Goal: Task Accomplishment & Management: Use online tool/utility

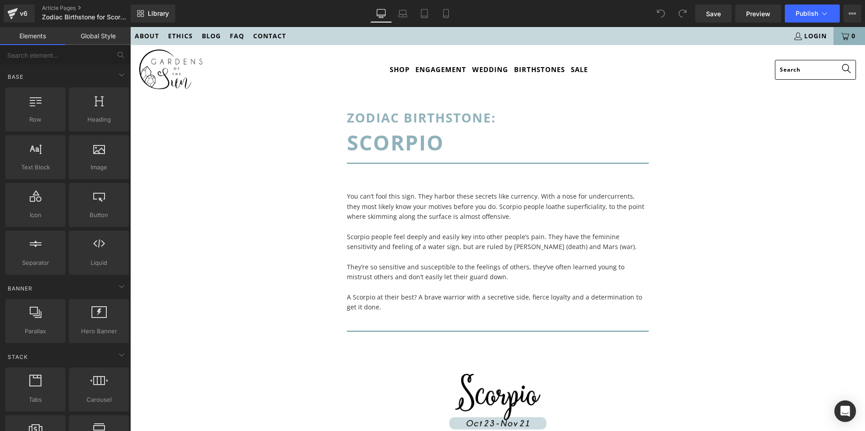
click at [102, 38] on link "Global Style" at bounding box center [97, 36] width 65 height 18
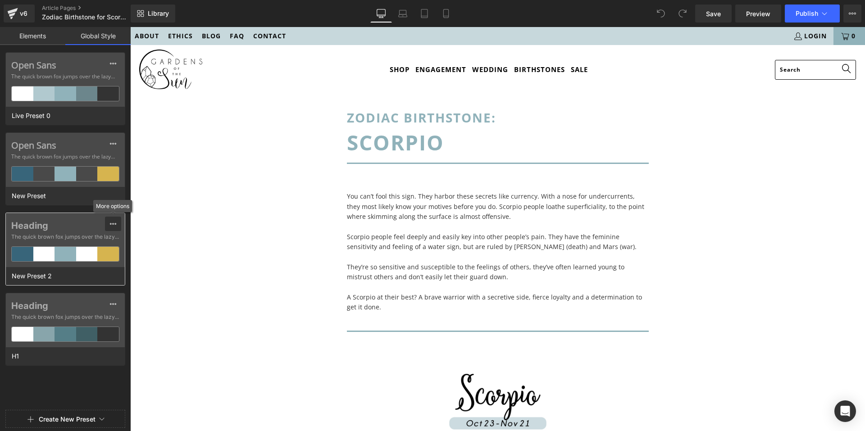
click at [113, 220] on div at bounding box center [113, 224] width 7 height 14
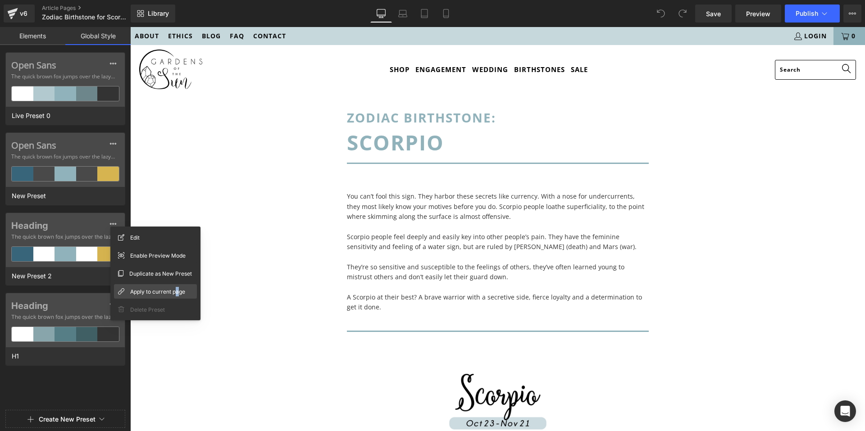
click at [178, 295] on span "Apply to current page" at bounding box center [157, 291] width 55 height 9
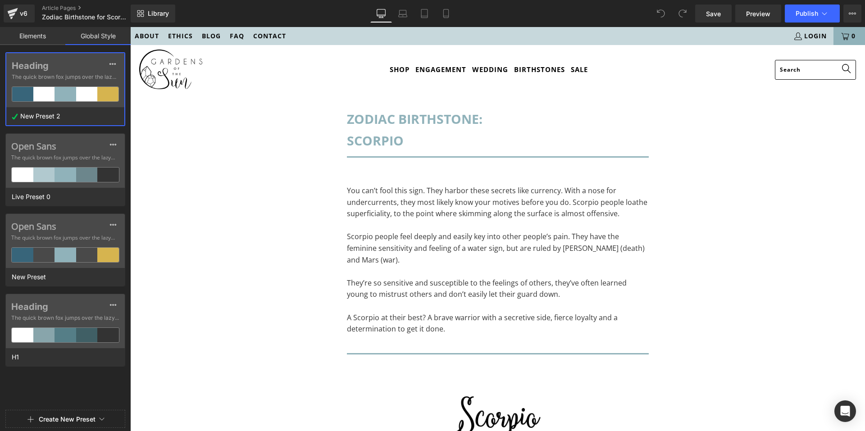
click at [28, 31] on link "Elements" at bounding box center [32, 36] width 65 height 18
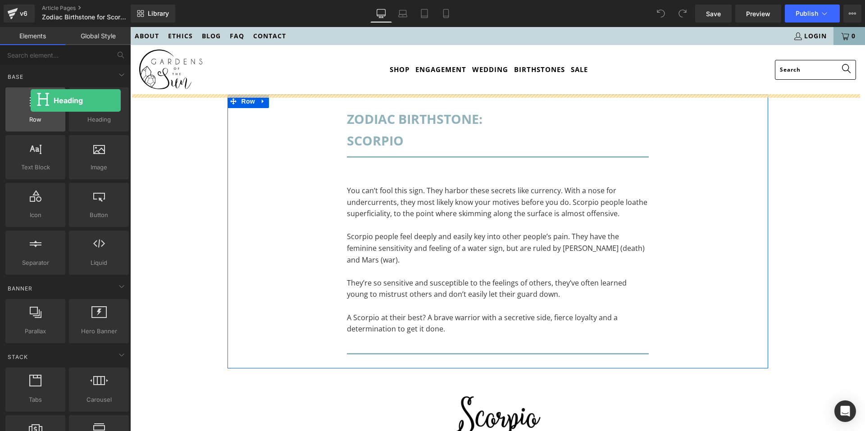
drag, startPoint x: 36, startPoint y: 108, endPoint x: 31, endPoint y: 101, distance: 9.1
click at [31, 101] on div "Row rows, columns, layouts, div Heading headings, titles, h1,h2,h3,h4,h5,h6 Tex…" at bounding box center [67, 181] width 127 height 191
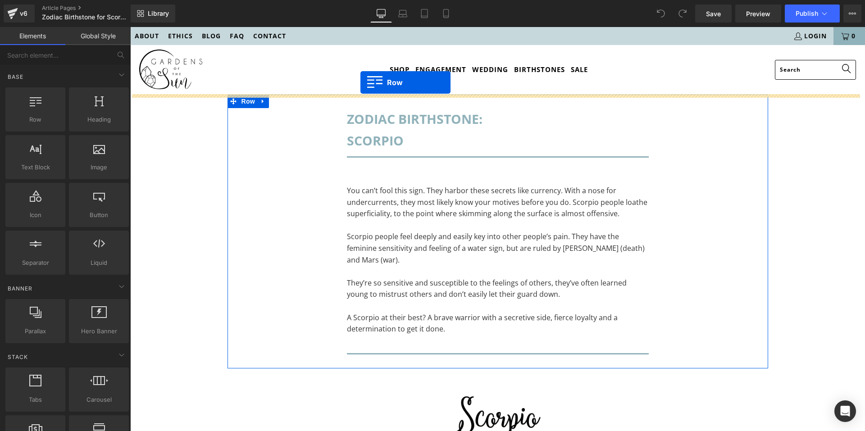
drag, startPoint x: 169, startPoint y: 136, endPoint x: 361, endPoint y: 82, distance: 198.5
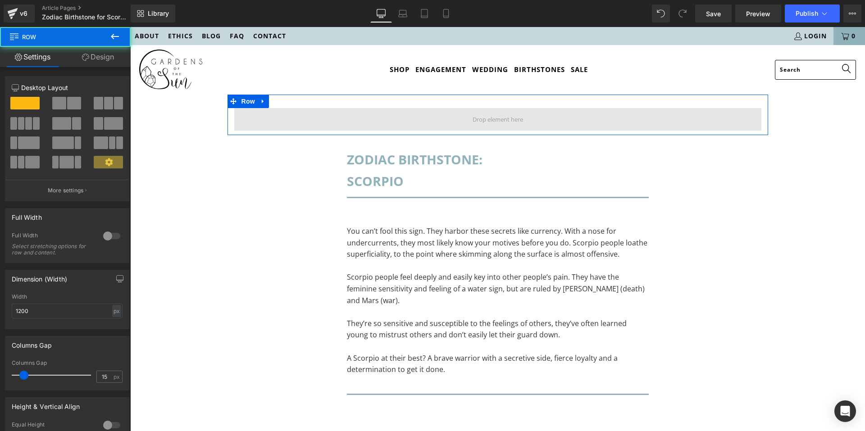
click at [434, 118] on span at bounding box center [497, 119] width 527 height 23
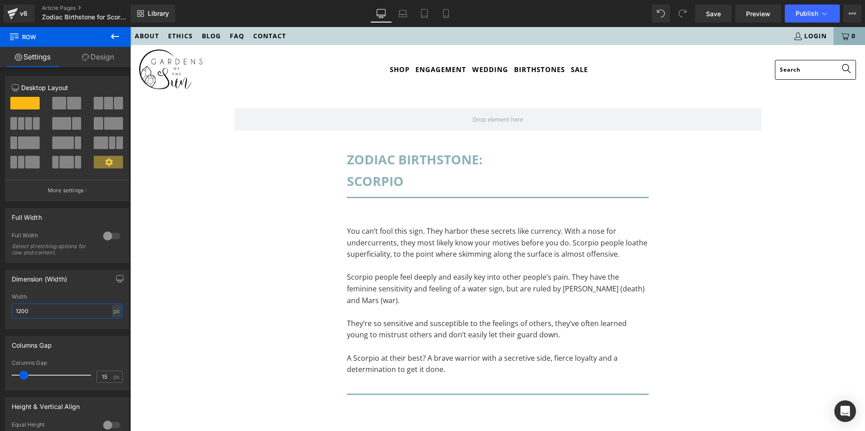
drag, startPoint x: 65, startPoint y: 314, endPoint x: -3, endPoint y: 306, distance: 68.5
click at [0, 306] on html "Row You are previewing how the New Preset 2 will restyle your page. You can not…" at bounding box center [432, 215] width 865 height 431
type input "700"
click at [108, 31] on button at bounding box center [115, 37] width 32 height 20
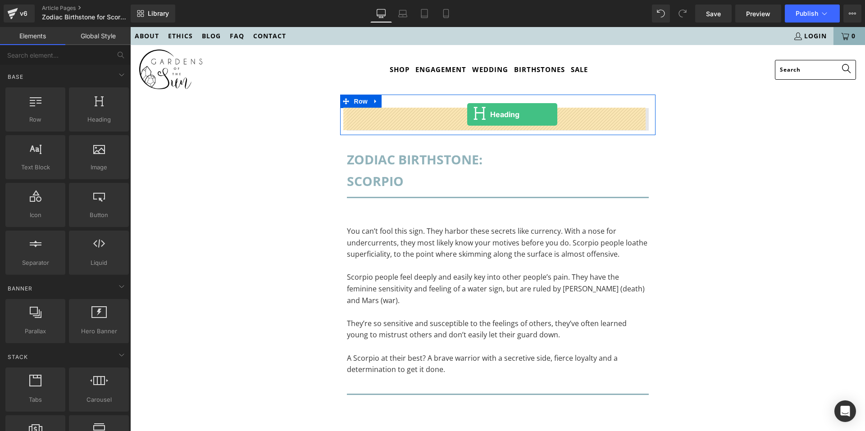
drag, startPoint x: 211, startPoint y: 139, endPoint x: 467, endPoint y: 114, distance: 257.2
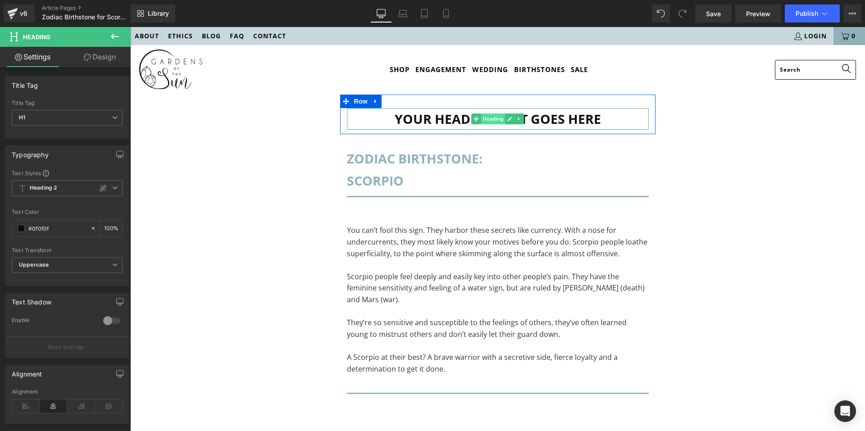
click at [483, 123] on span "Heading" at bounding box center [493, 119] width 24 height 11
click at [603, 118] on h1 "Your heading text goes here" at bounding box center [498, 119] width 302 height 22
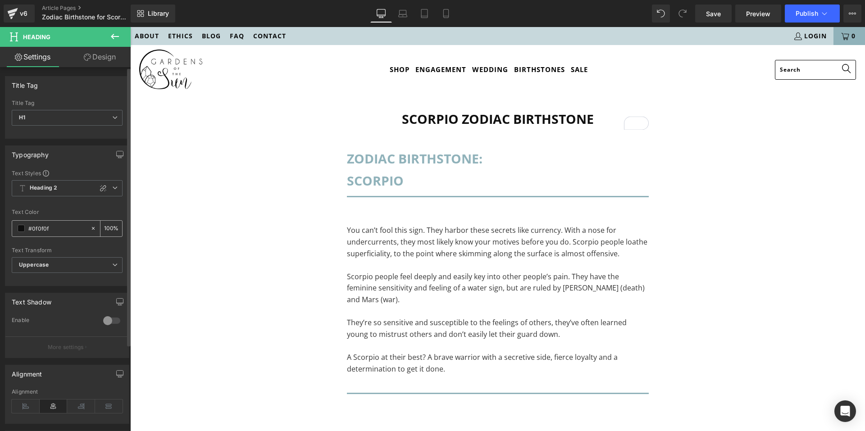
click at [20, 230] on span at bounding box center [21, 228] width 7 height 7
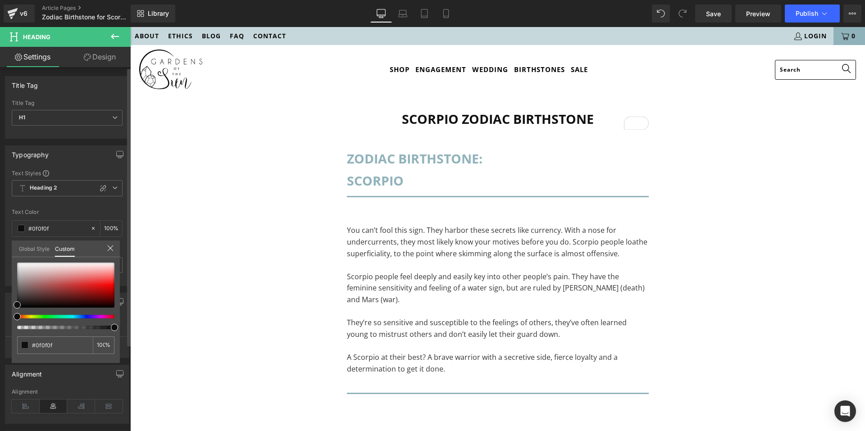
click at [40, 252] on link "Global Style" at bounding box center [34, 248] width 31 height 15
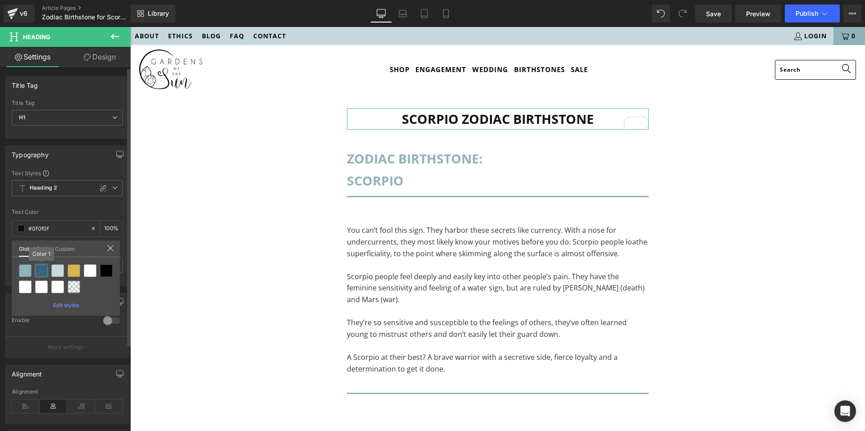
click at [39, 275] on div at bounding box center [41, 271] width 13 height 13
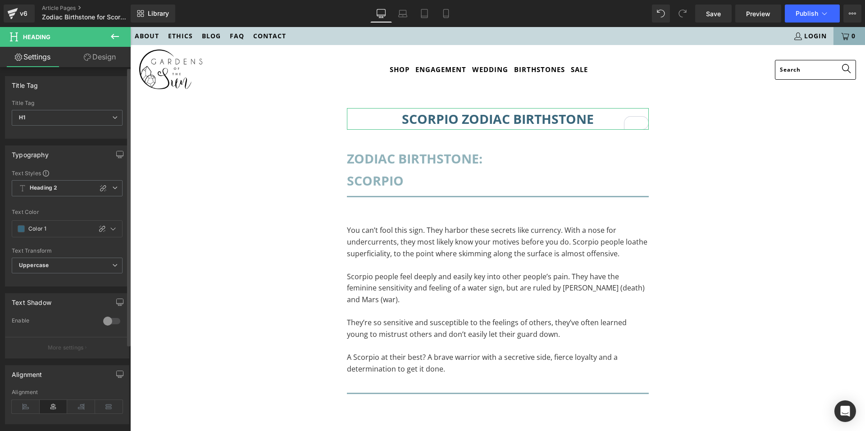
drag, startPoint x: 20, startPoint y: 231, endPoint x: 30, endPoint y: 240, distance: 13.1
click at [20, 231] on span at bounding box center [21, 228] width 7 height 7
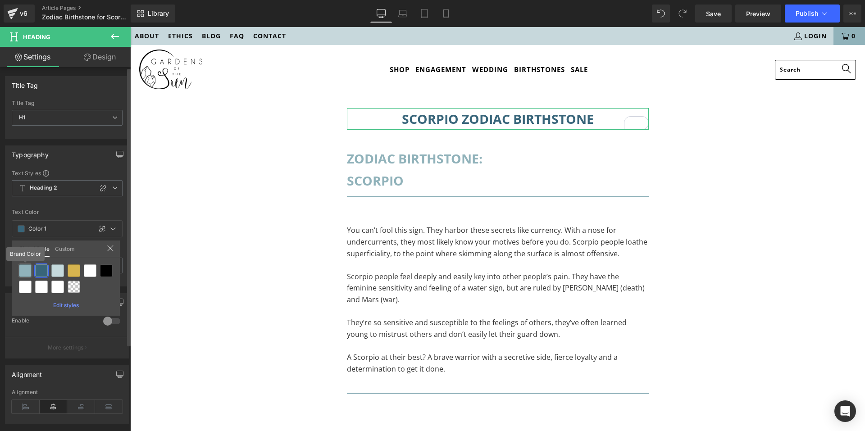
drag, startPoint x: 25, startPoint y: 271, endPoint x: 19, endPoint y: 302, distance: 31.6
click at [25, 273] on div at bounding box center [25, 271] width 13 height 13
type input "Brand Color"
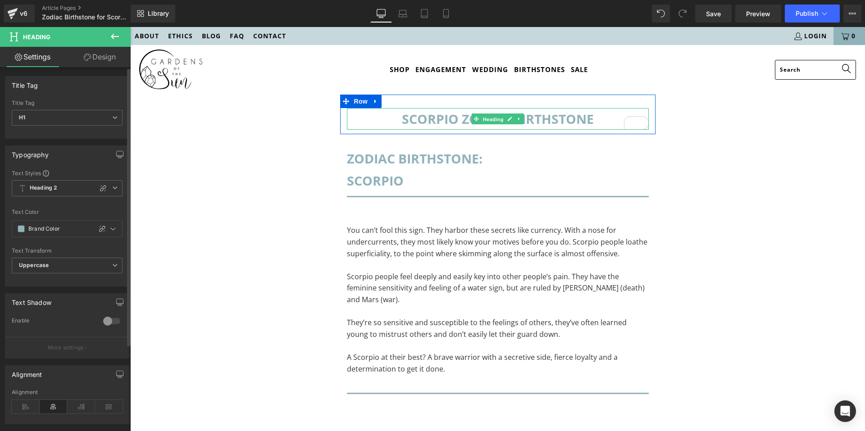
drag, startPoint x: 482, startPoint y: 116, endPoint x: 428, endPoint y: 137, distance: 58.1
click at [482, 116] on span "Heading" at bounding box center [493, 119] width 24 height 11
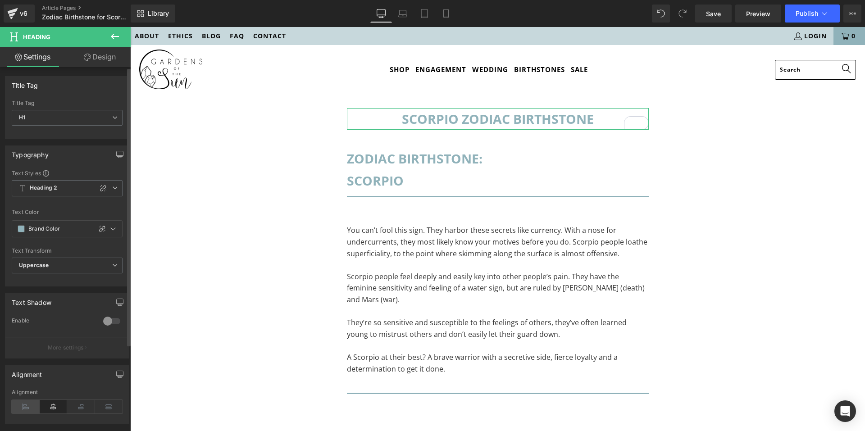
click at [26, 407] on icon at bounding box center [26, 407] width 28 height 14
click at [118, 37] on icon at bounding box center [115, 36] width 11 height 11
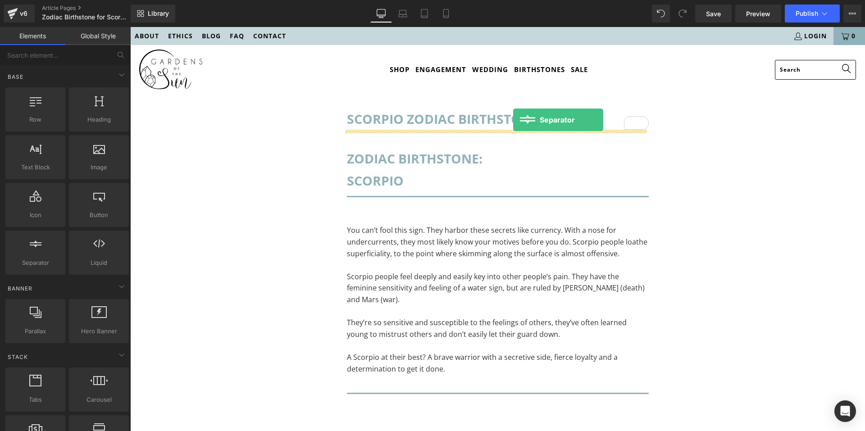
drag, startPoint x: 270, startPoint y: 173, endPoint x: 513, endPoint y: 120, distance: 248.6
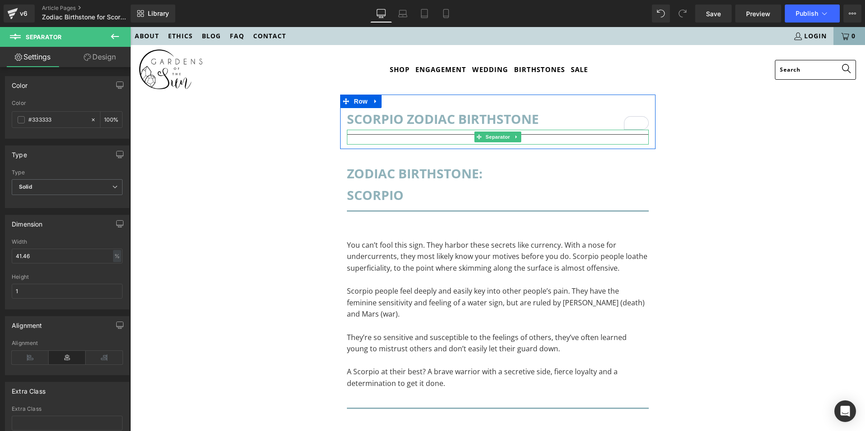
click at [358, 137] on hr at bounding box center [498, 136] width 302 height 5
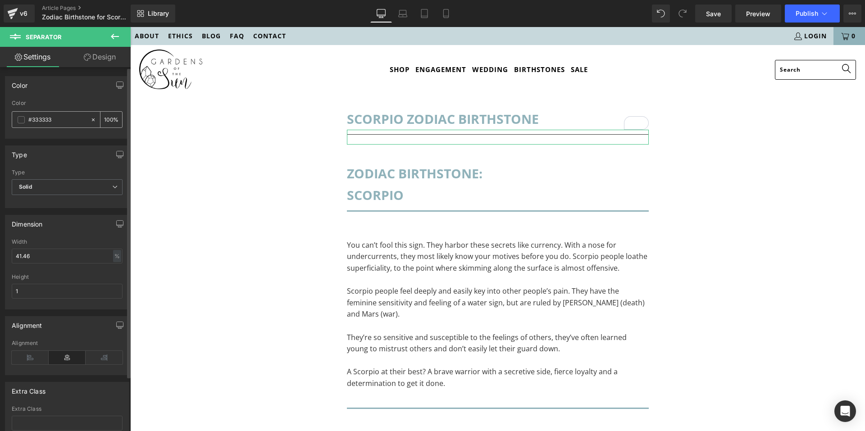
click at [22, 118] on span at bounding box center [21, 119] width 7 height 7
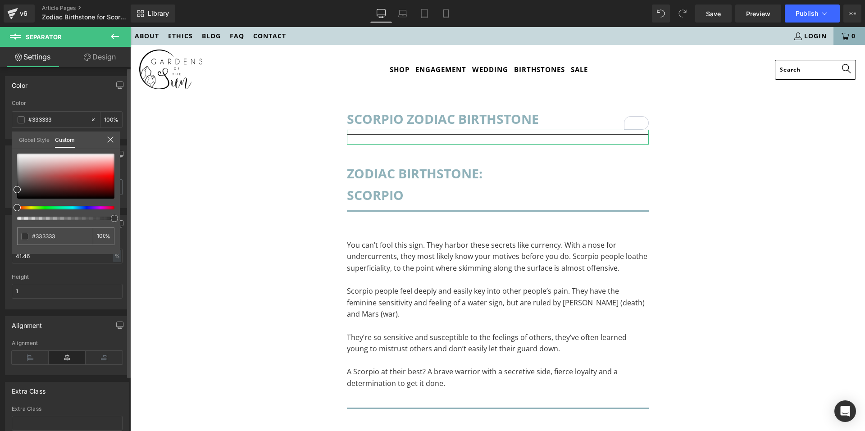
click at [31, 143] on link "Global Style" at bounding box center [34, 139] width 31 height 15
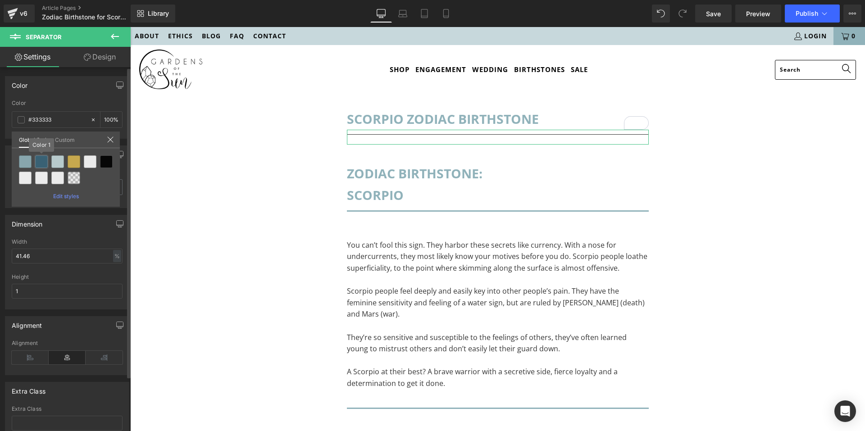
click at [42, 162] on div at bounding box center [41, 162] width 13 height 13
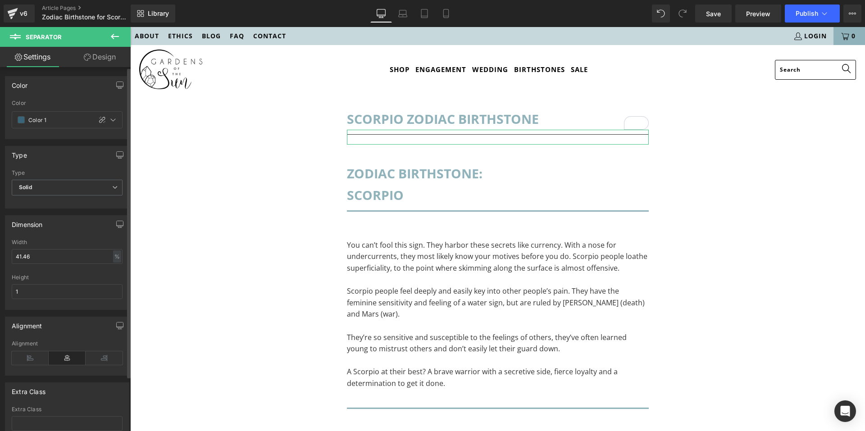
type input "Color 1"
drag, startPoint x: 41, startPoint y: 250, endPoint x: 28, endPoint y: 250, distance: 13.1
drag, startPoint x: 41, startPoint y: 256, endPoint x: 7, endPoint y: 257, distance: 34.3
click at [7, 257] on div "41.46% Width 41.46 % % px 1px Height 1" at bounding box center [67, 274] width 124 height 70
type input "100"
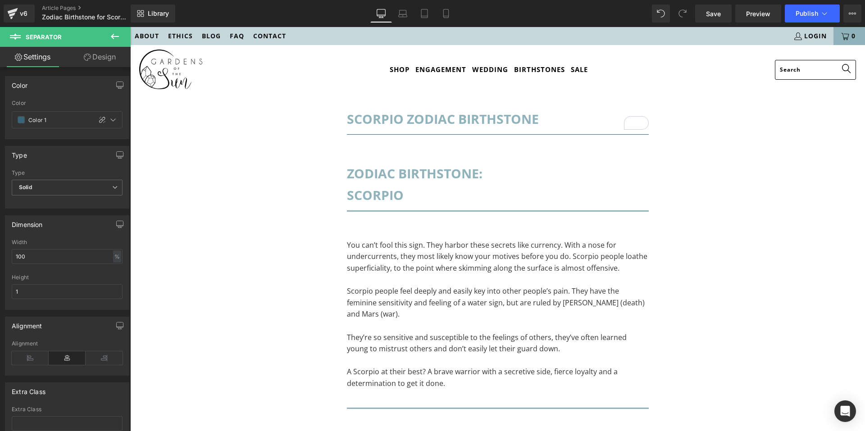
click at [112, 37] on icon at bounding box center [115, 36] width 8 height 5
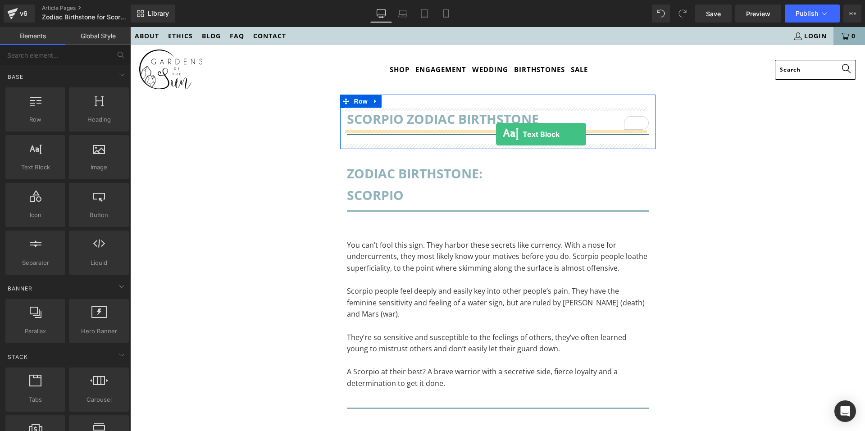
drag, startPoint x: 172, startPoint y: 187, endPoint x: 496, endPoint y: 134, distance: 328.8
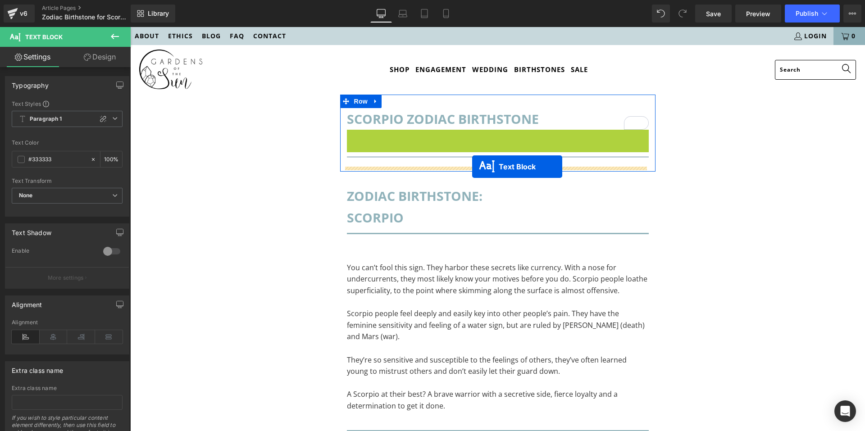
drag, startPoint x: 468, startPoint y: 163, endPoint x: 472, endPoint y: 167, distance: 5.4
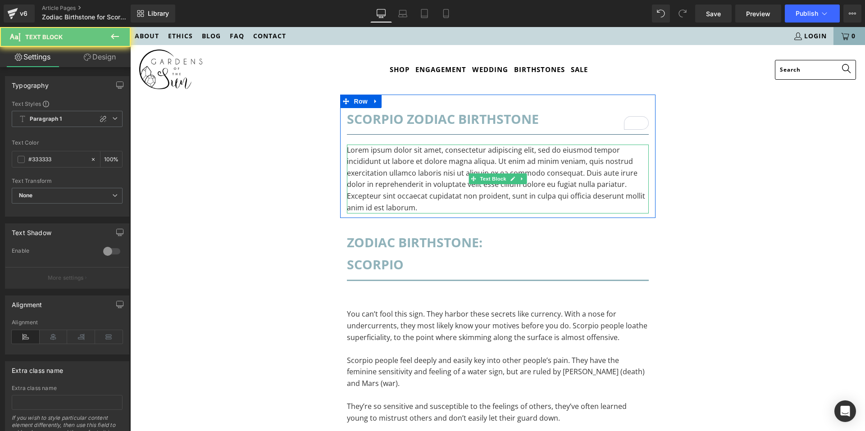
click at [427, 204] on p "Lorem ipsum dolor sit amet, consectetur adipiscing elit, sed do eiusmod tempor …" at bounding box center [498, 179] width 302 height 69
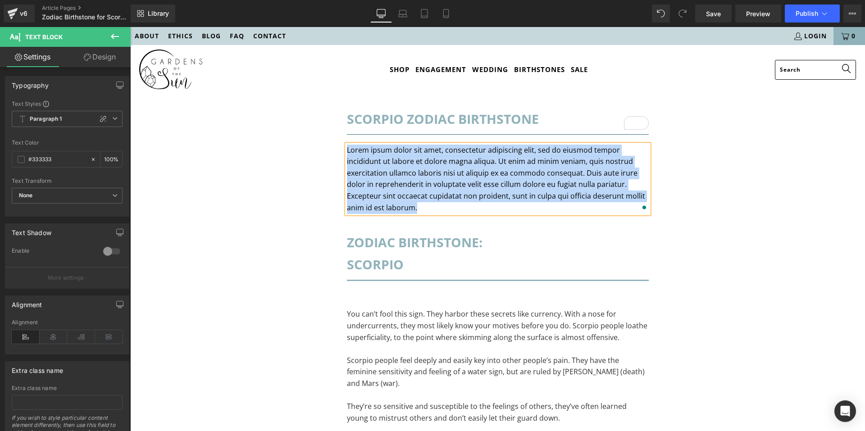
paste div "To enrich screen reader interactions, please activate Accessibility in Grammarl…"
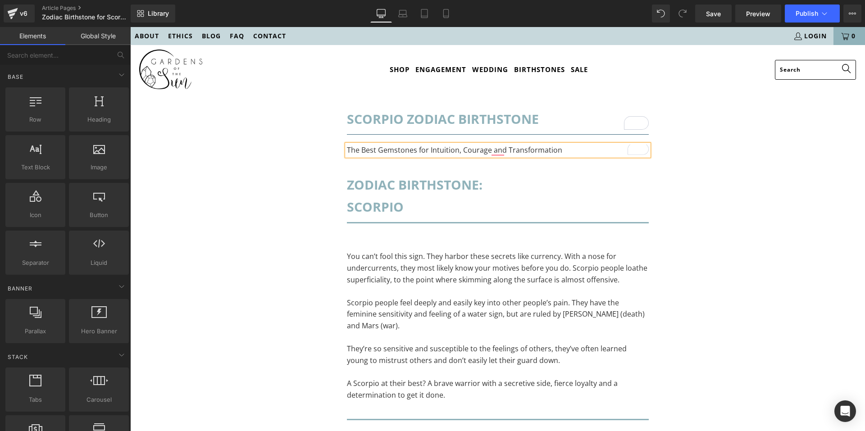
drag, startPoint x: 706, startPoint y: 141, endPoint x: 673, endPoint y: 144, distance: 33.1
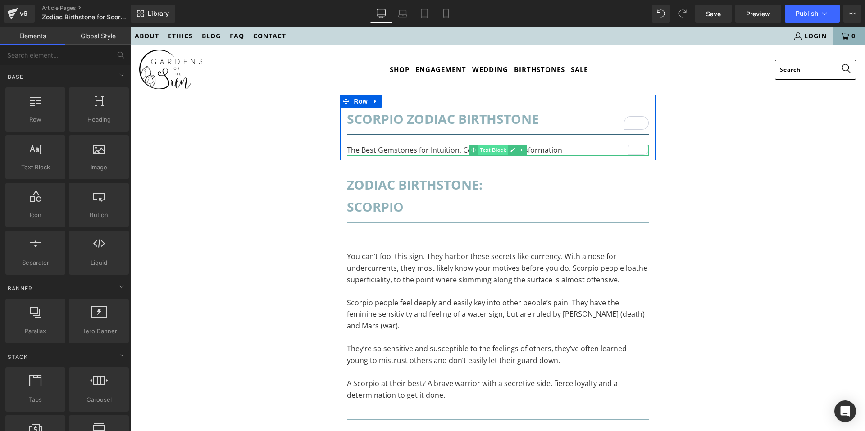
click at [483, 151] on span "Text Block" at bounding box center [493, 150] width 30 height 11
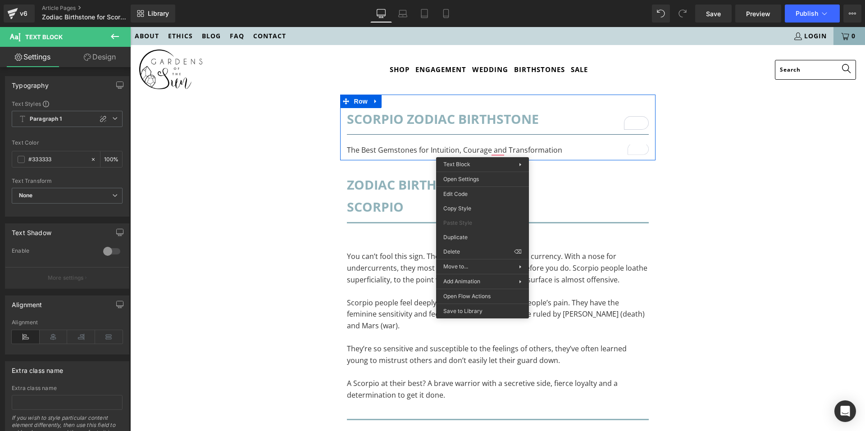
click at [481, 150] on span "Text Block" at bounding box center [493, 150] width 30 height 11
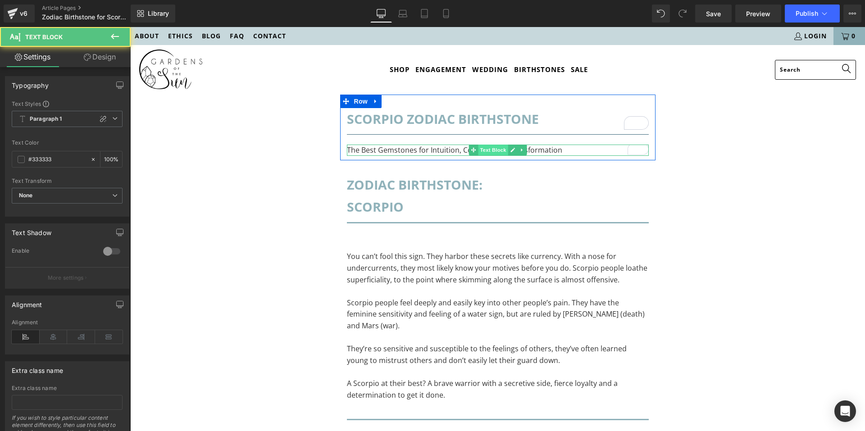
click at [481, 150] on span "Text Block" at bounding box center [493, 150] width 30 height 11
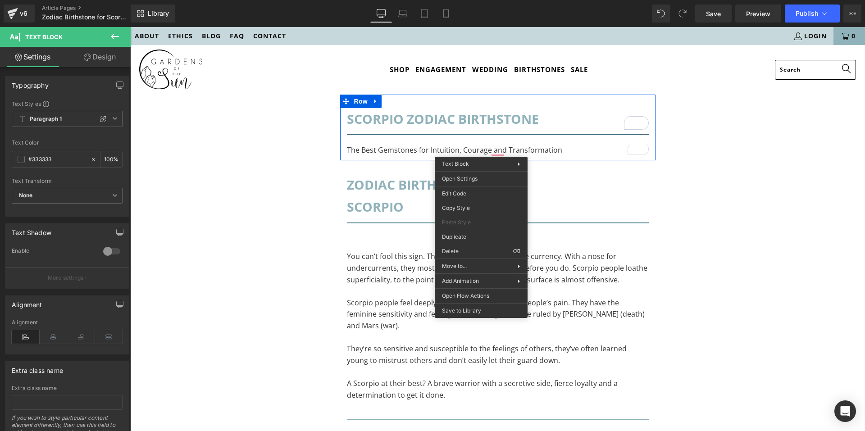
click at [380, 153] on p "The Best Gemstones for Intuition, Courage and Transformation" at bounding box center [498, 151] width 302 height 12
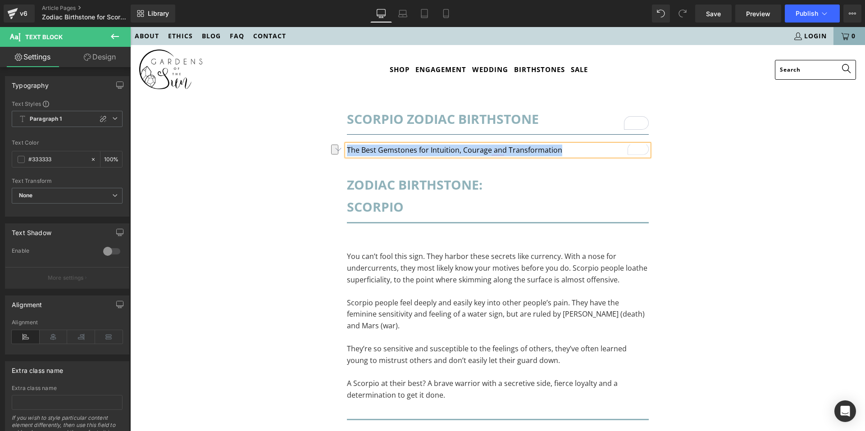
click at [562, 152] on p "The Best Gemstones for Intuition, Courage and Transformation" at bounding box center [498, 151] width 302 height 12
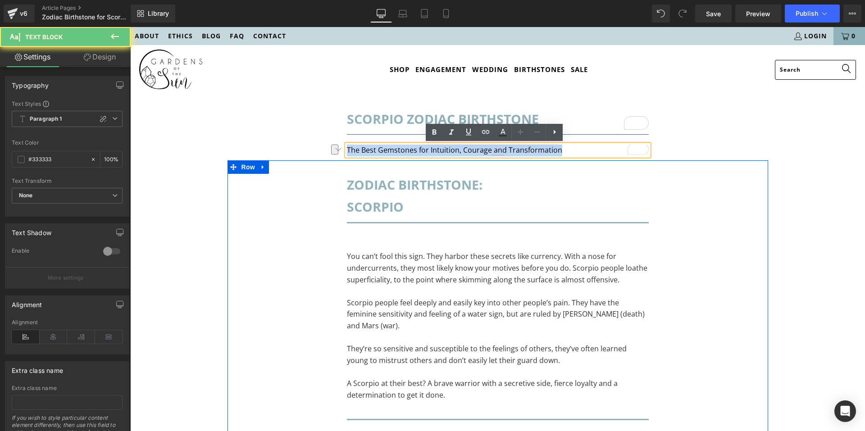
drag, startPoint x: 562, startPoint y: 149, endPoint x: 313, endPoint y: 177, distance: 250.4
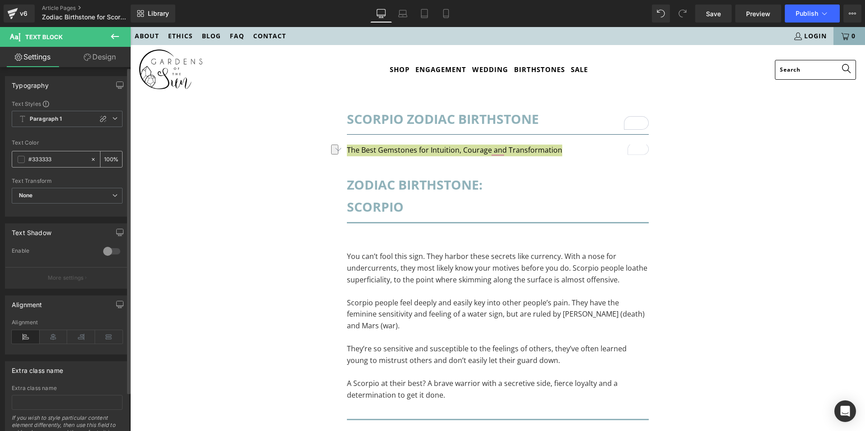
click at [25, 157] on div "#333333" at bounding box center [51, 159] width 78 height 16
click at [22, 160] on span at bounding box center [21, 159] width 7 height 7
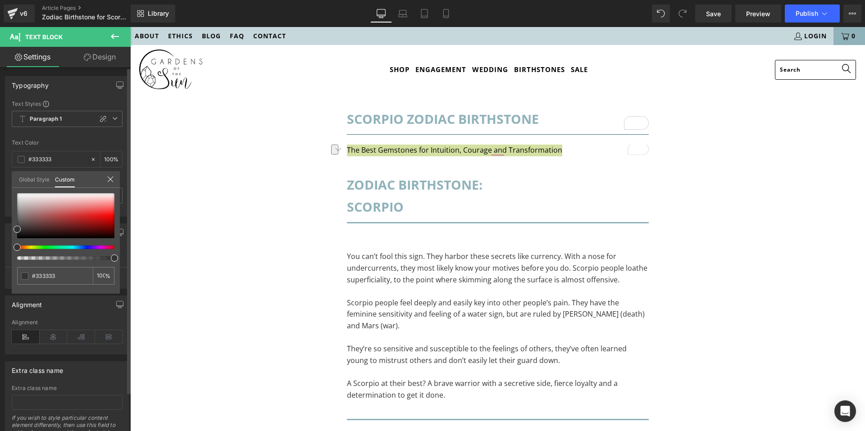
click at [27, 183] on link "Global Style" at bounding box center [34, 178] width 31 height 15
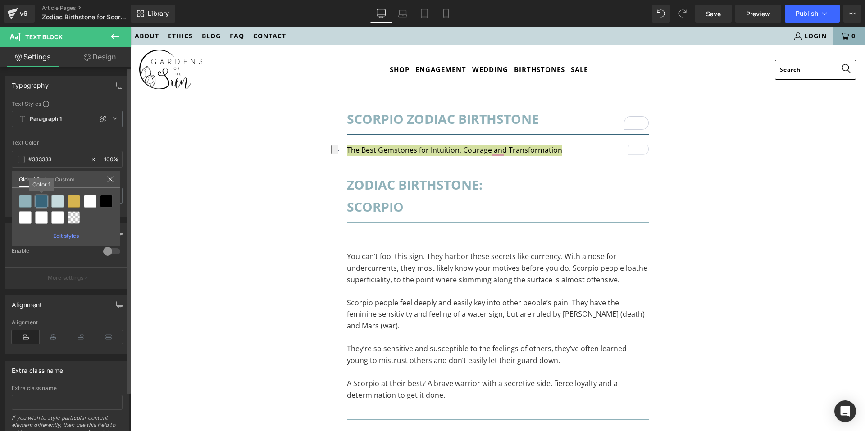
click at [37, 201] on div at bounding box center [41, 201] width 13 height 13
type input "Color 1"
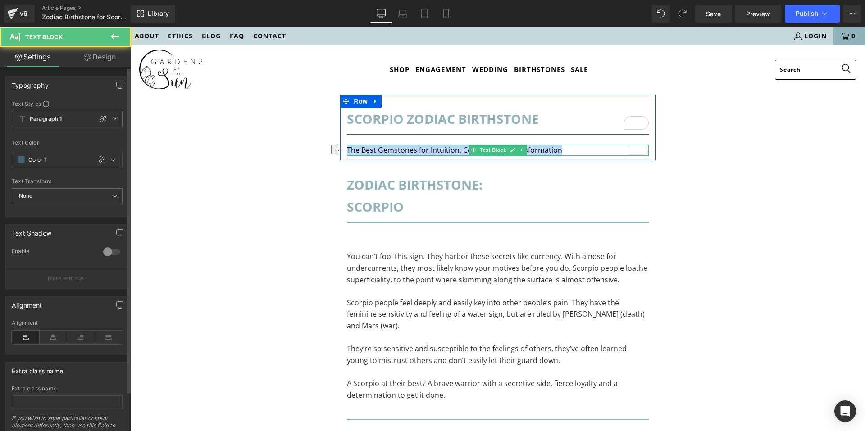
click at [572, 152] on p "The Best Gemstones for Intuition, Courage and Transformation" at bounding box center [498, 151] width 302 height 12
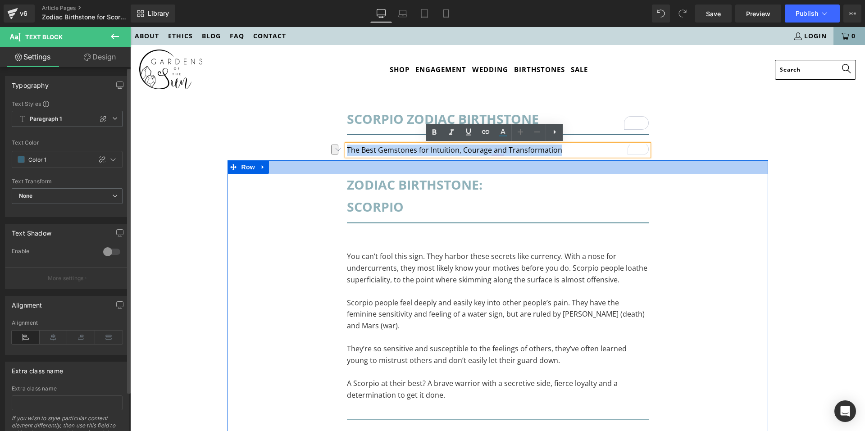
drag, startPoint x: 572, startPoint y: 152, endPoint x: 343, endPoint y: 162, distance: 228.3
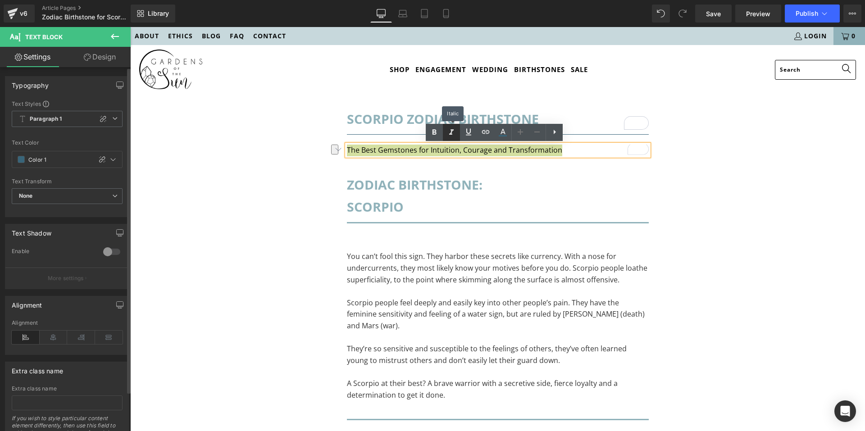
click at [453, 134] on icon at bounding box center [451, 132] width 11 height 11
click at [566, 151] on p "The Best Gemstones for Intuition, Courage and Transformation" at bounding box center [498, 151] width 302 height 12
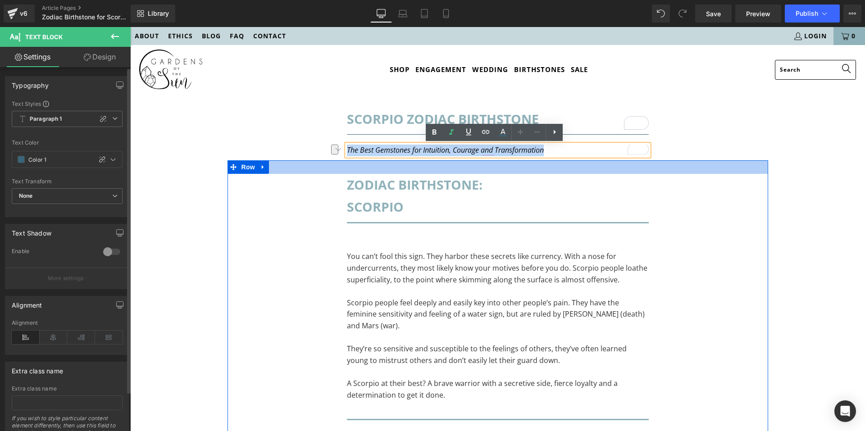
drag, startPoint x: 566, startPoint y: 151, endPoint x: 337, endPoint y: 173, distance: 229.6
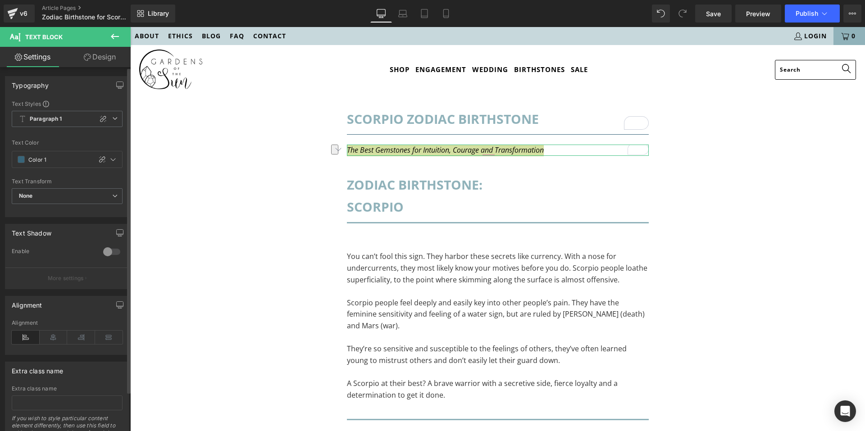
click at [96, 55] on link "Design" at bounding box center [99, 57] width 65 height 20
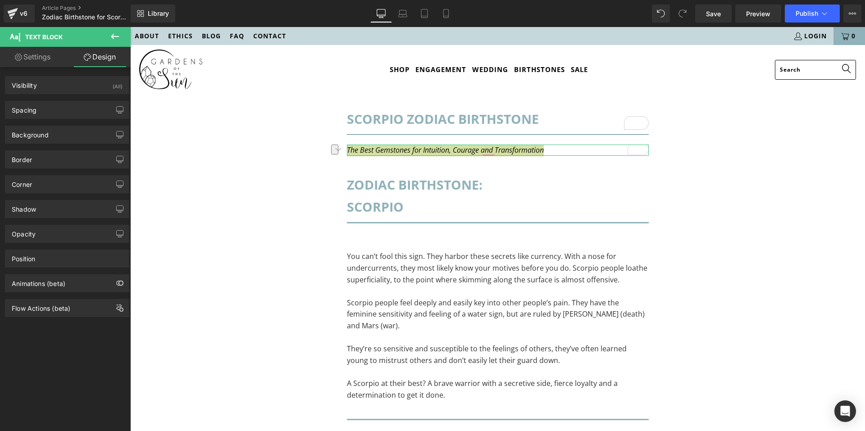
click at [35, 58] on link "Settings" at bounding box center [32, 57] width 65 height 20
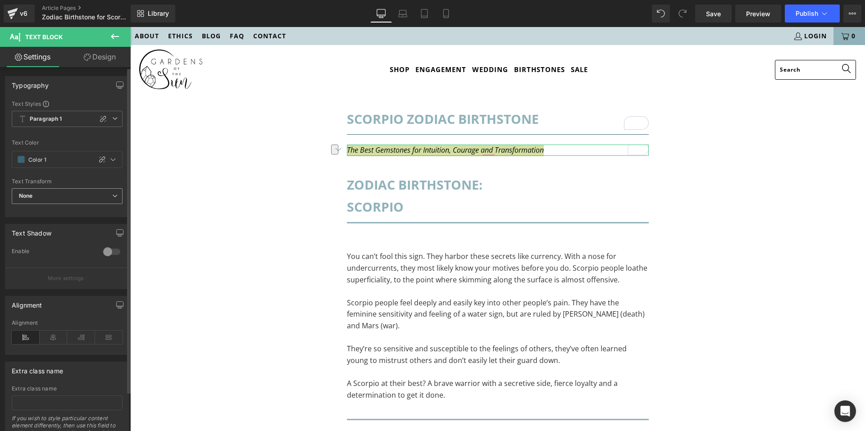
click at [101, 192] on span "None" at bounding box center [67, 196] width 111 height 16
click at [101, 192] on span "None" at bounding box center [65, 196] width 107 height 16
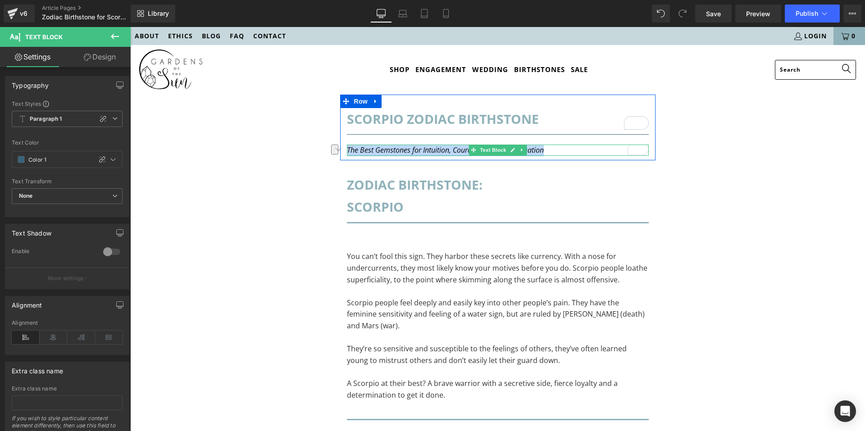
click at [547, 152] on p "The Best Gemstones for Intuition, Courage and Transformation" at bounding box center [498, 151] width 302 height 12
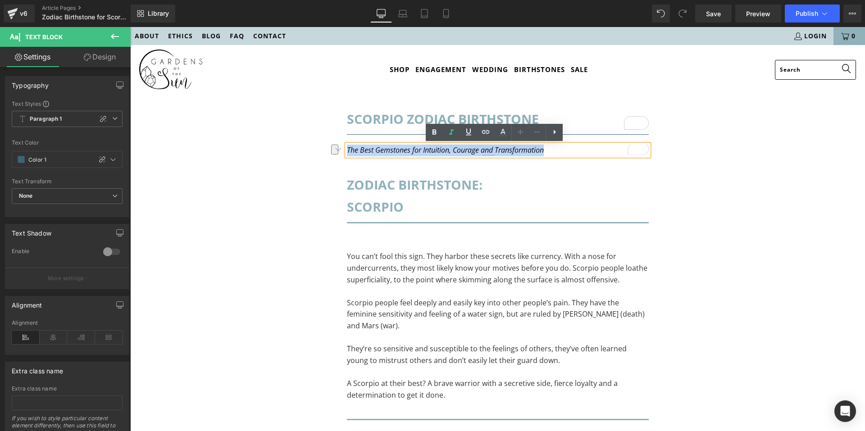
drag, startPoint x: 547, startPoint y: 150, endPoint x: 343, endPoint y: 151, distance: 203.7
click at [347, 151] on p "The Best Gemstones for Intuition, Courage and Transformation" at bounding box center [498, 151] width 302 height 12
click at [551, 131] on icon at bounding box center [554, 132] width 11 height 11
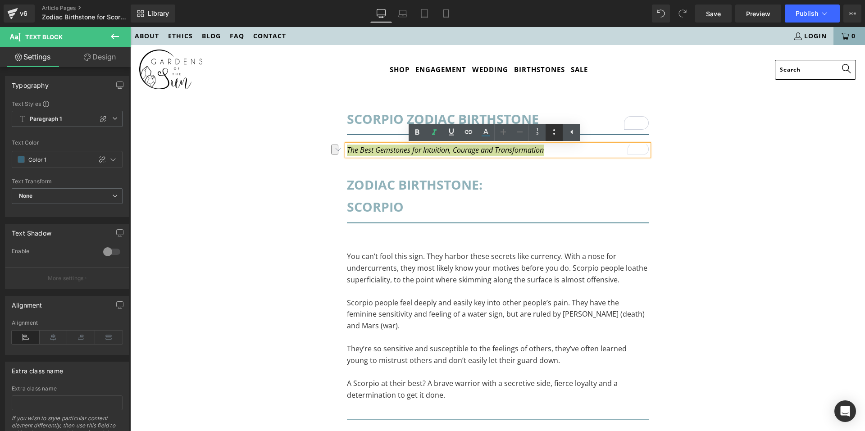
click at [559, 133] on icon at bounding box center [554, 132] width 11 height 11
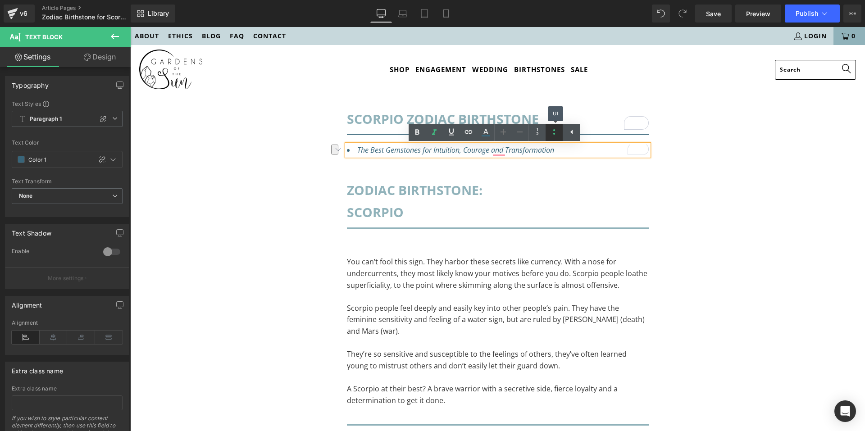
click at [558, 131] on icon at bounding box center [554, 132] width 11 height 11
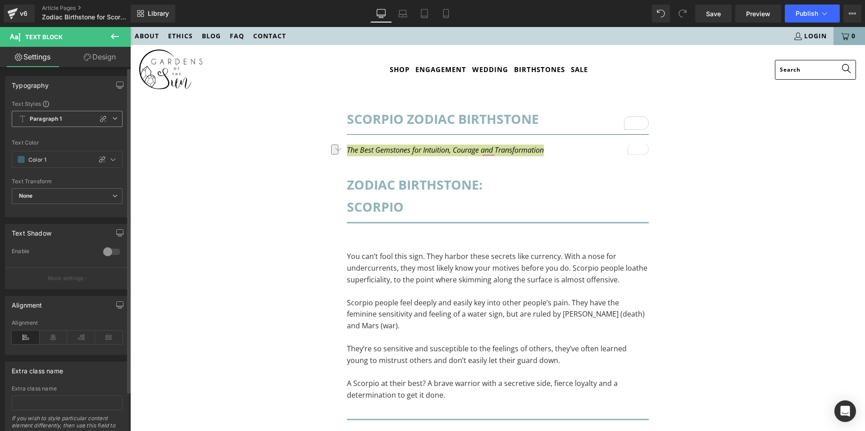
click at [74, 120] on span "Paragraph 1" at bounding box center [67, 119] width 111 height 16
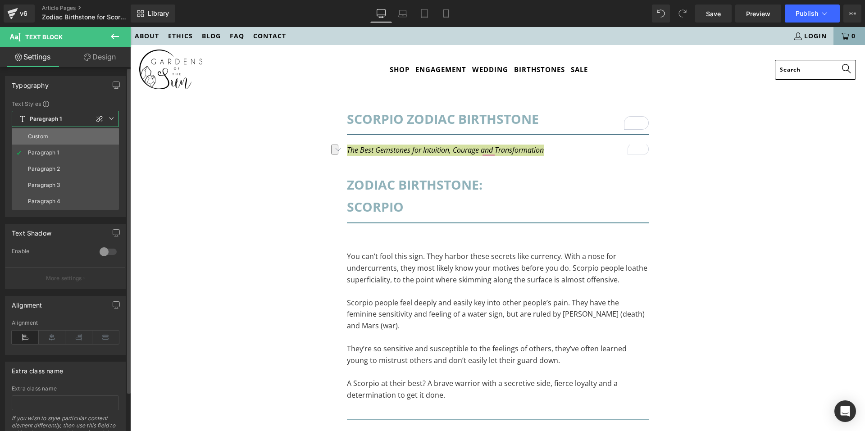
click at [70, 134] on li "Custom" at bounding box center [65, 136] width 107 height 16
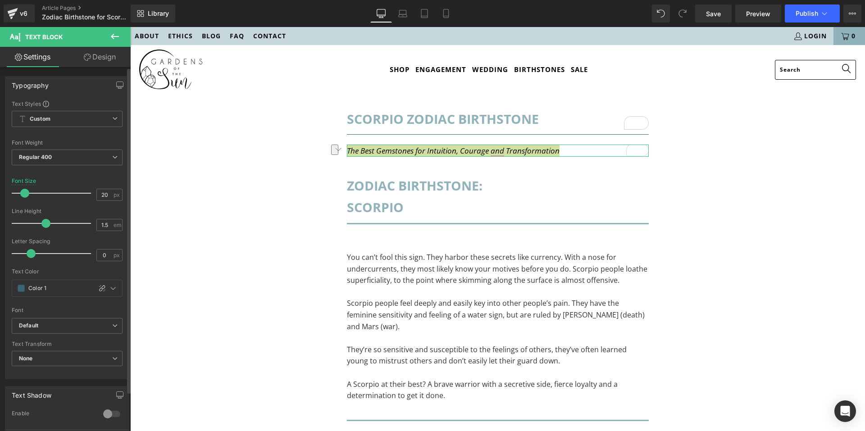
type input "21"
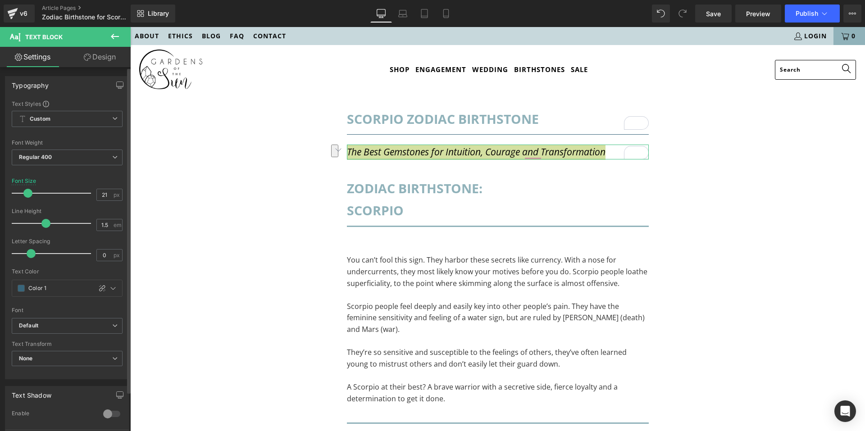
click at [31, 190] on span at bounding box center [27, 193] width 9 height 9
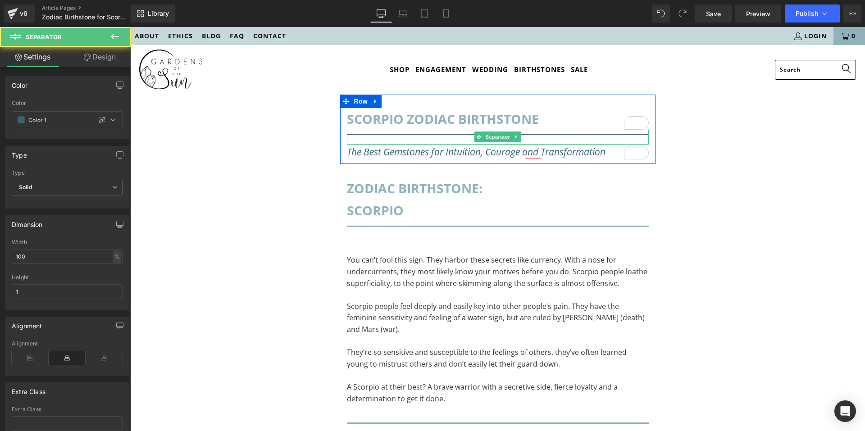
click at [435, 136] on hr at bounding box center [498, 136] width 302 height 5
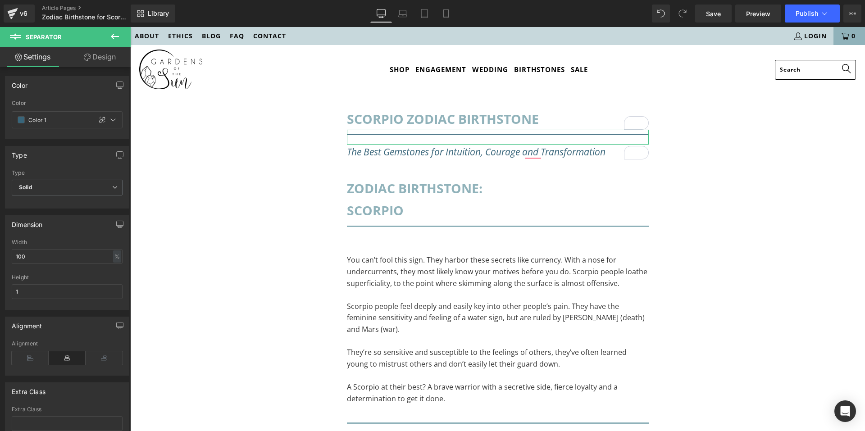
click at [89, 59] on icon at bounding box center [87, 57] width 7 height 7
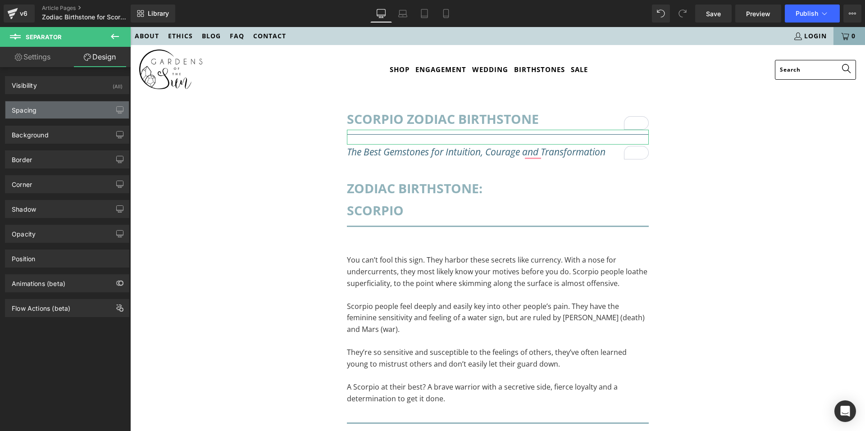
click at [65, 111] on div "Spacing" at bounding box center [67, 109] width 124 height 17
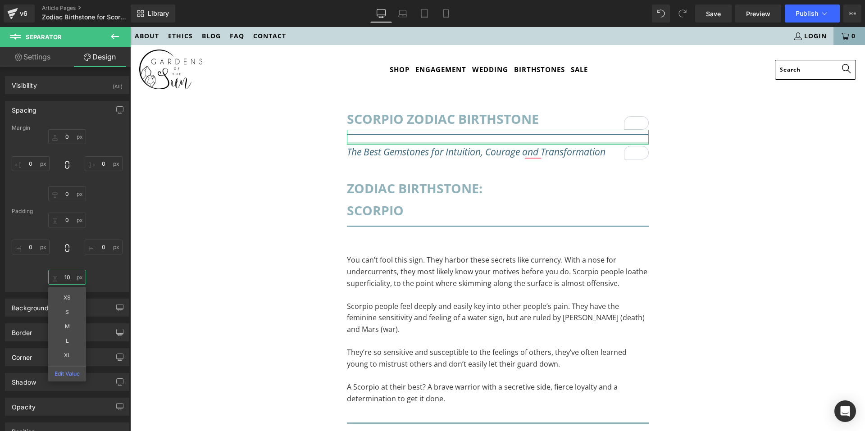
click at [67, 277] on input "10" at bounding box center [67, 277] width 38 height 15
click at [73, 276] on input "XS" at bounding box center [67, 277] width 38 height 15
type input "5"
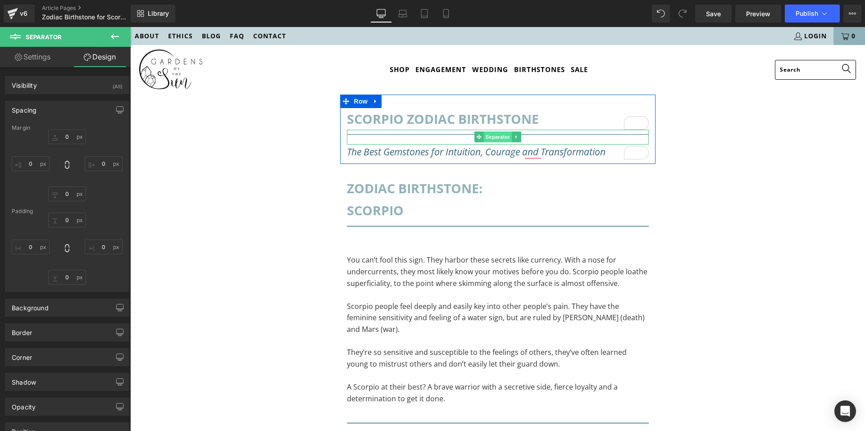
click at [487, 137] on span "Separator" at bounding box center [498, 137] width 28 height 11
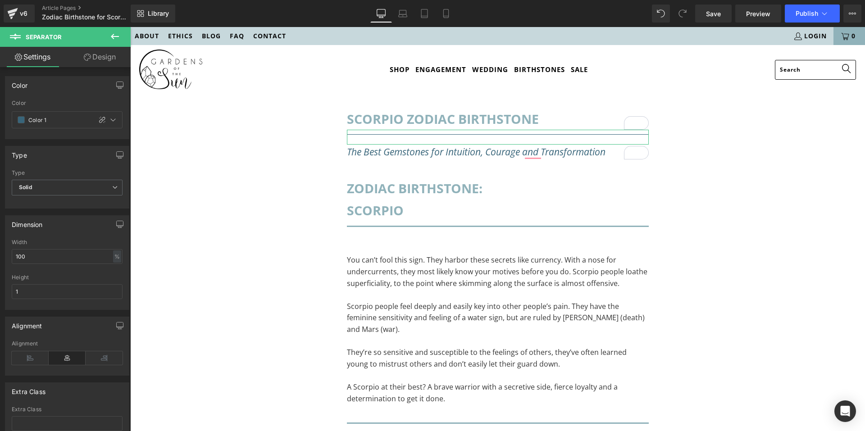
click at [108, 60] on link "Design" at bounding box center [99, 57] width 65 height 20
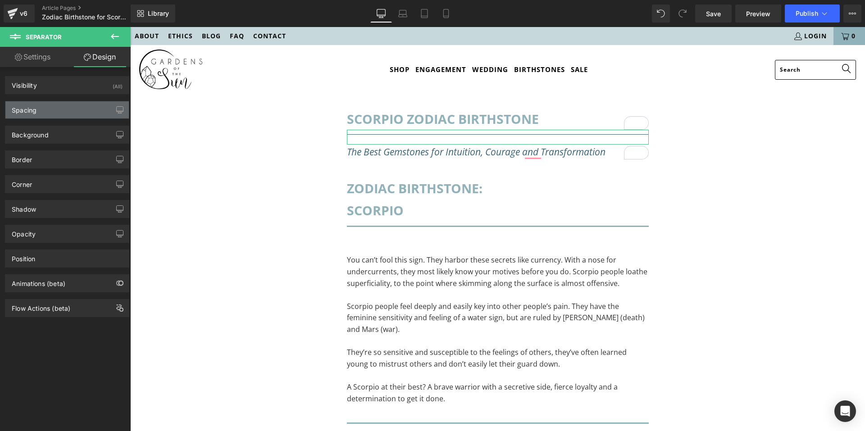
type input "0"
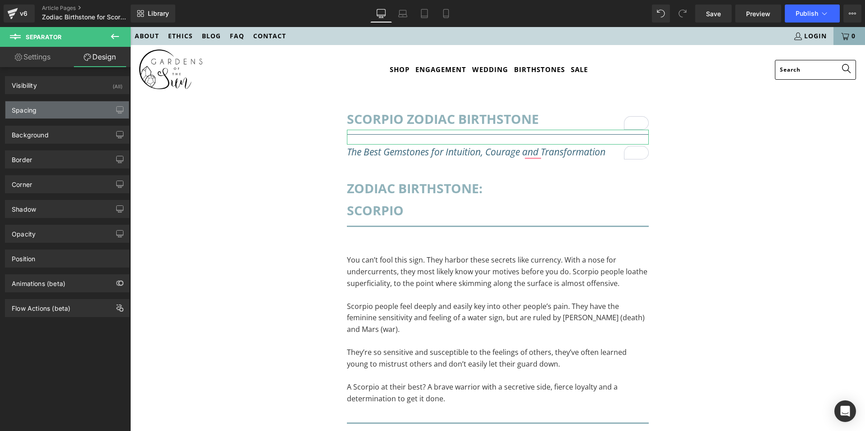
type input "0"
type input "10"
type input "0"
click at [55, 111] on div "Spacing" at bounding box center [67, 109] width 124 height 17
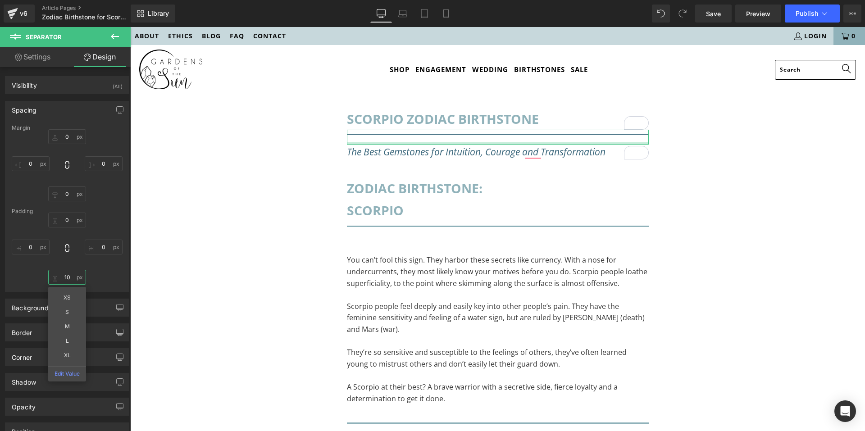
click at [63, 278] on input "10" at bounding box center [67, 277] width 38 height 15
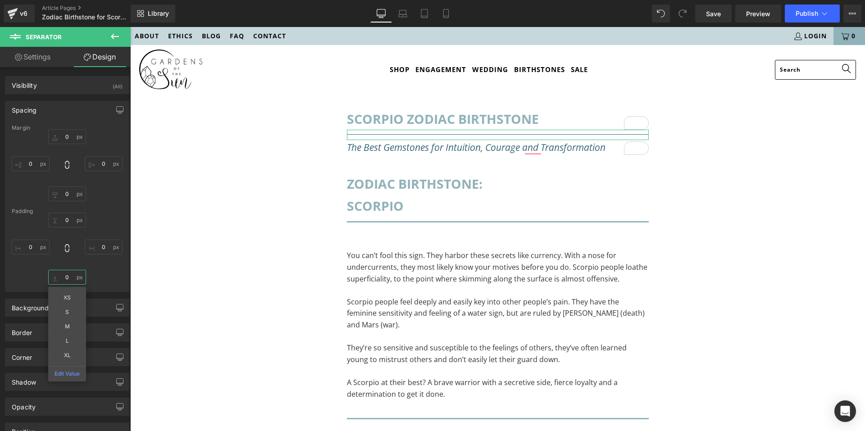
type input "0"
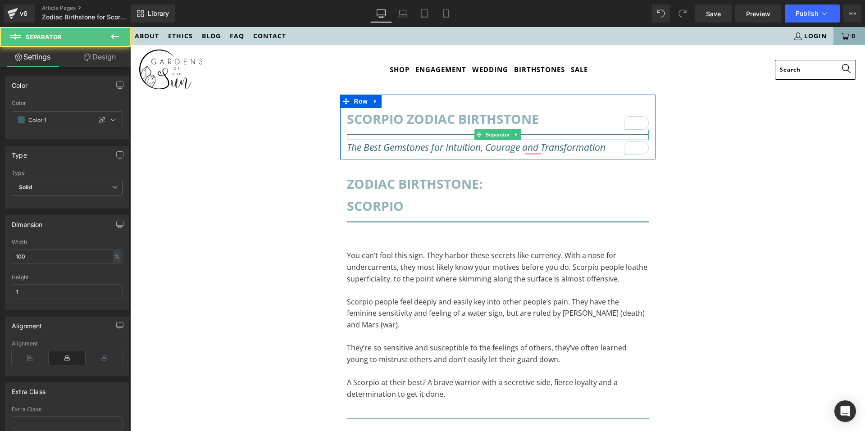
click at [457, 135] on hr at bounding box center [498, 134] width 302 height 0
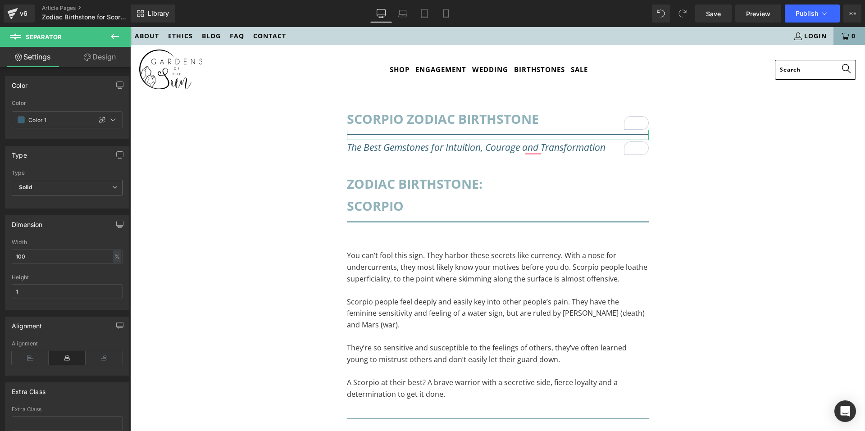
click at [95, 55] on link "Design" at bounding box center [99, 57] width 65 height 20
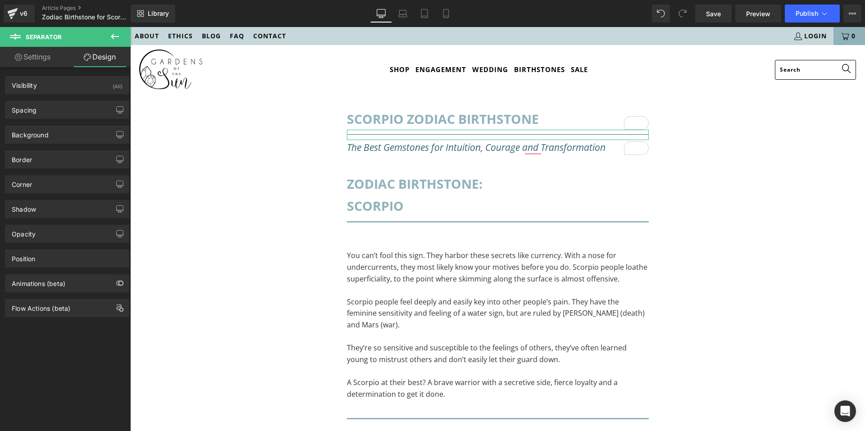
click at [63, 119] on div "Background Color & Image color transparent Color transparent 0 % Image Replace …" at bounding box center [67, 131] width 135 height 25
click at [62, 113] on div "Spacing" at bounding box center [67, 109] width 124 height 17
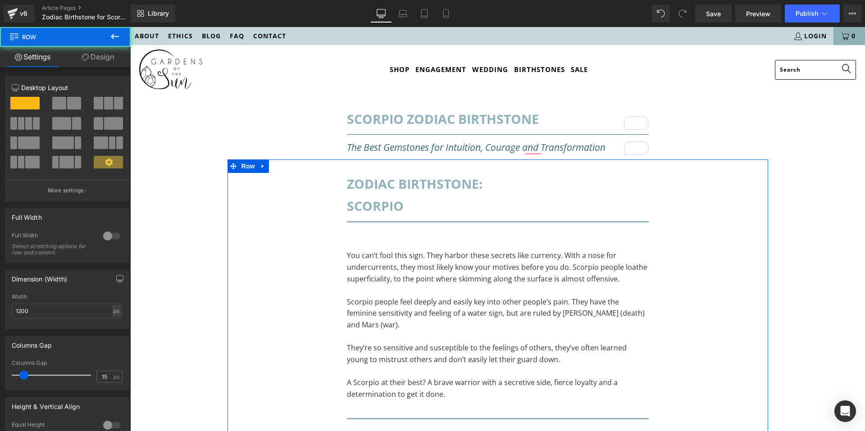
click at [251, 192] on div "Zodiac Birthstone: Heading Scorpio Heading Separator You can’t fool this sign. …" at bounding box center [498, 297] width 541 height 274
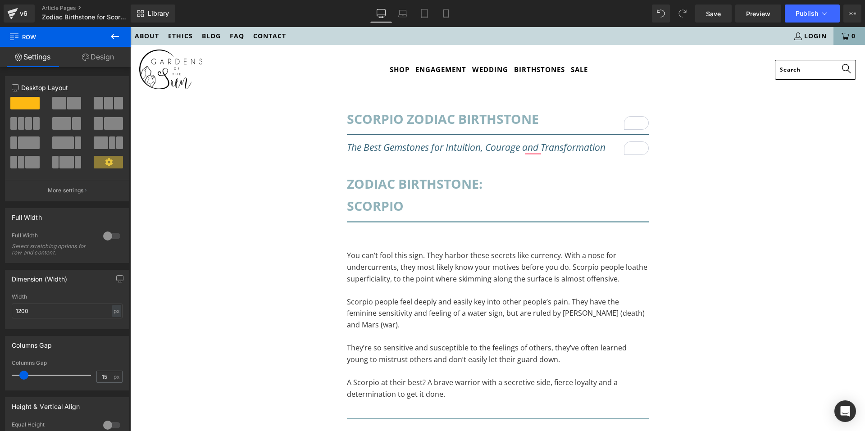
click at [113, 37] on icon at bounding box center [115, 36] width 11 height 11
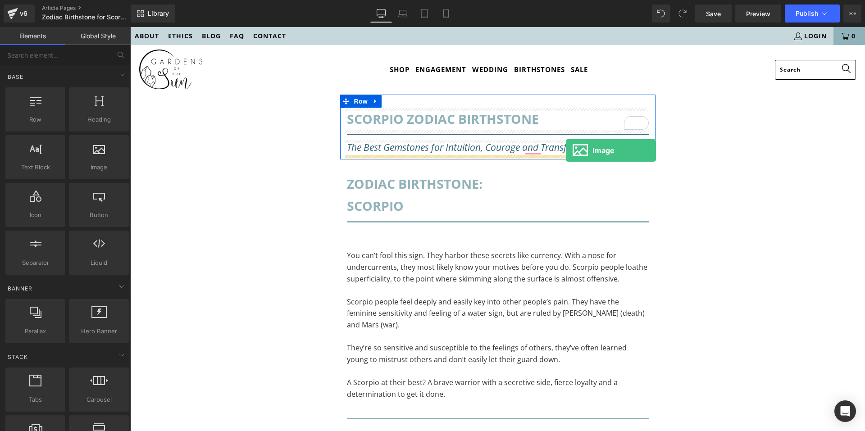
drag, startPoint x: 322, startPoint y: 167, endPoint x: 566, endPoint y: 151, distance: 244.4
click at [566, 151] on icon "The Best Gemstones for Intuition, Courage and Transformation" at bounding box center [476, 147] width 259 height 13
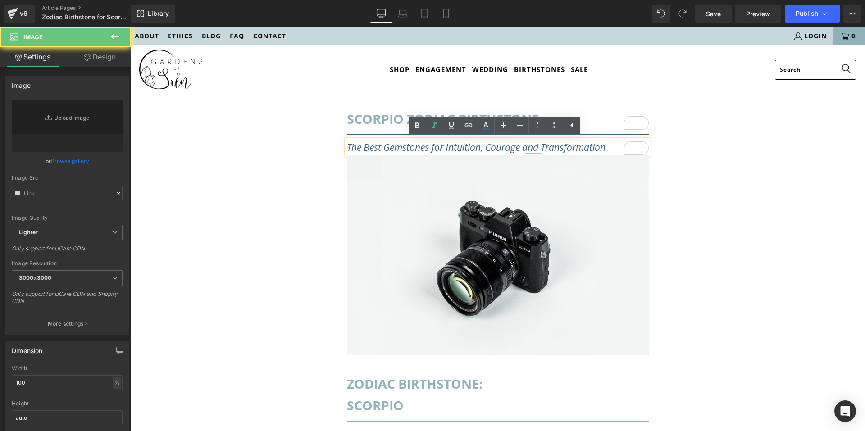
type input "//[DOMAIN_NAME][URL]"
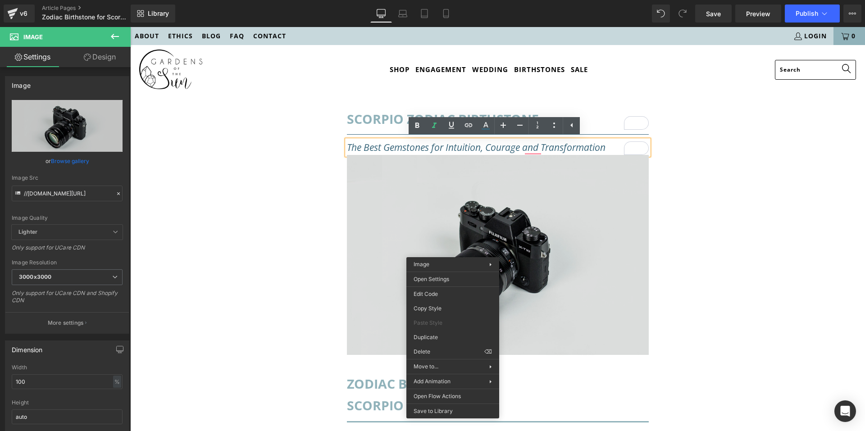
click at [429, 206] on img at bounding box center [498, 255] width 302 height 200
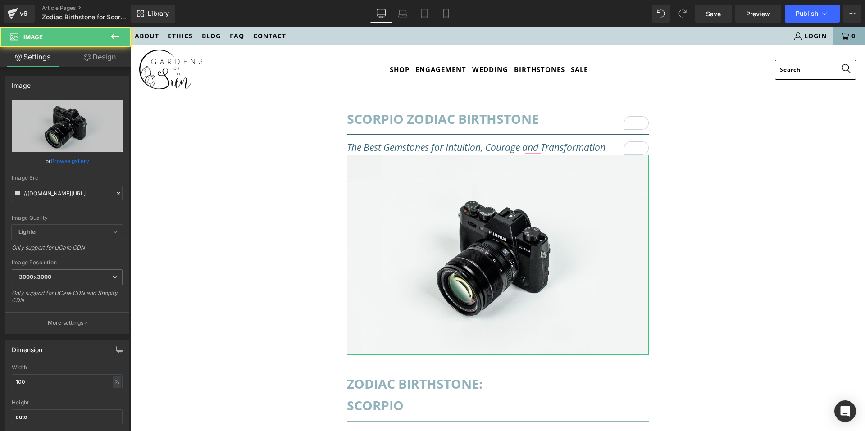
click at [99, 57] on link "Design" at bounding box center [99, 57] width 65 height 20
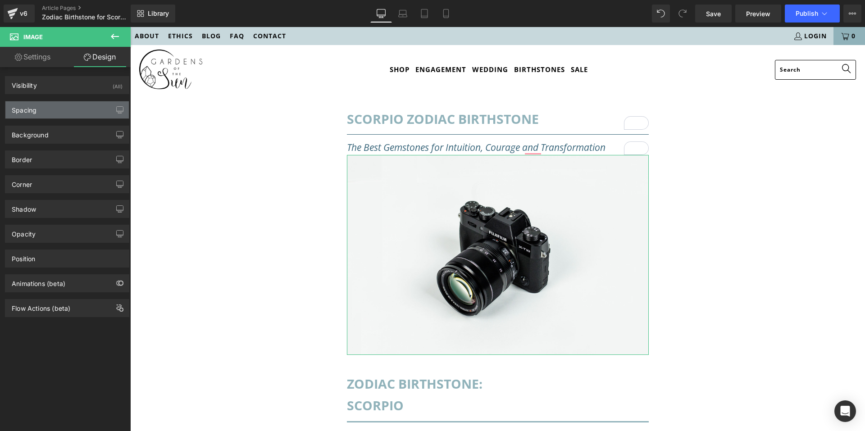
type input "0"
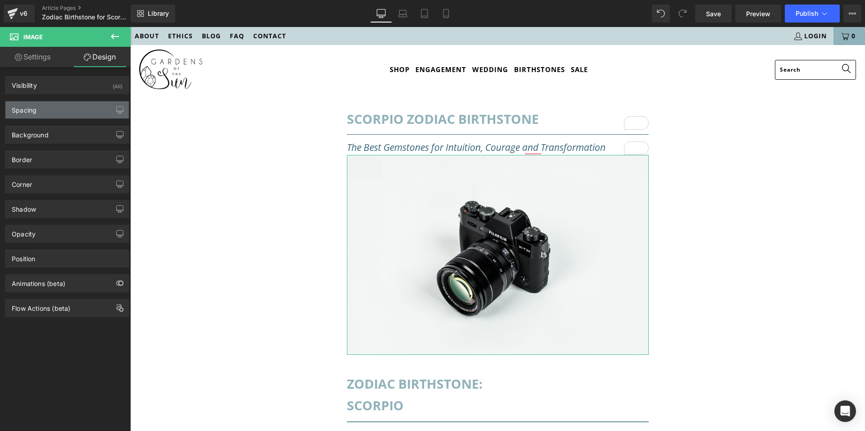
type input "0"
click at [64, 110] on div "Spacing" at bounding box center [67, 109] width 124 height 17
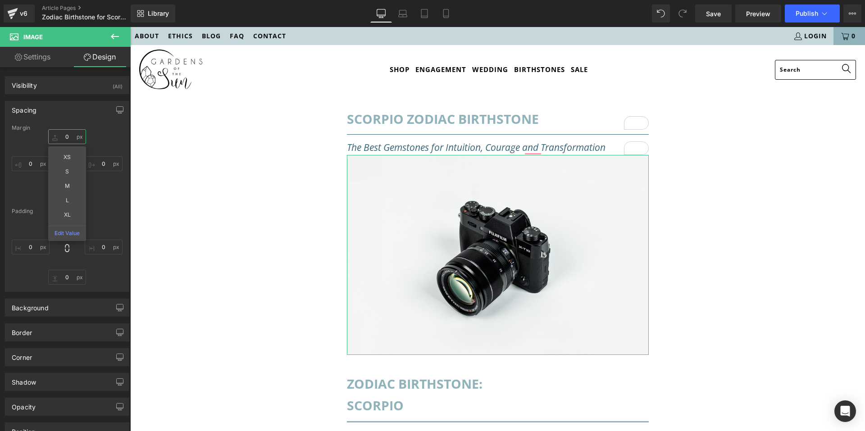
click at [73, 133] on input "0" at bounding box center [67, 136] width 38 height 15
type input "M"
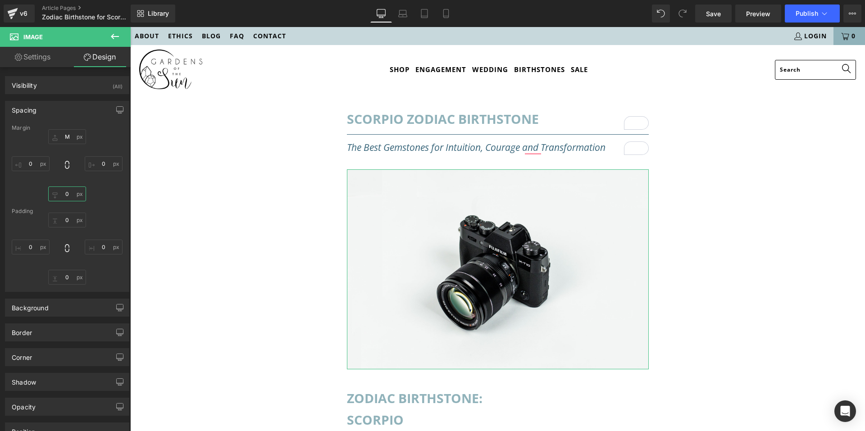
click at [73, 194] on input "0" at bounding box center [67, 194] width 38 height 15
type input "M"
click at [119, 36] on icon at bounding box center [115, 36] width 11 height 11
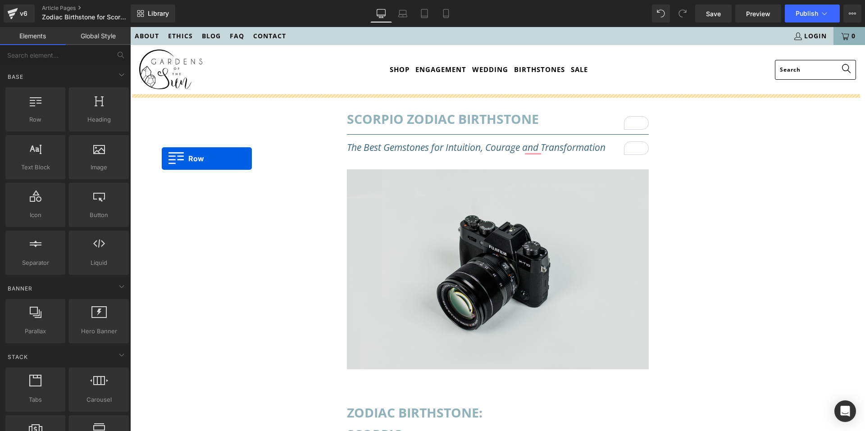
drag, startPoint x: 180, startPoint y: 137, endPoint x: 404, endPoint y: 380, distance: 330.5
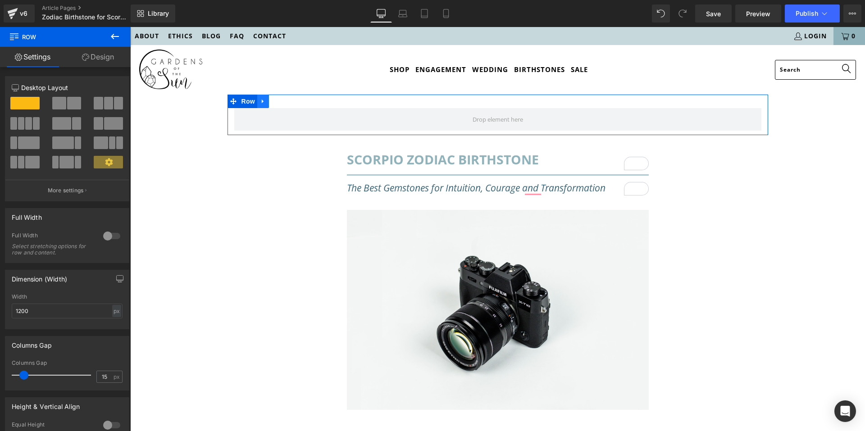
click at [260, 103] on icon at bounding box center [263, 101] width 6 height 7
drag, startPoint x: 281, startPoint y: 103, endPoint x: 201, endPoint y: 75, distance: 84.8
click at [284, 103] on icon at bounding box center [287, 101] width 6 height 6
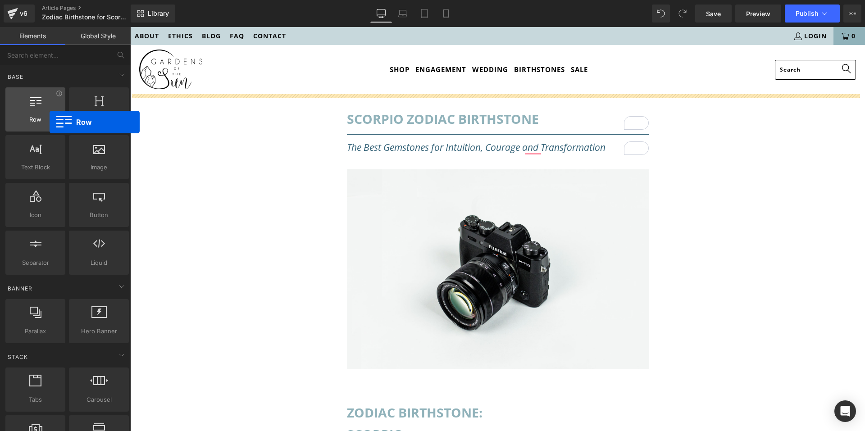
click at [39, 113] on div "Row rows, columns, layouts, div" at bounding box center [35, 109] width 60 height 44
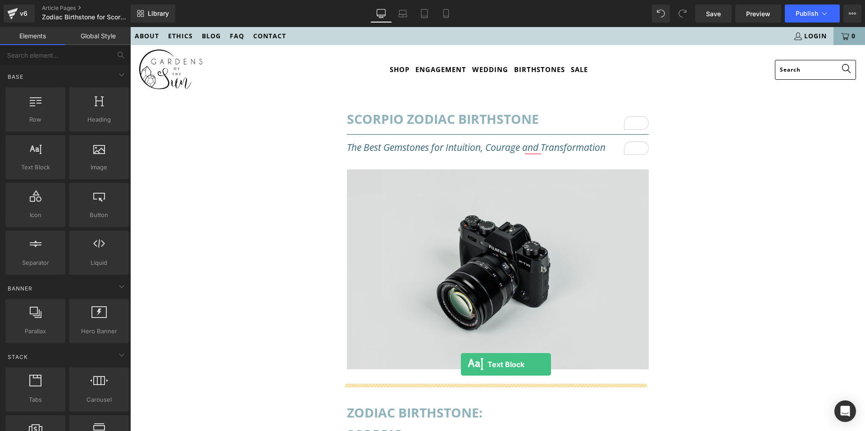
drag, startPoint x: 179, startPoint y: 195, endPoint x: 461, endPoint y: 365, distance: 329.2
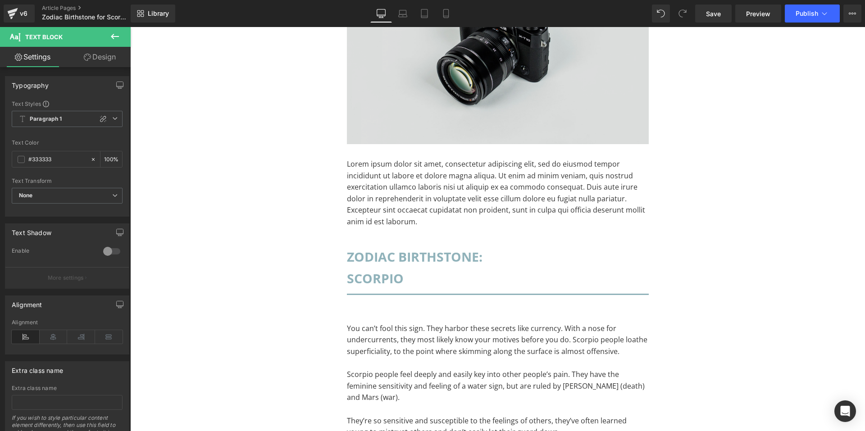
scroll to position [90, 0]
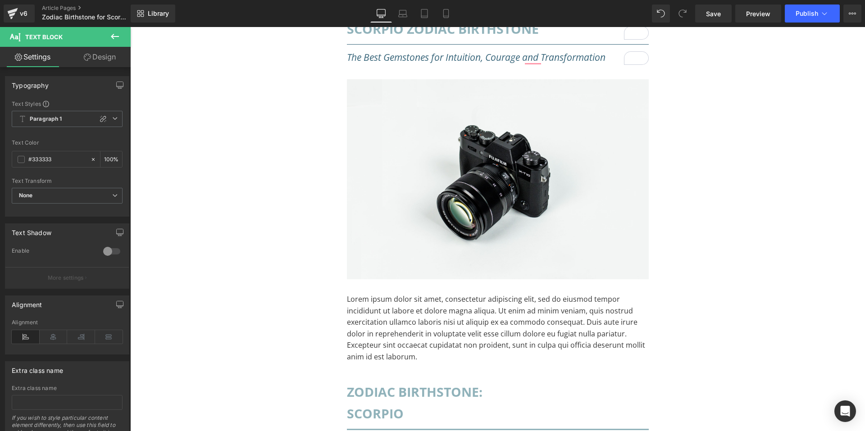
click at [111, 34] on icon at bounding box center [115, 36] width 11 height 11
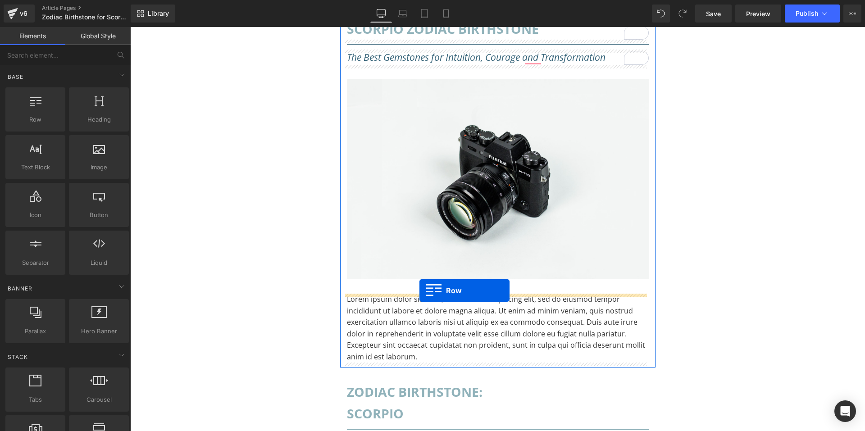
drag, startPoint x: 166, startPoint y: 141, endPoint x: 420, endPoint y: 291, distance: 294.5
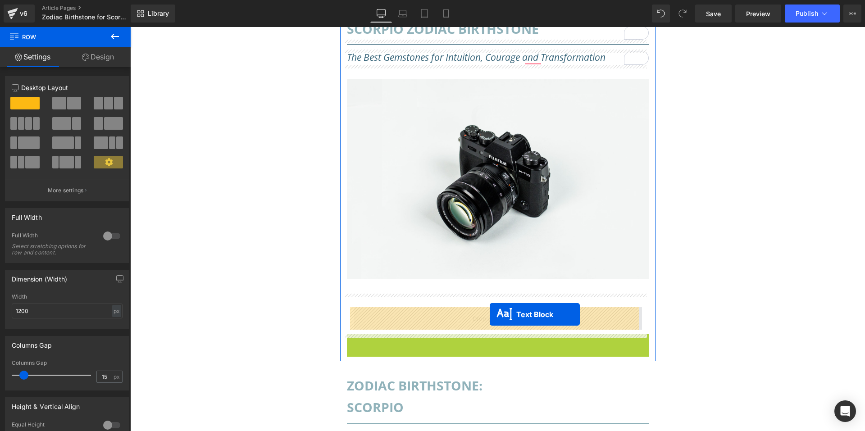
drag, startPoint x: 470, startPoint y: 364, endPoint x: 490, endPoint y: 315, distance: 53.6
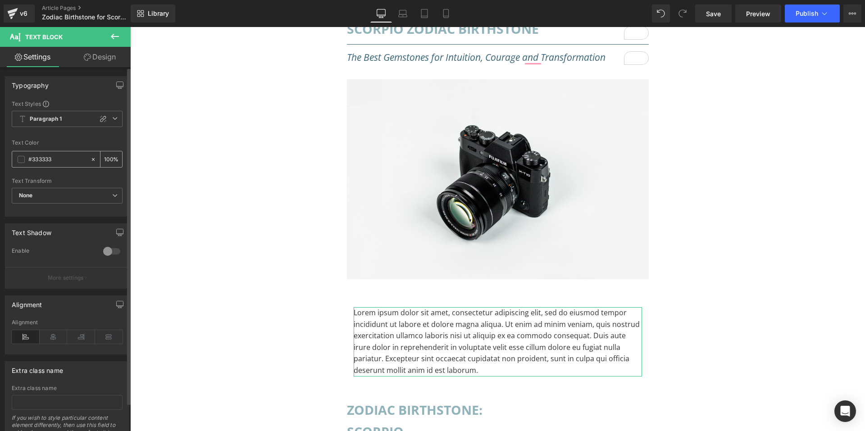
click at [22, 161] on span at bounding box center [21, 159] width 7 height 7
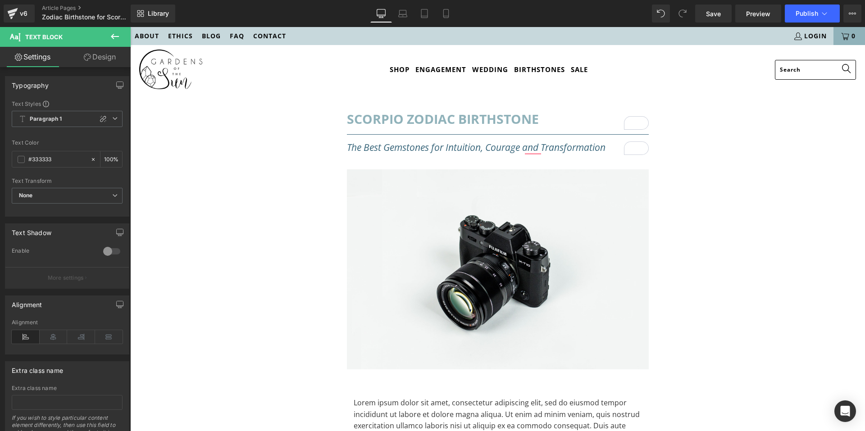
click at [94, 55] on link "Design" at bounding box center [99, 57] width 65 height 20
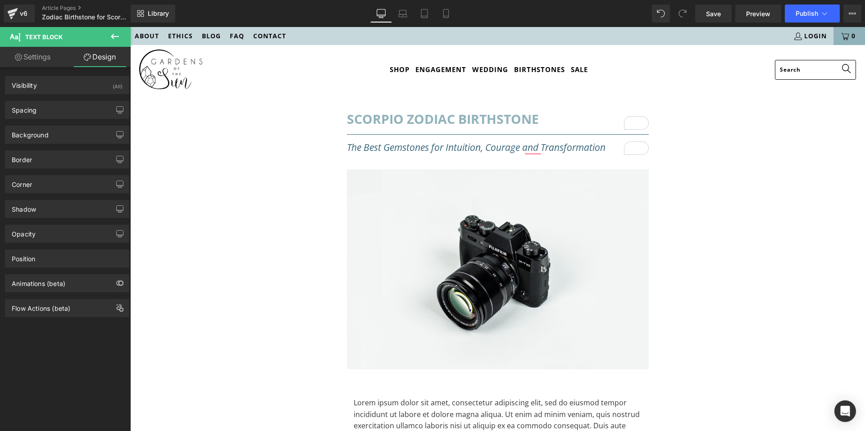
click at [119, 32] on icon at bounding box center [115, 36] width 11 height 11
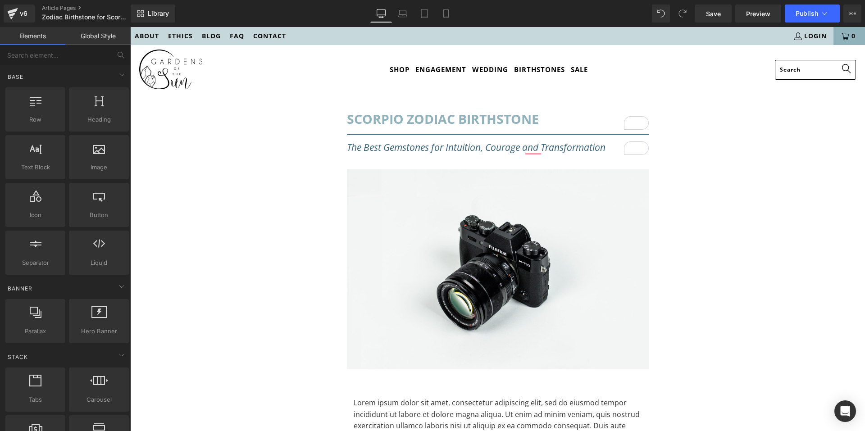
click at [109, 36] on link "Global Style" at bounding box center [97, 36] width 65 height 18
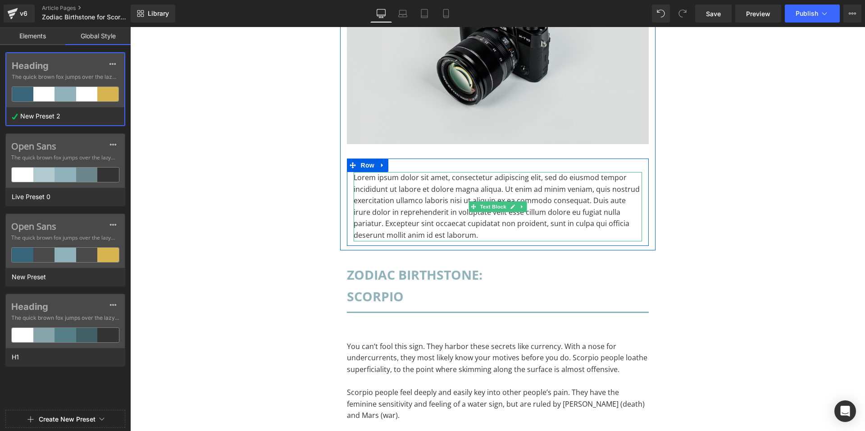
scroll to position [135, 0]
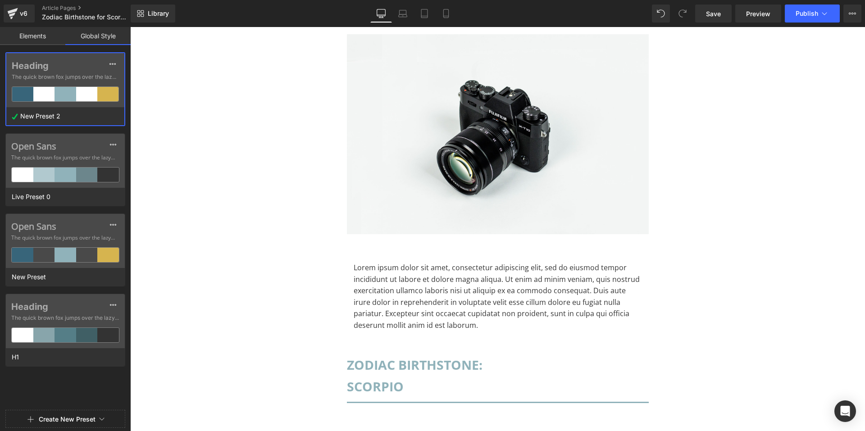
click at [24, 36] on link "Elements" at bounding box center [32, 36] width 65 height 18
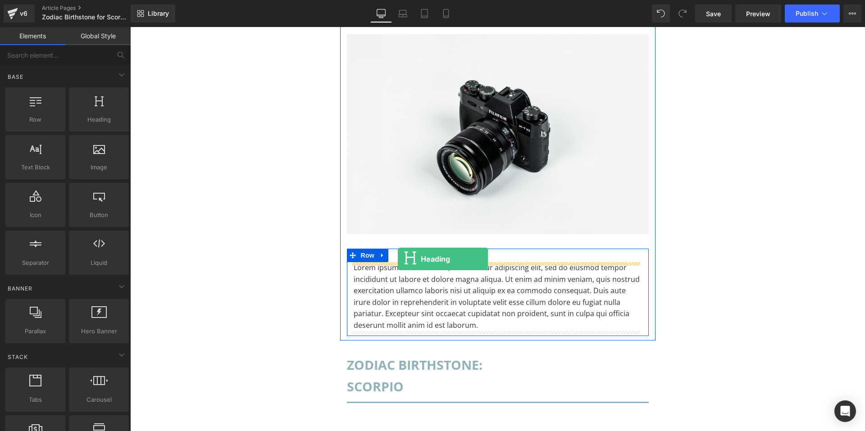
drag, startPoint x: 229, startPoint y: 146, endPoint x: 398, endPoint y: 259, distance: 204.0
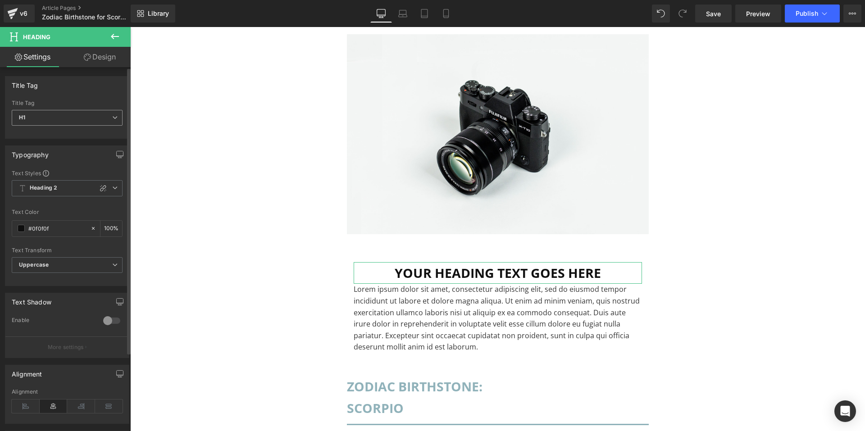
click at [65, 118] on span "H1" at bounding box center [67, 118] width 111 height 16
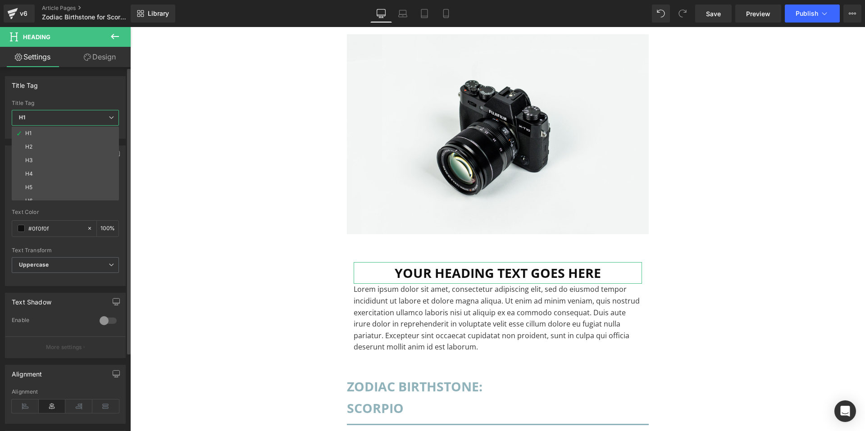
click at [54, 148] on li "H2" at bounding box center [67, 147] width 111 height 14
type input "100"
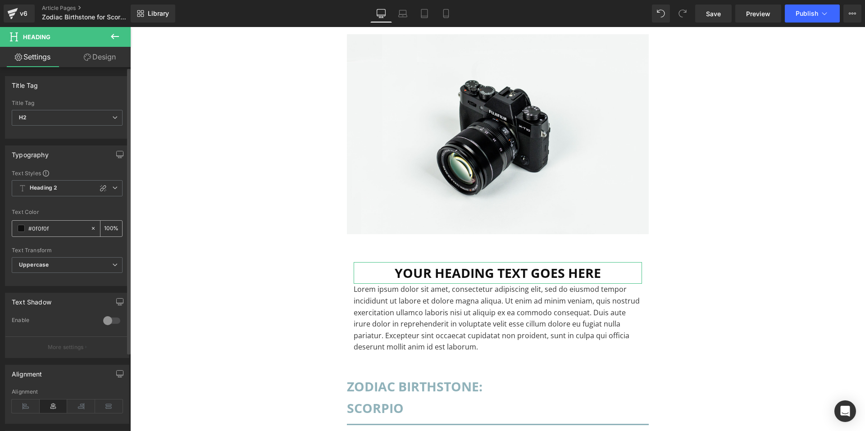
click at [17, 229] on div "#0f0f0f" at bounding box center [51, 229] width 78 height 16
click at [19, 231] on span at bounding box center [21, 228] width 7 height 7
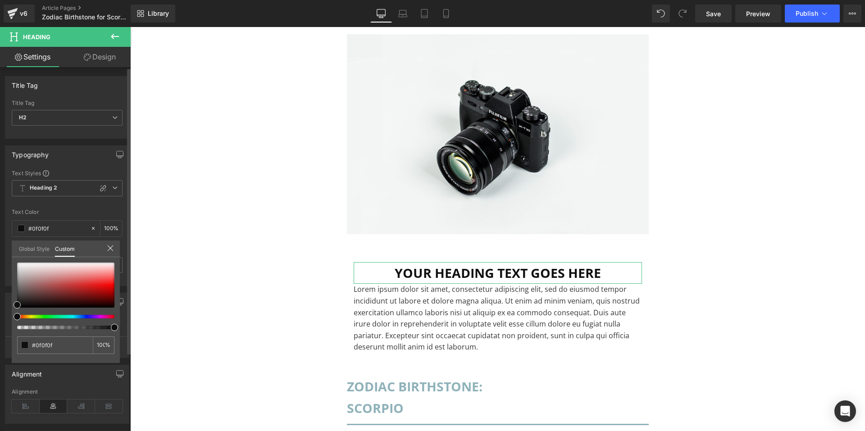
click at [23, 250] on link "Global Style" at bounding box center [34, 248] width 31 height 15
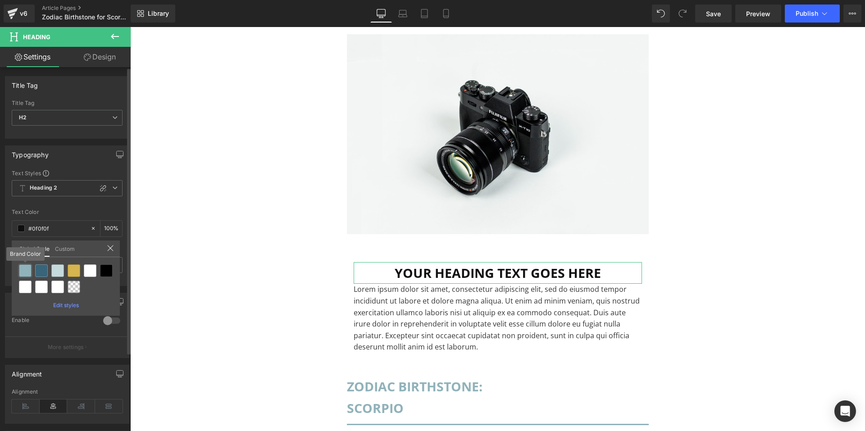
click at [31, 271] on div at bounding box center [25, 271] width 13 height 13
type input "Brand Color"
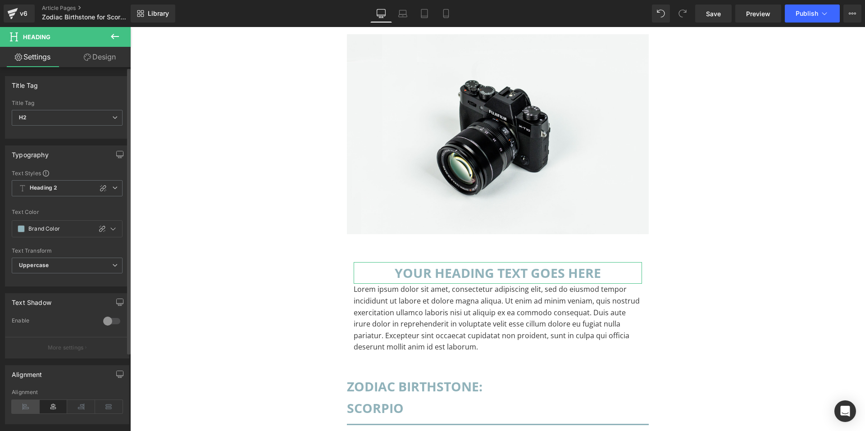
click at [23, 409] on icon at bounding box center [26, 407] width 28 height 14
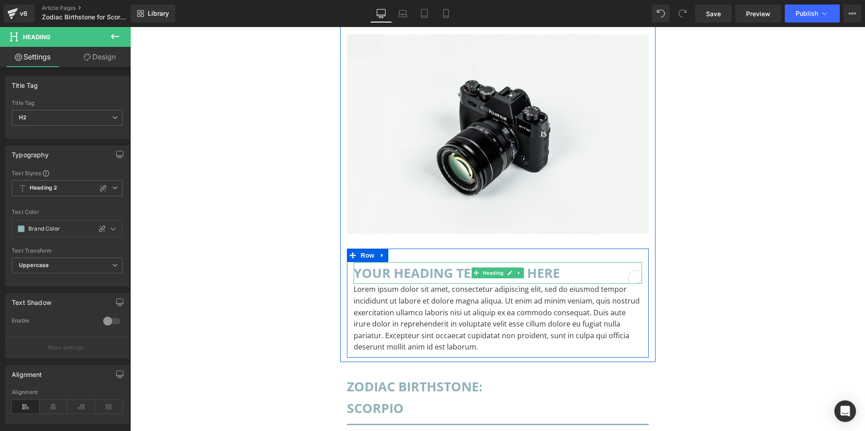
click at [568, 271] on h2 "Your heading text goes here" at bounding box center [498, 273] width 288 height 22
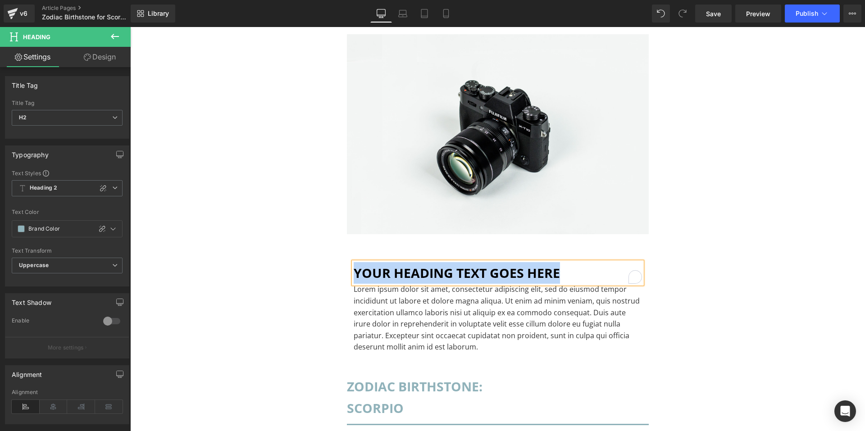
paste div "To enrich screen reader interactions, please activate Accessibility in Grammarl…"
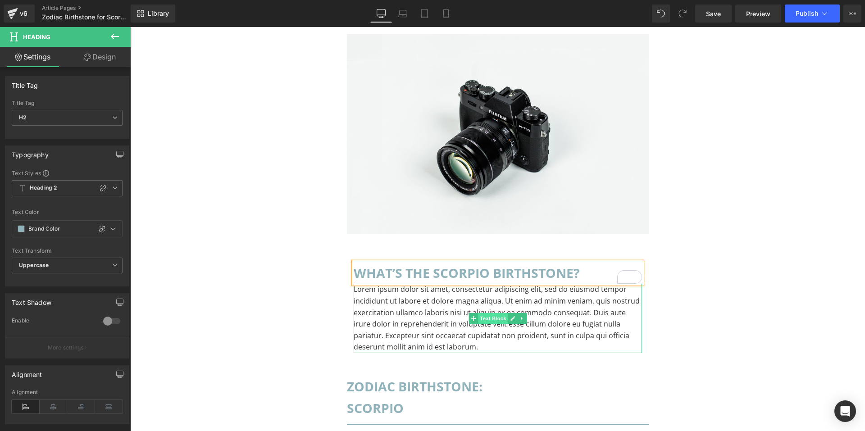
click at [483, 318] on span "Text Block" at bounding box center [493, 318] width 30 height 11
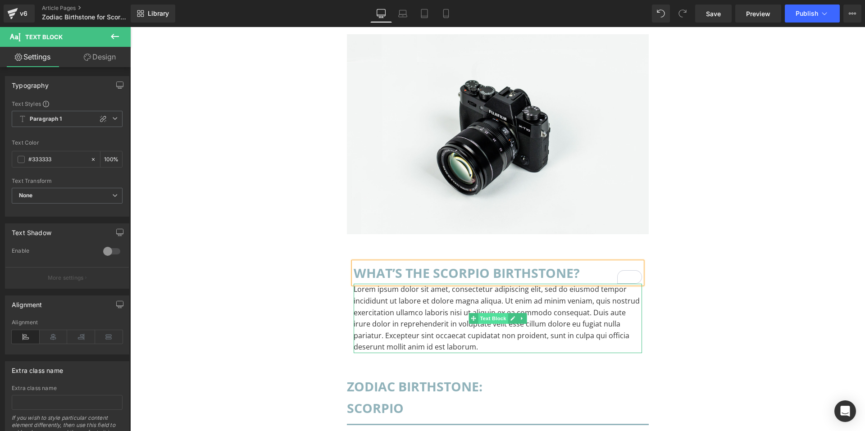
click at [481, 320] on span "Text Block" at bounding box center [493, 318] width 30 height 11
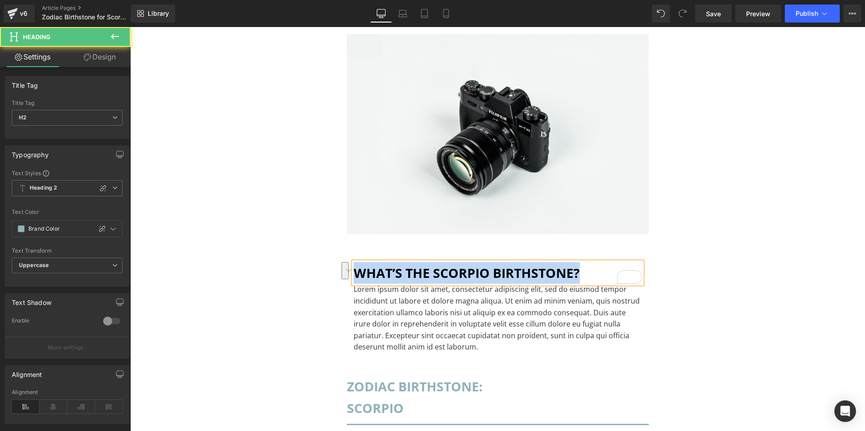
drag, startPoint x: 582, startPoint y: 268, endPoint x: 345, endPoint y: 282, distance: 237.1
click at [347, 282] on div "What’s the Scorpio Birthstone? Heading Lorem ipsum dolor sit amet, consectetur …" at bounding box center [498, 307] width 302 height 91
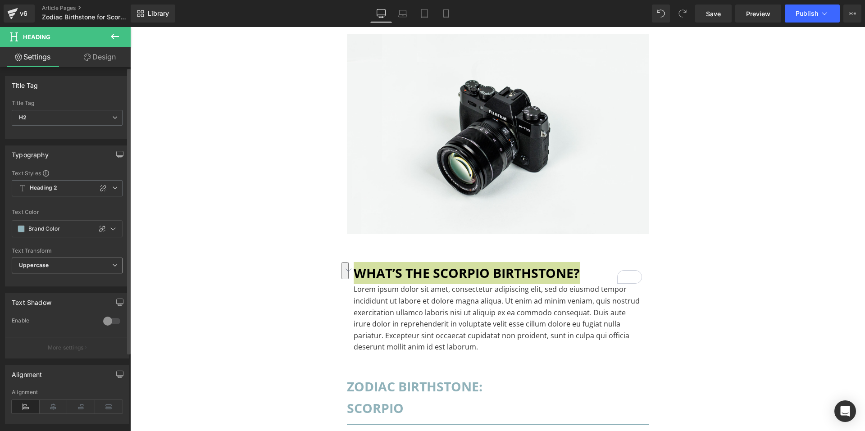
click at [73, 258] on span "Uppercase" at bounding box center [67, 266] width 111 height 16
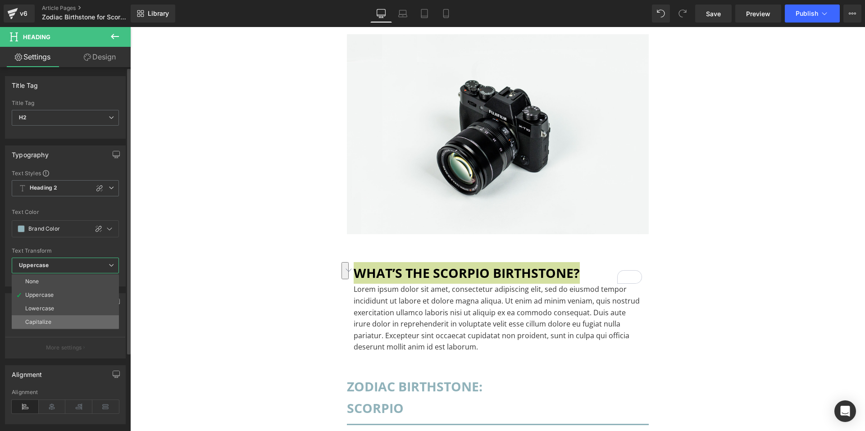
click at [53, 319] on li "Capitalize" at bounding box center [65, 323] width 107 height 14
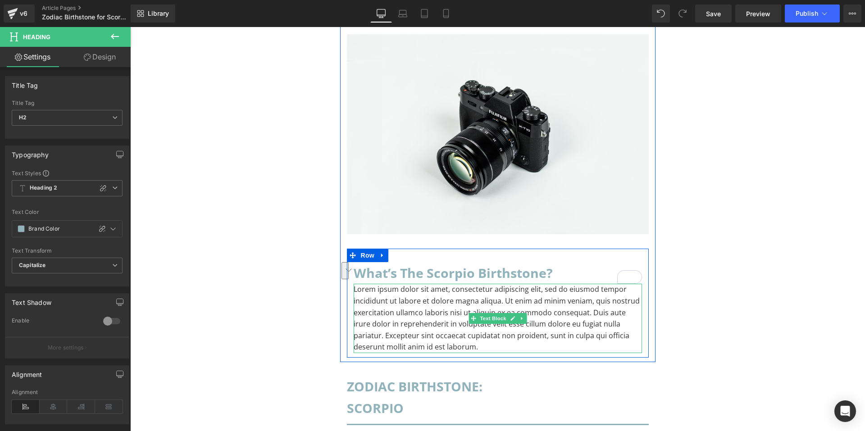
click at [550, 308] on p "Lorem ipsum dolor sit amet, consectetur adipiscing elit, sed do eiusmod tempor …" at bounding box center [498, 318] width 288 height 69
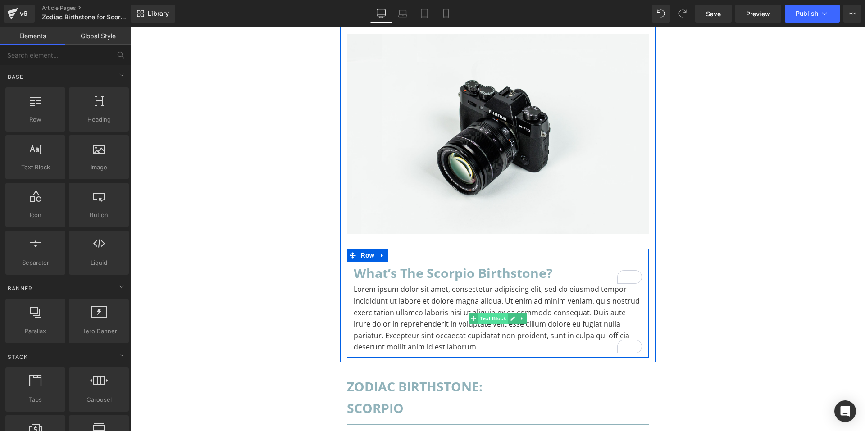
click at [499, 320] on span "Text Block" at bounding box center [493, 318] width 30 height 11
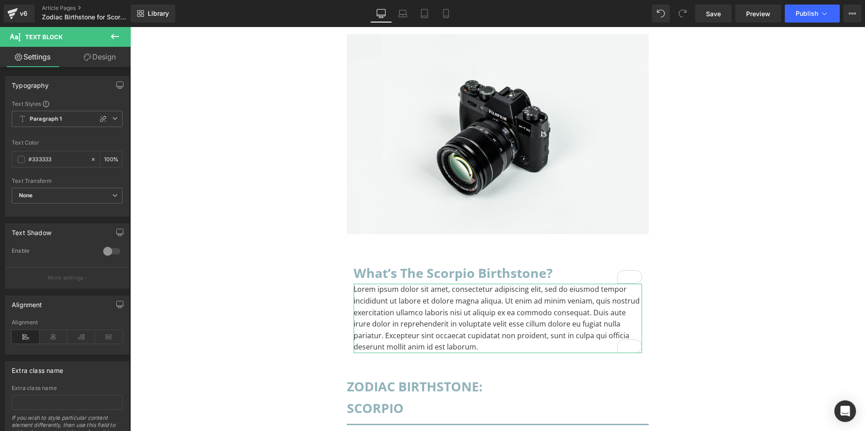
click at [98, 59] on link "Design" at bounding box center [99, 57] width 65 height 20
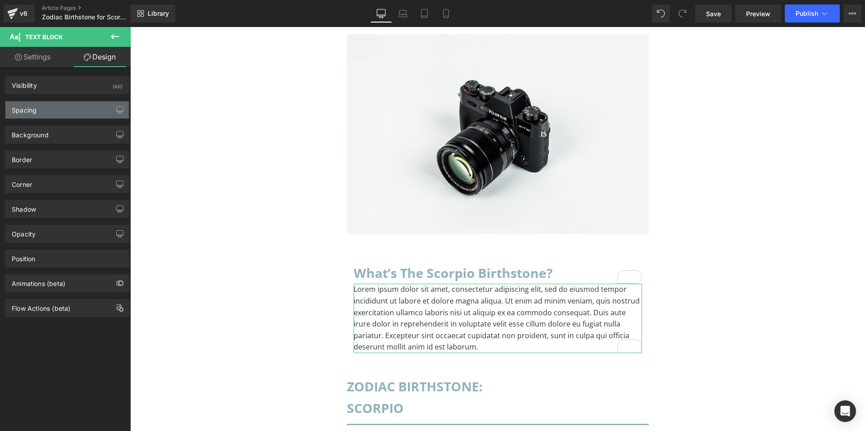
click at [87, 105] on div "Spacing" at bounding box center [67, 109] width 124 height 17
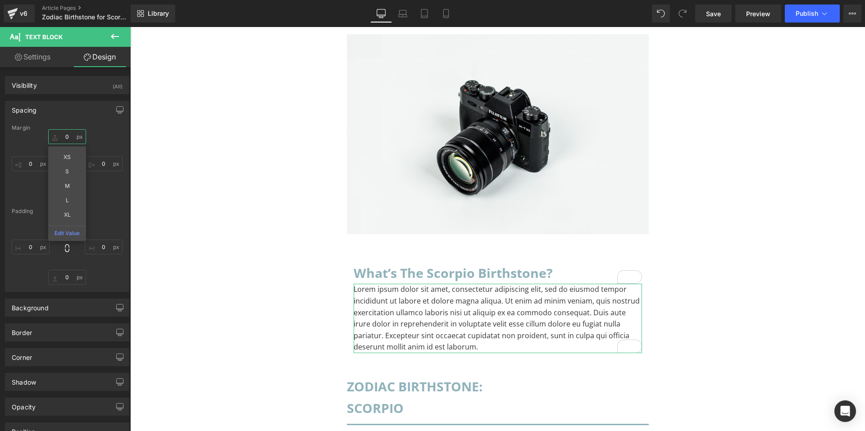
click at [71, 132] on input "0" at bounding box center [67, 136] width 38 height 15
type input "XS"
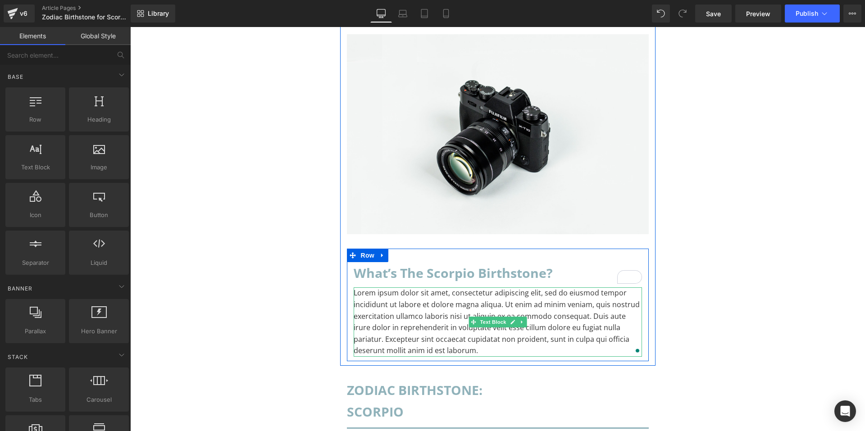
click at [448, 315] on p "Lorem ipsum dolor sit amet, consectetur adipiscing elit, sed do eiusmod tempor …" at bounding box center [498, 322] width 288 height 69
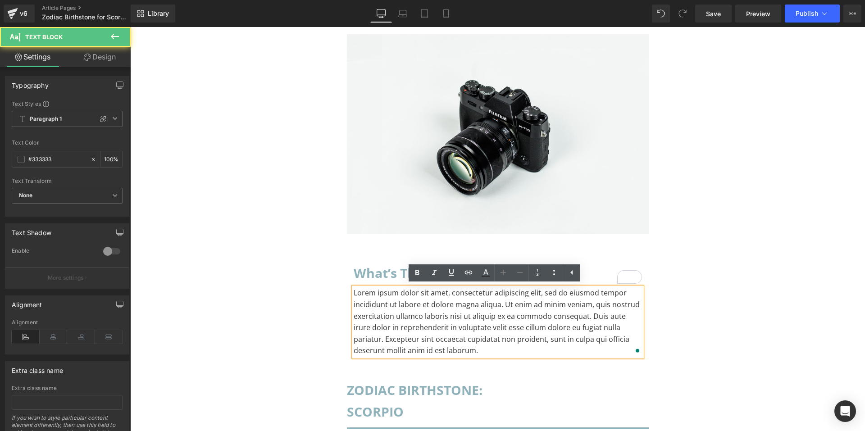
click at [455, 355] on p "Lorem ipsum dolor sit amet, consectetur adipiscing elit, sed do eiusmod tempor …" at bounding box center [498, 322] width 288 height 69
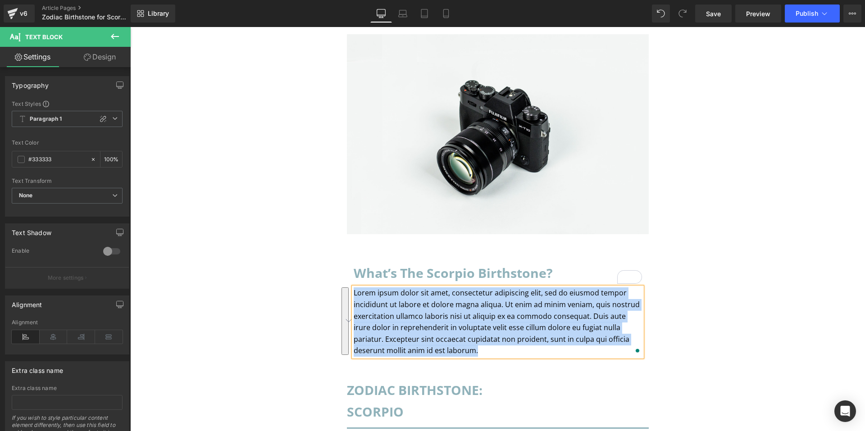
paste div "To enrich screen reader interactions, please activate Accessibility in Grammarl…"
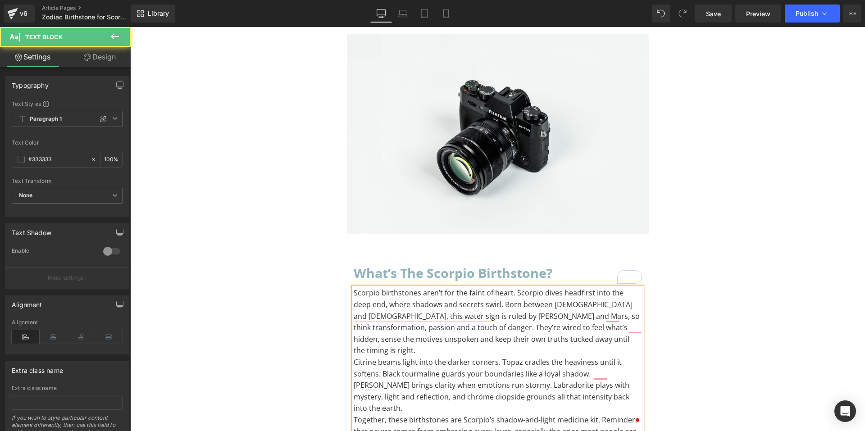
click at [554, 338] on p "Scorpio birthstones aren’t for the faint of heart. Scorpio dives headfirst into…" at bounding box center [498, 322] width 288 height 69
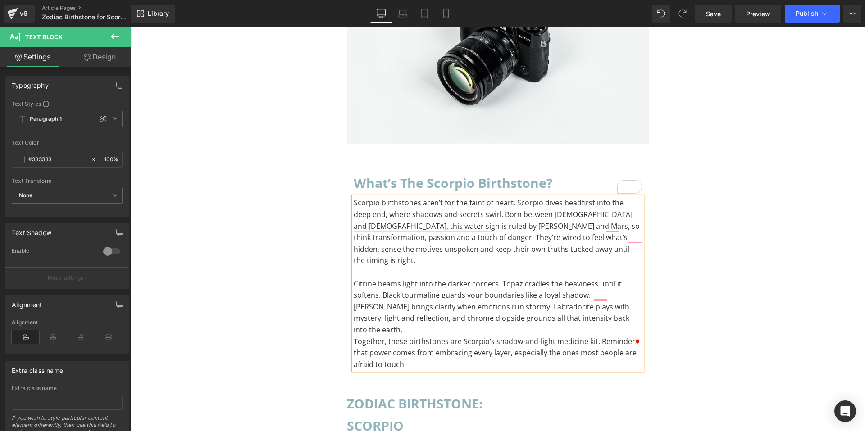
click at [614, 307] on p "Citrine beams light into the darker corners. Topaz cradles the heaviness until …" at bounding box center [498, 308] width 288 height 58
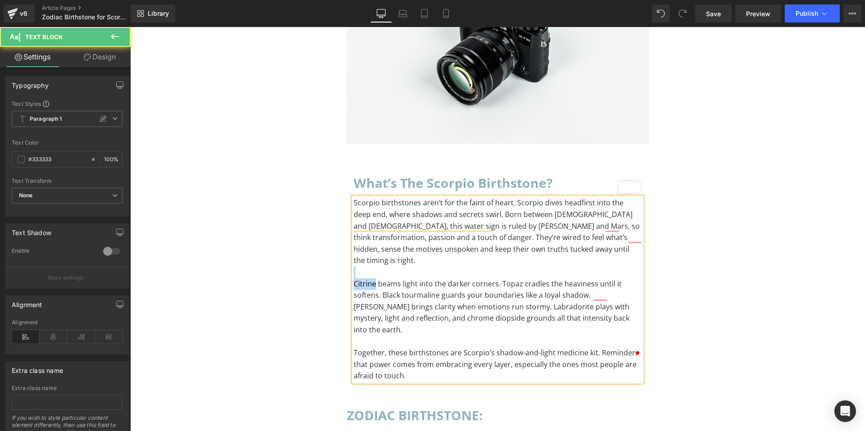
drag, startPoint x: 373, startPoint y: 272, endPoint x: 344, endPoint y: 266, distance: 29.5
click at [347, 266] on div "What’s the Scorpio Birthstone? Heading Scorpio birthstones aren’t for the faint…" at bounding box center [498, 277] width 302 height 210
click at [372, 279] on p "Citrine beams light into the darker corners. Topaz cradles the heaviness until …" at bounding box center [498, 308] width 288 height 58
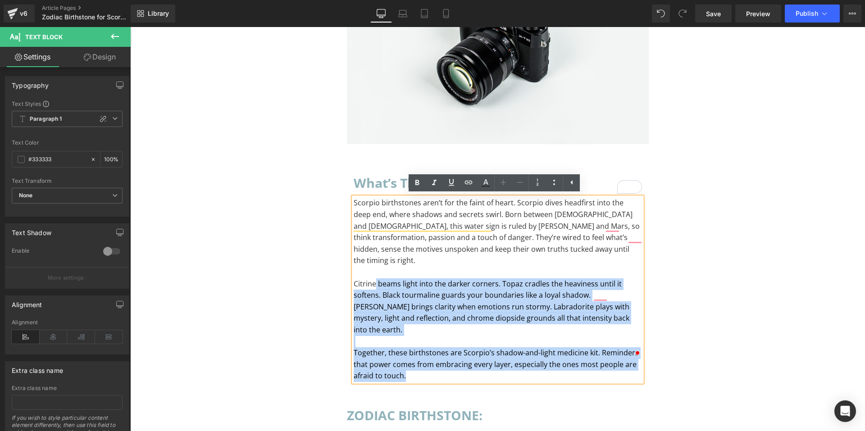
drag, startPoint x: 372, startPoint y: 273, endPoint x: 349, endPoint y: 272, distance: 22.6
click at [354, 272] on div "Scorpio birthstones aren’t for the faint of heart. Scorpio dives headfirst into…" at bounding box center [498, 289] width 288 height 185
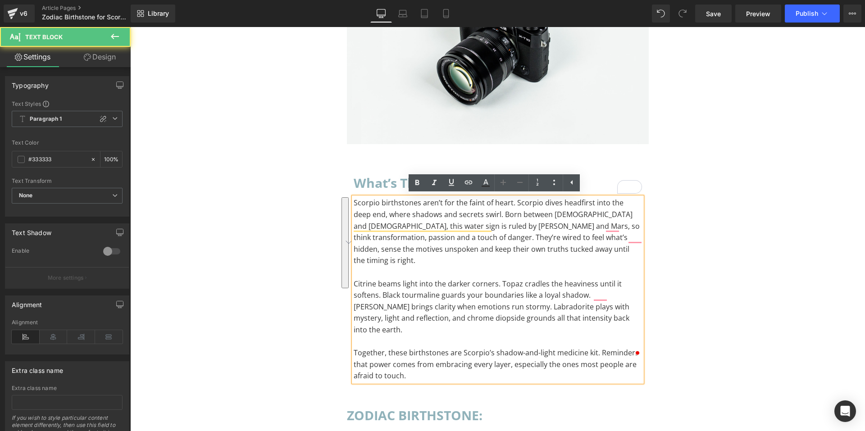
click at [354, 279] on p "Citrine beams light into the darker corners. Topaz cradles the heaviness until …" at bounding box center [498, 308] width 288 height 58
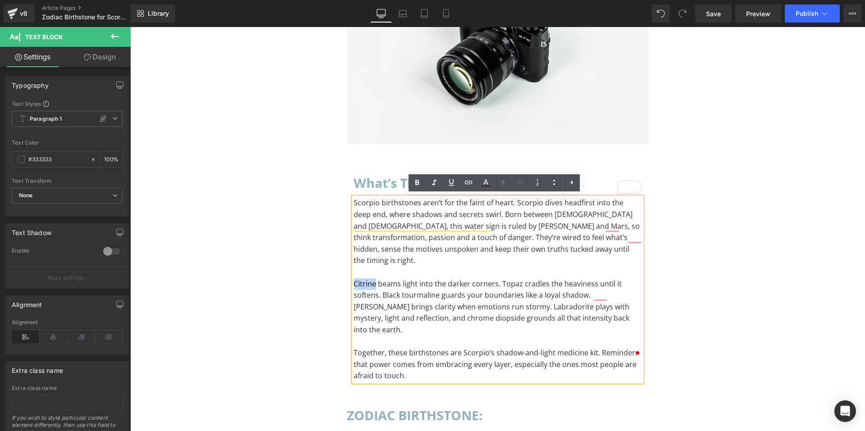
drag, startPoint x: 352, startPoint y: 271, endPoint x: 371, endPoint y: 273, distance: 20.0
click at [371, 279] on p "Citrine beams light into the darker corners. Topaz cradles the heaviness until …" at bounding box center [498, 308] width 288 height 58
click at [467, 183] on icon at bounding box center [468, 182] width 11 height 11
click at [450, 284] on input "text" at bounding box center [416, 280] width 139 height 23
paste input "[URL][DOMAIN_NAME]"
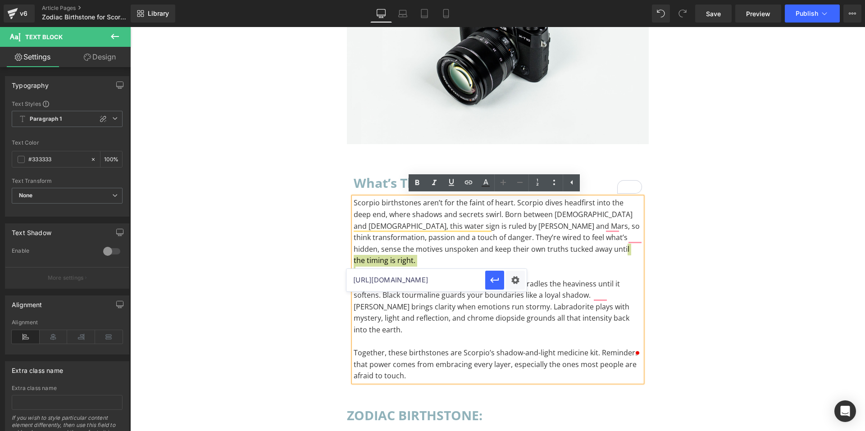
scroll to position [0, 60]
type input "[URL][DOMAIN_NAME]"
click at [494, 281] on icon "button" at bounding box center [494, 280] width 9 height 5
drag, startPoint x: 497, startPoint y: 270, endPoint x: 516, endPoint y: 270, distance: 18.9
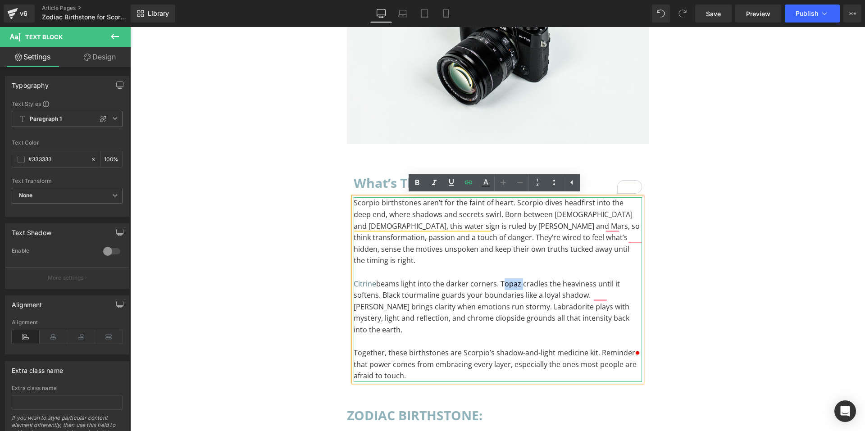
click at [516, 279] on p "Citrine beams light into the darker corners. Topaz cradles the heaviness until …" at bounding box center [498, 308] width 288 height 58
click at [471, 181] on icon at bounding box center [469, 183] width 8 height 4
click at [502, 295] on input "text" at bounding box center [527, 292] width 139 height 23
paste input "[URL][DOMAIN_NAME]"
click at [604, 295] on icon "button" at bounding box center [606, 292] width 11 height 11
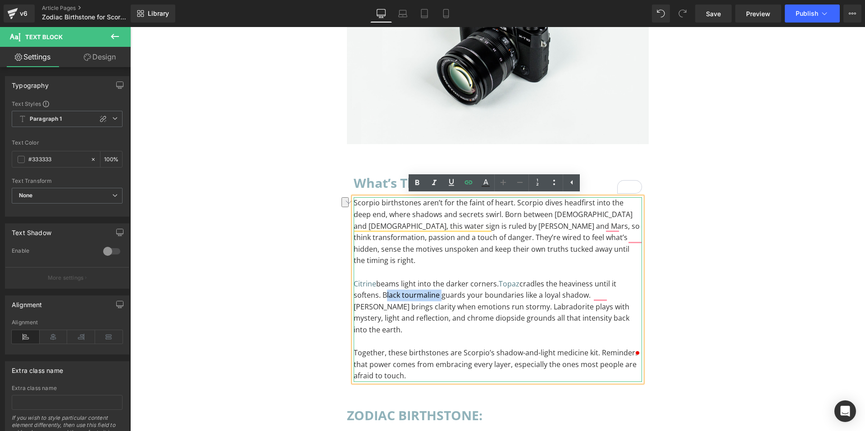
drag, startPoint x: 380, startPoint y: 282, endPoint x: 435, endPoint y: 286, distance: 56.1
click at [435, 286] on p "Citrine beams light into the darker corners. Topaz cradles the heaviness until …" at bounding box center [498, 308] width 288 height 58
click at [471, 180] on icon at bounding box center [468, 182] width 11 height 11
click at [455, 299] on input "text" at bounding box center [431, 304] width 139 height 23
paste input "[URL][DOMAIN_NAME]"
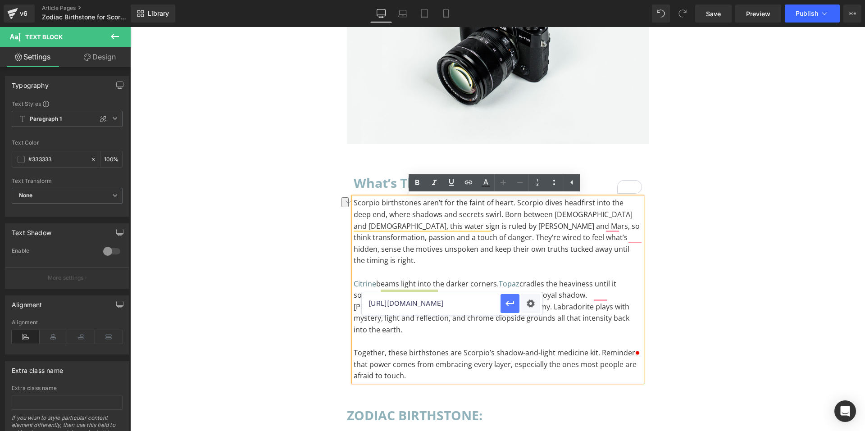
click at [508, 307] on icon "button" at bounding box center [510, 303] width 11 height 11
drag, startPoint x: 467, startPoint y: 293, endPoint x: 507, endPoint y: 297, distance: 40.2
click at [507, 297] on p "Citrine beams light into the darker corners. Topaz cradles the heaviness until …" at bounding box center [498, 308] width 288 height 58
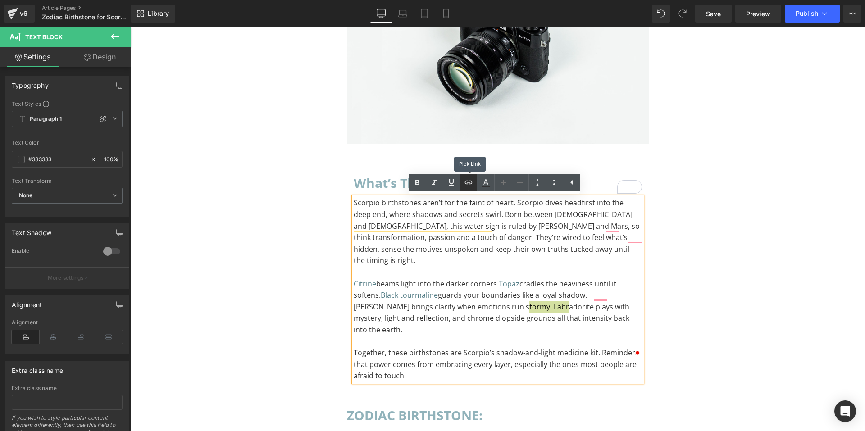
drag, startPoint x: 467, startPoint y: 178, endPoint x: 338, endPoint y: 168, distance: 129.8
click at [467, 178] on icon at bounding box center [468, 182] width 11 height 11
click at [467, 317] on input "text" at bounding box center [511, 315] width 139 height 23
paste input "[URL][DOMAIN_NAME]"
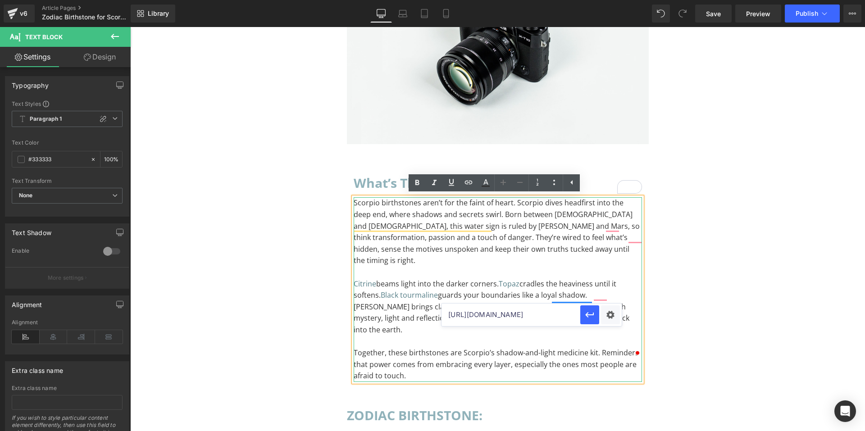
type input "[URL][DOMAIN_NAME]"
click at [613, 267] on p "To enrich screen reader interactions, please activate Accessibility in Grammarl…" at bounding box center [498, 273] width 288 height 12
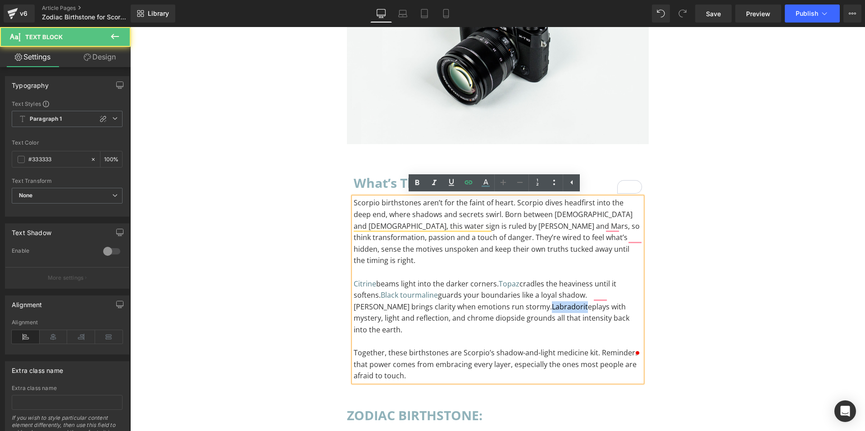
drag, startPoint x: 468, startPoint y: 295, endPoint x: 504, endPoint y: 294, distance: 35.6
click at [504, 294] on p "Citrine beams light into the darker corners. Topaz cradles the heaviness until …" at bounding box center [498, 308] width 288 height 58
click at [508, 295] on p "Citrine beams light into the darker corners. Topaz cradles the heaviness until …" at bounding box center [498, 308] width 288 height 58
click at [499, 295] on p "Citrine beams light into the darker corners. Topaz cradles the heaviness until …" at bounding box center [498, 308] width 288 height 58
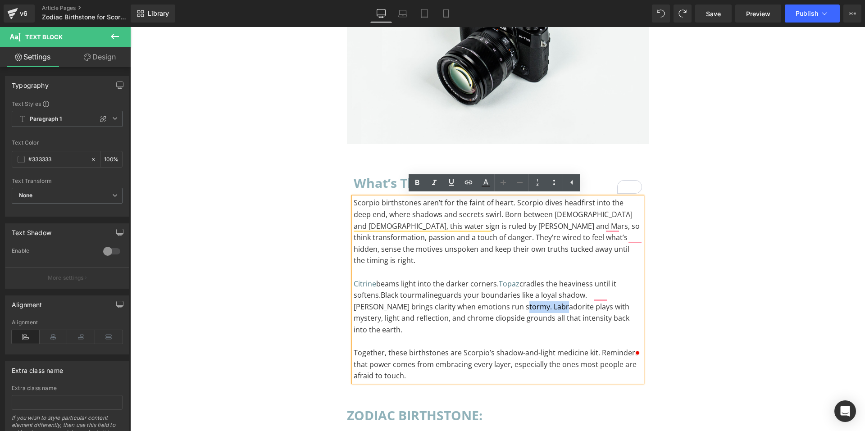
drag, startPoint x: 505, startPoint y: 296, endPoint x: 467, endPoint y: 301, distance: 38.2
click at [467, 301] on p "Citrine beams light into the darker corners. Topaz cradles the heaviness until …" at bounding box center [498, 308] width 288 height 58
click at [473, 185] on icon at bounding box center [468, 182] width 11 height 11
click at [468, 313] on input "text" at bounding box center [511, 315] width 139 height 23
paste input "[URL][DOMAIN_NAME]"
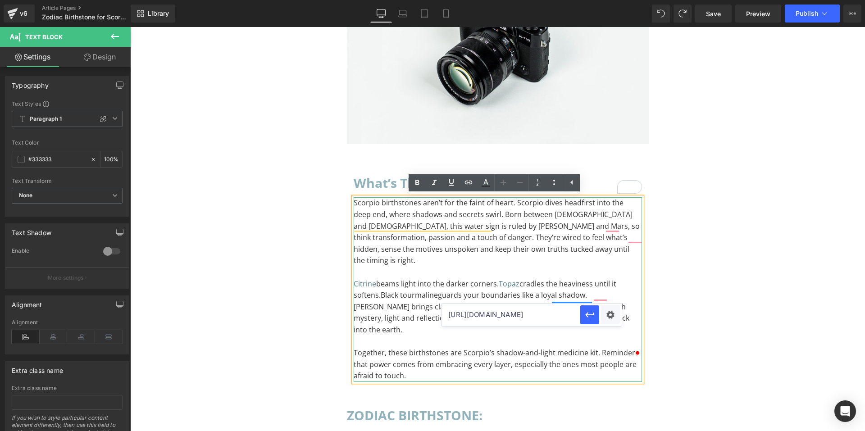
scroll to position [0, 75]
type input "[URL][DOMAIN_NAME]"
click at [590, 316] on icon "button" at bounding box center [590, 314] width 9 height 5
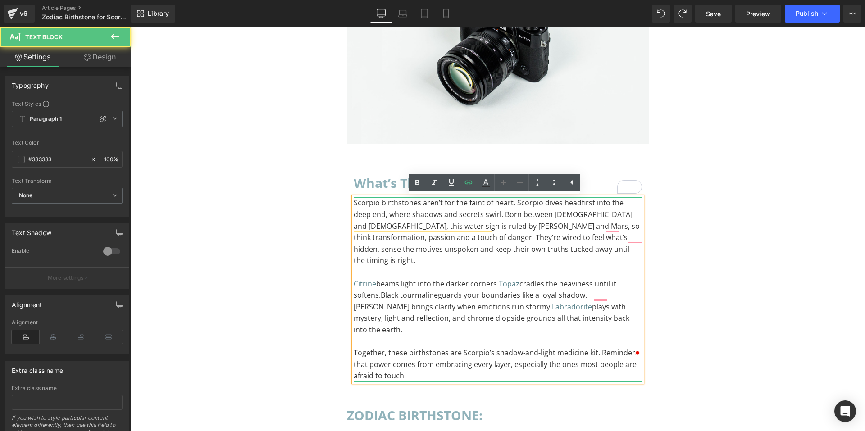
click at [583, 284] on p "Citrine beams light into the darker corners. Topaz cradles the heaviness until …" at bounding box center [498, 308] width 288 height 58
drag, startPoint x: 403, startPoint y: 329, endPoint x: 440, endPoint y: 328, distance: 37.0
click at [440, 348] on p "Together, these birthstones are Scorpio’s shadow-and-light medicine kit. Remind…" at bounding box center [498, 365] width 288 height 35
click at [443, 348] on p "Together, these birthstones are Scorpio’s shadow-and-light medicine kit. Remind…" at bounding box center [498, 365] width 288 height 35
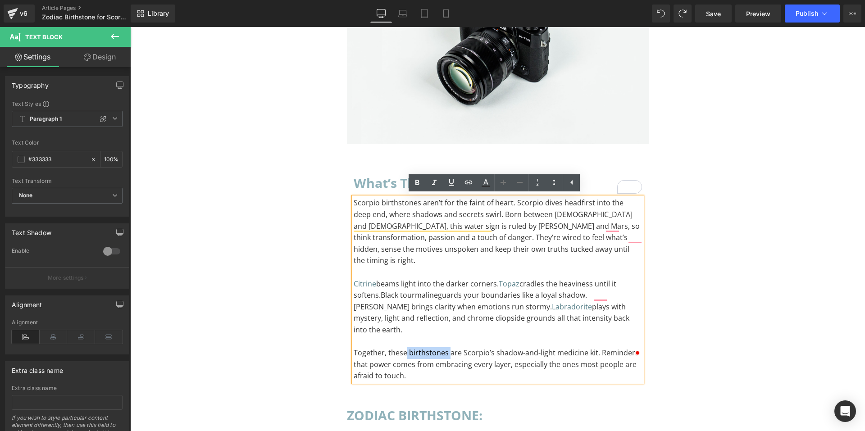
drag, startPoint x: 443, startPoint y: 328, endPoint x: 403, endPoint y: 333, distance: 39.9
click at [403, 348] on p "Together, these birthstones are Scorpio’s shadow-and-light medicine kit. Remind…" at bounding box center [498, 365] width 288 height 35
click at [439, 348] on p "Together, these birthstones are Scorpio’s shadow-and-light medicine kit. Remind…" at bounding box center [498, 365] width 288 height 35
drag, startPoint x: 442, startPoint y: 327, endPoint x: 405, endPoint y: 329, distance: 37.0
click at [405, 348] on p "Together, these birthstones are Scorpio’s shadow-and-light medicine kit. Remind…" at bounding box center [498, 365] width 288 height 35
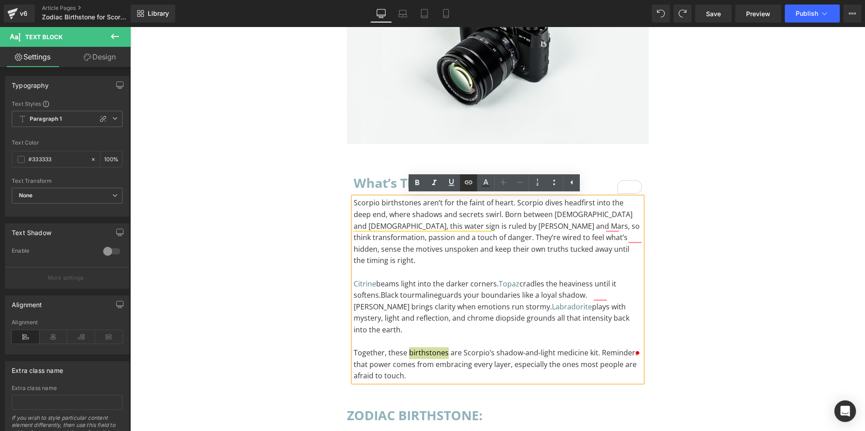
click at [472, 183] on icon at bounding box center [468, 182] width 11 height 11
click at [467, 349] on input "text" at bounding box center [448, 350] width 139 height 23
paste input "[URL][DOMAIN_NAME]"
type input "[URL][DOMAIN_NAME]"
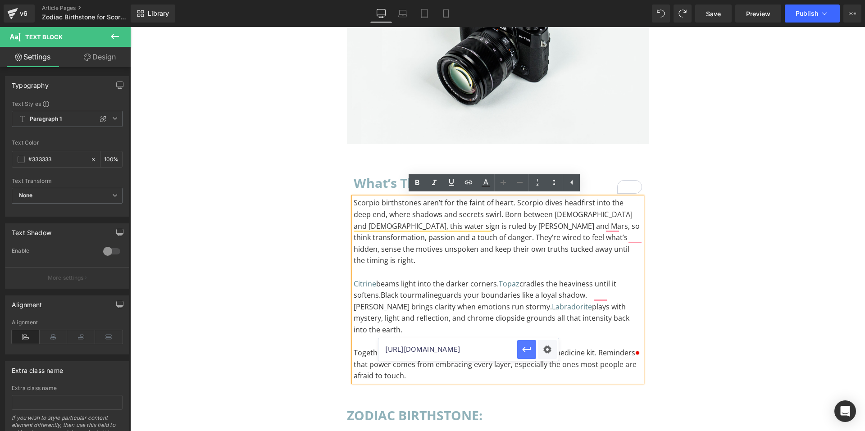
scroll to position [0, 0]
click at [524, 348] on icon "button" at bounding box center [527, 349] width 11 height 11
click at [524, 336] on p "To enrich screen reader interactions, please activate Accessibility in Grammarl…" at bounding box center [498, 342] width 288 height 12
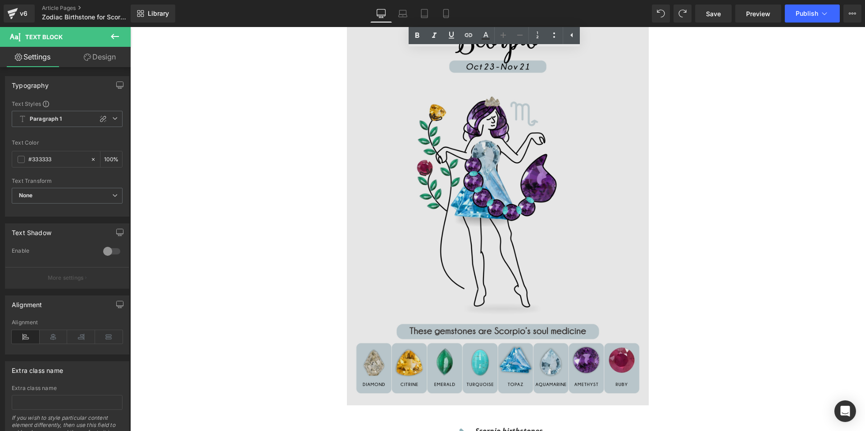
scroll to position [721, 0]
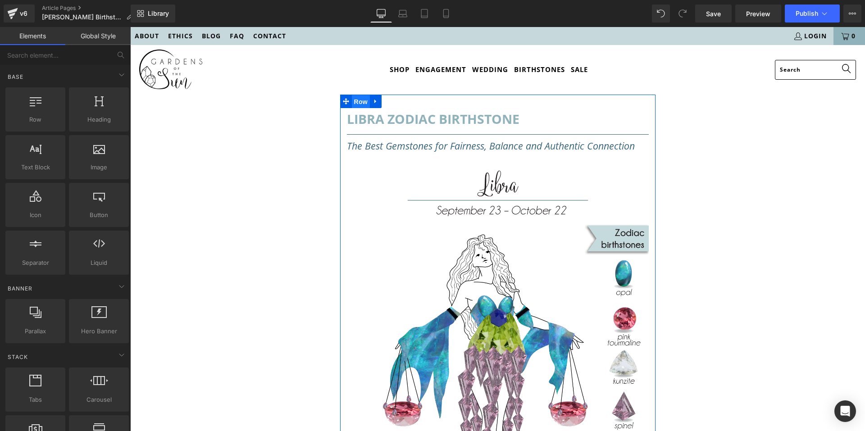
click at [359, 101] on span "Row" at bounding box center [361, 102] width 18 height 14
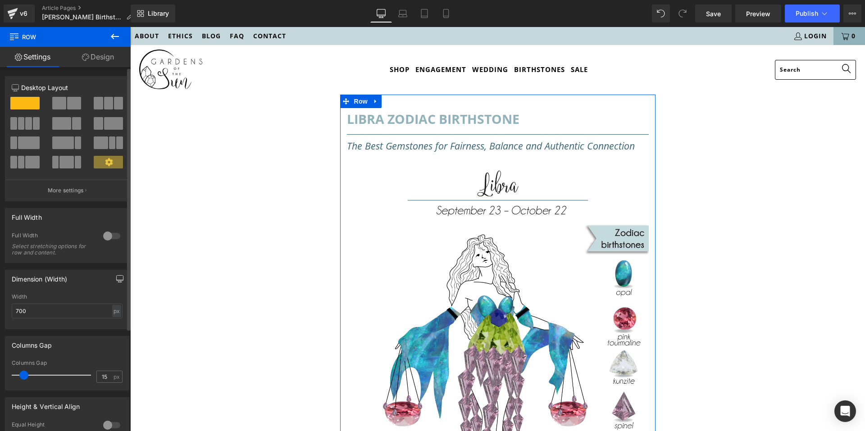
click at [113, 279] on button "button" at bounding box center [120, 278] width 14 height 17
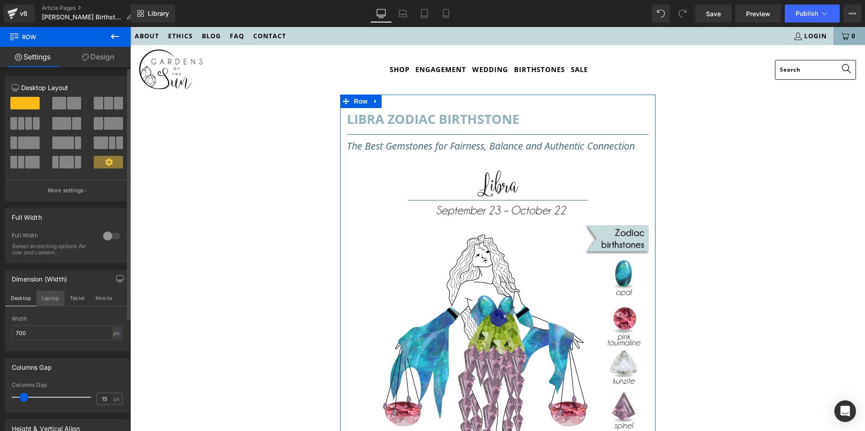
click at [47, 304] on button "Laptop" at bounding box center [51, 298] width 28 height 15
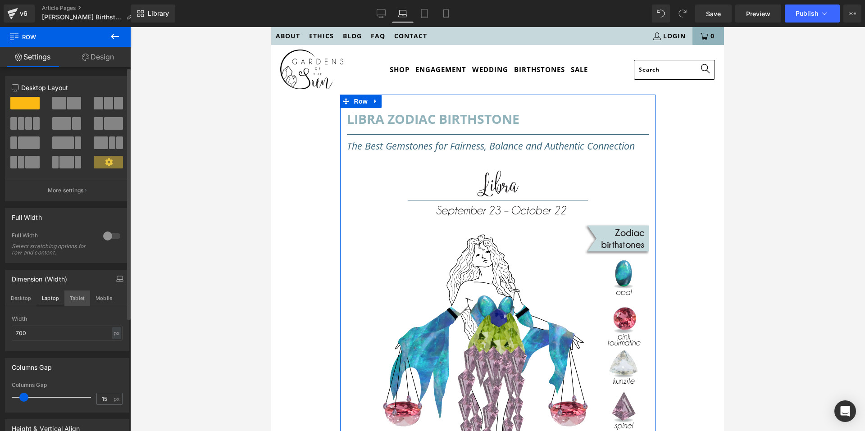
click at [71, 299] on button "Tablet" at bounding box center [77, 298] width 26 height 15
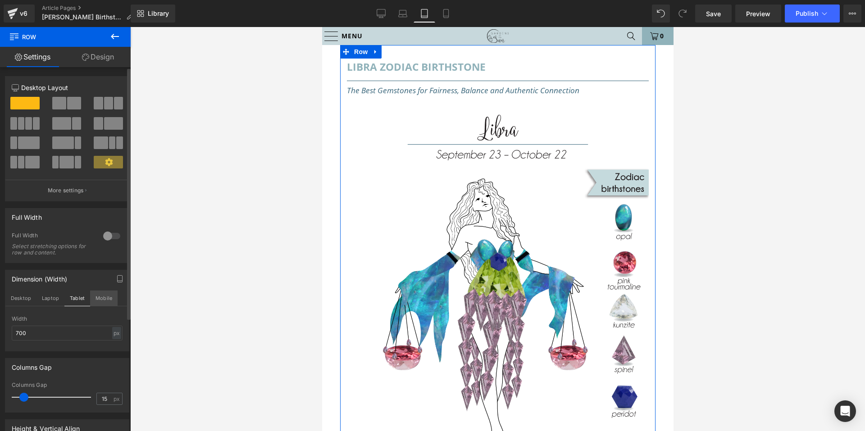
click at [99, 294] on button "Mobile" at bounding box center [103, 298] width 27 height 15
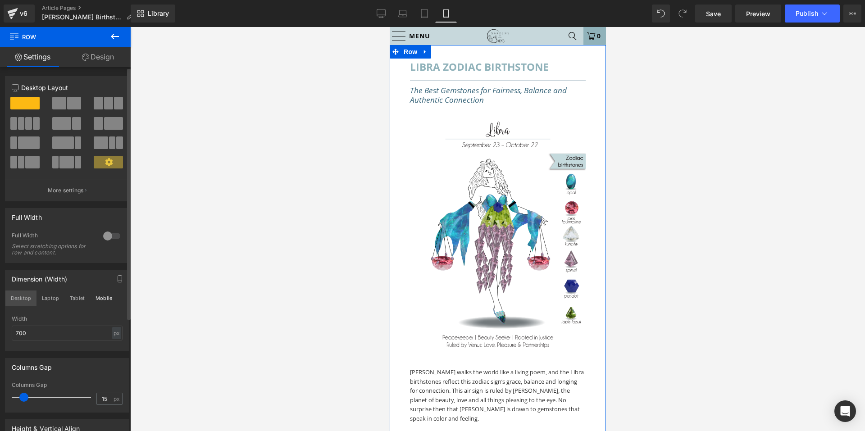
click at [14, 300] on button "Desktop" at bounding box center [20, 298] width 31 height 15
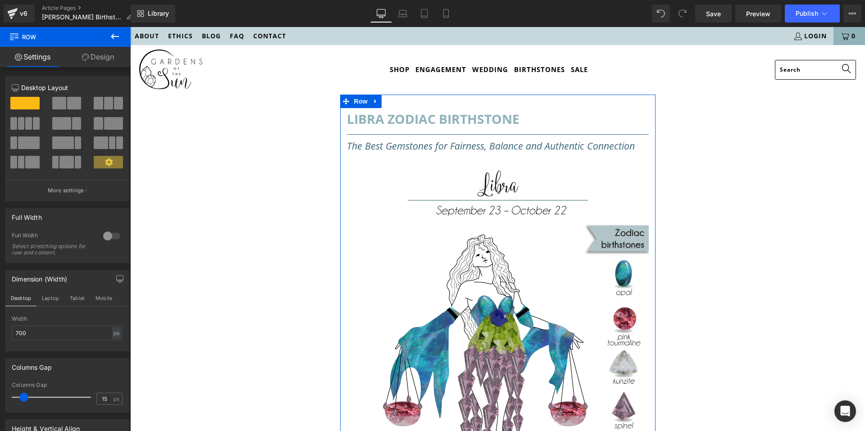
scroll to position [45, 0]
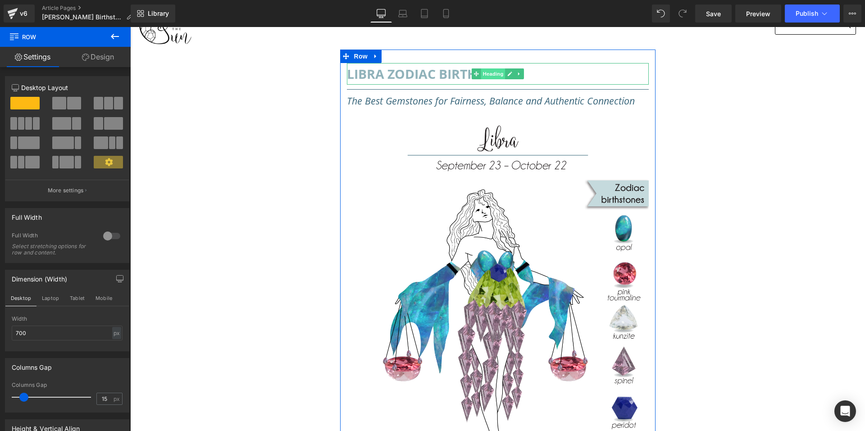
click at [483, 73] on span "Heading" at bounding box center [493, 74] width 24 height 11
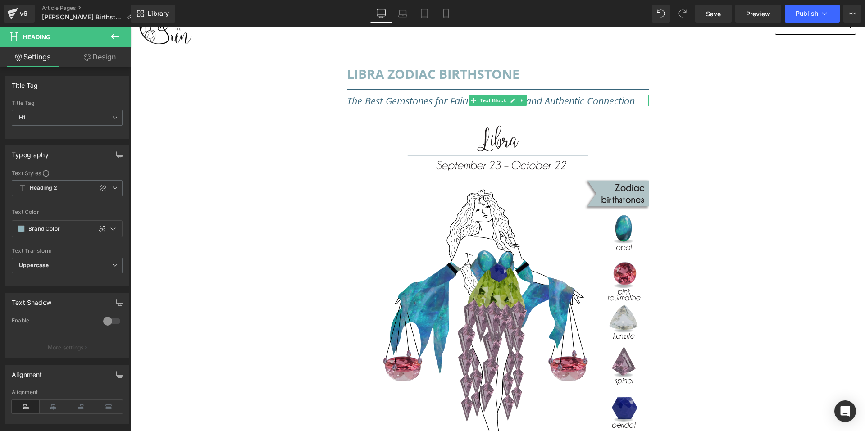
drag, startPoint x: 689, startPoint y: 182, endPoint x: 558, endPoint y: 155, distance: 133.0
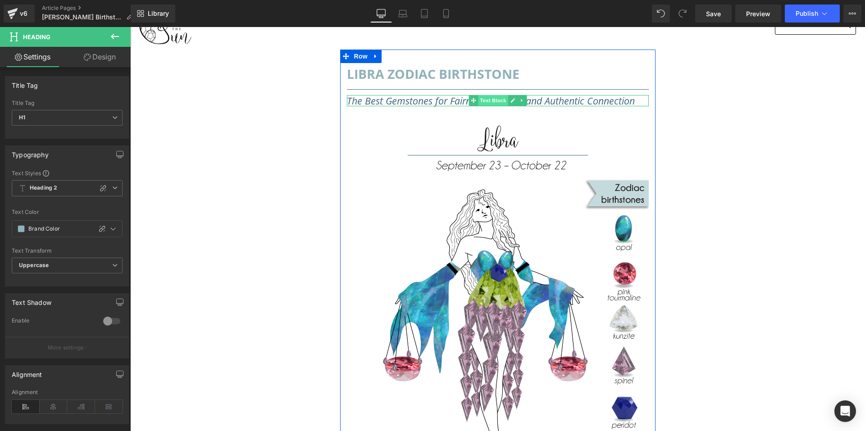
click at [492, 99] on span "Text Block" at bounding box center [493, 100] width 30 height 11
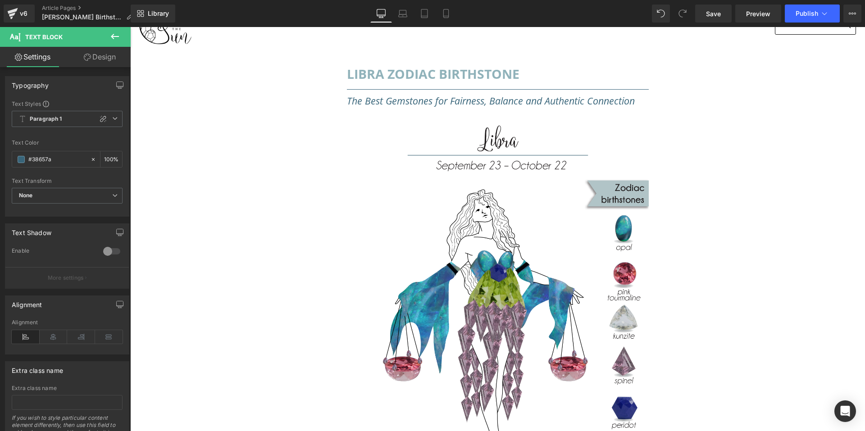
drag, startPoint x: 605, startPoint y: 185, endPoint x: 475, endPoint y: 157, distance: 133.2
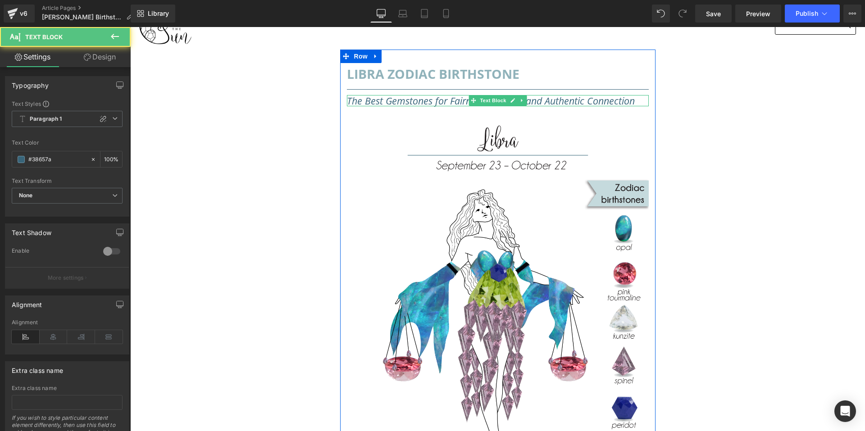
click at [453, 102] on icon "The Best Gemstones for Fairness, Balance and Authentic Connection" at bounding box center [491, 100] width 288 height 13
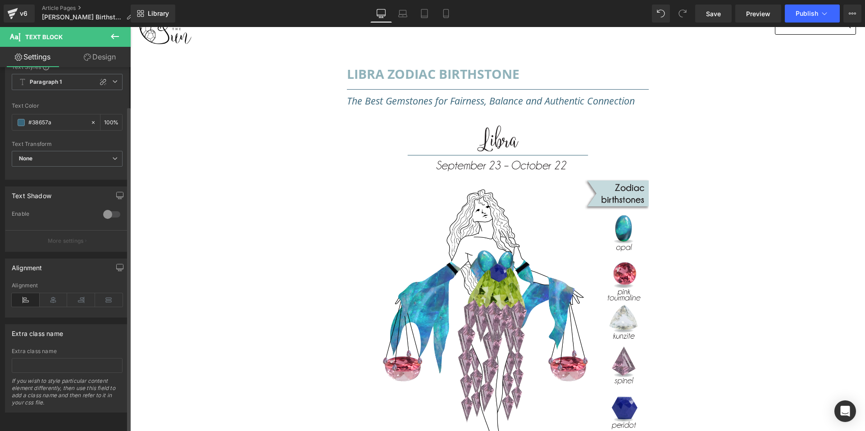
scroll to position [0, 0]
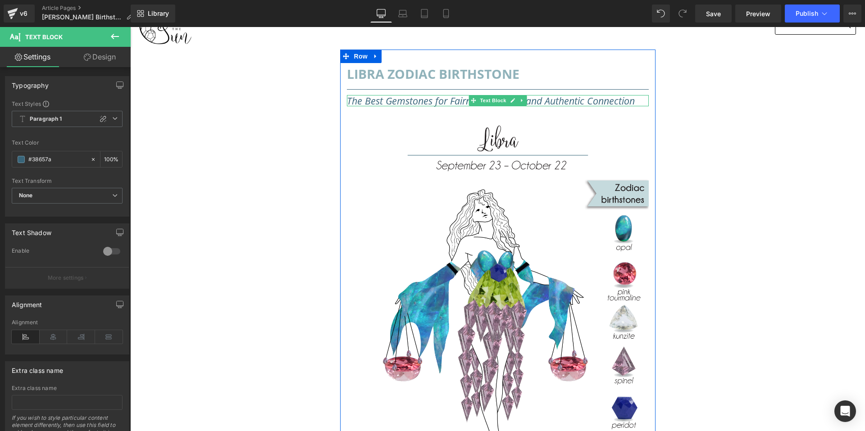
click at [529, 102] on icon "The Best Gemstones for Fairness, Balance and Authentic Connection" at bounding box center [491, 100] width 288 height 13
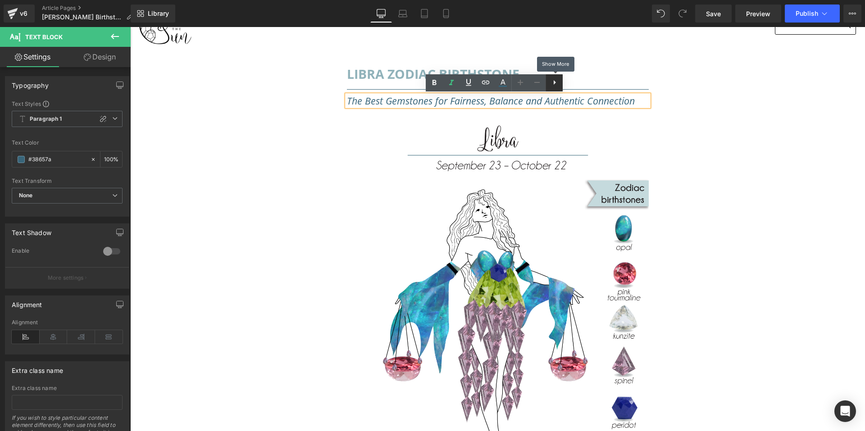
click at [560, 80] on link at bounding box center [554, 82] width 17 height 17
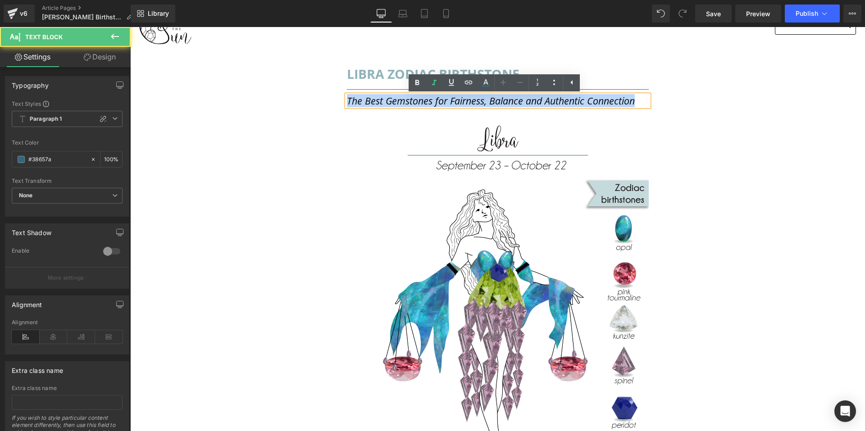
drag, startPoint x: 627, startPoint y: 101, endPoint x: 283, endPoint y: 128, distance: 345.9
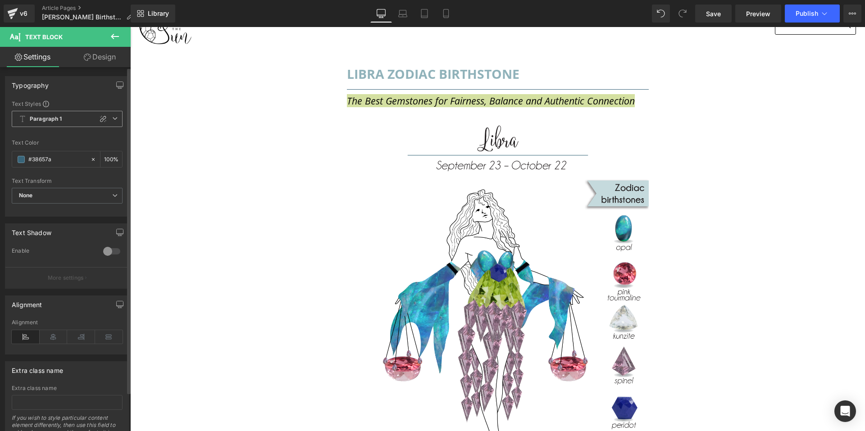
click at [112, 118] on icon at bounding box center [114, 118] width 5 height 5
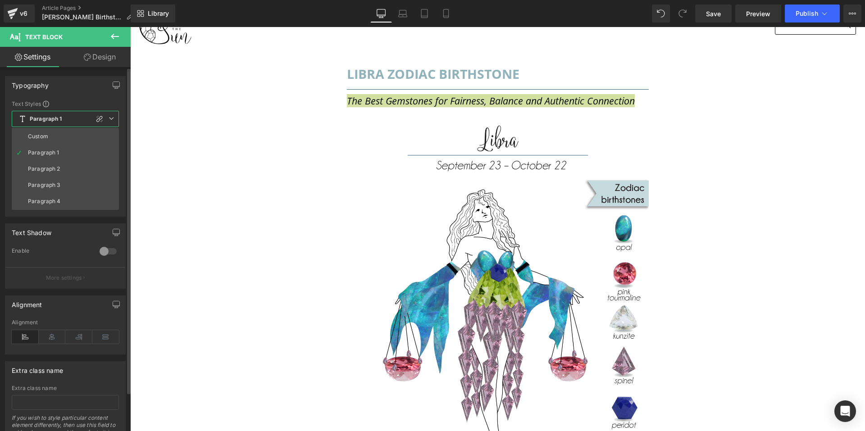
click at [109, 118] on icon at bounding box center [111, 118] width 5 height 5
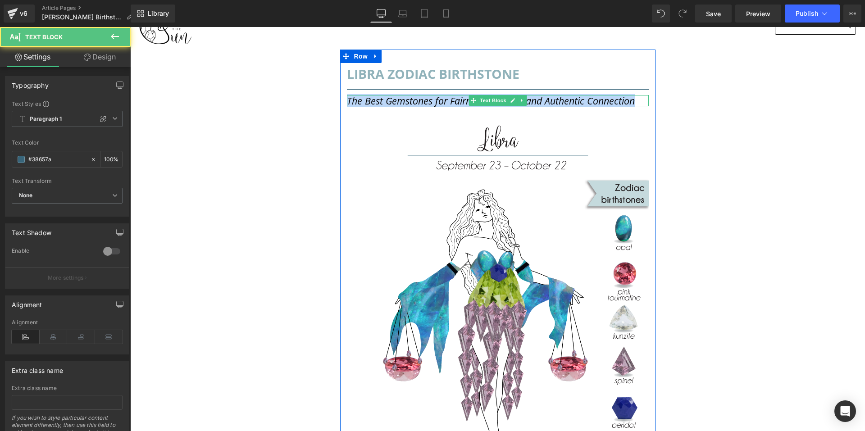
click at [623, 101] on icon "The Best Gemstones for Fairness, Balance and Authentic Connection" at bounding box center [491, 100] width 288 height 13
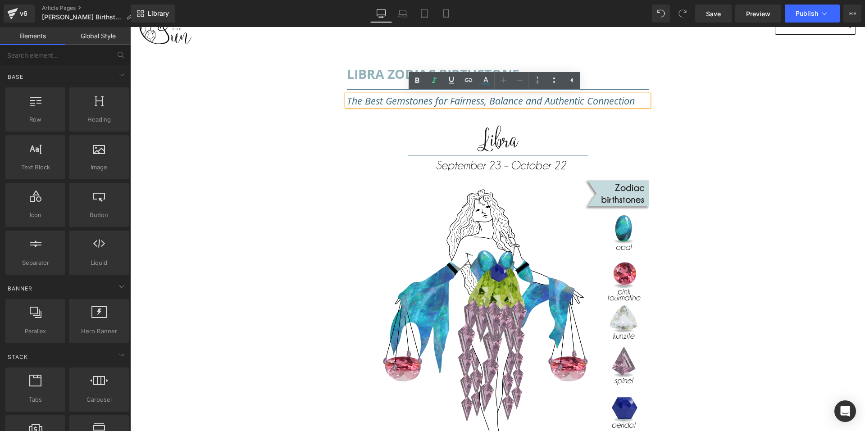
drag, startPoint x: 699, startPoint y: 89, endPoint x: 460, endPoint y: 113, distance: 239.6
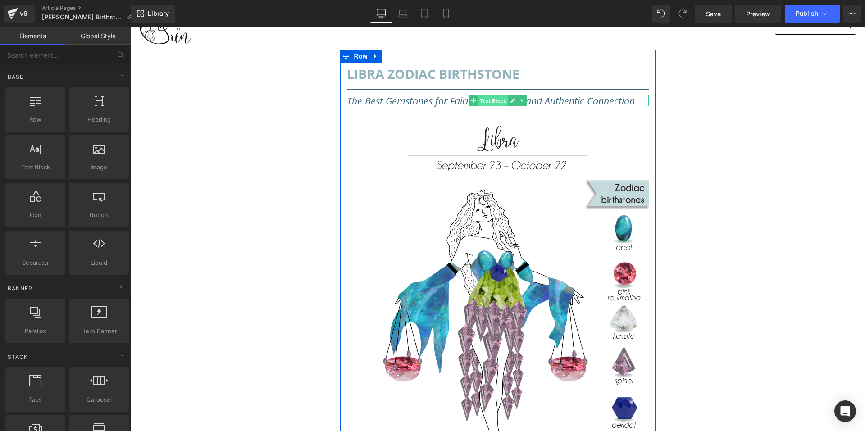
click at [481, 99] on span "Text Block" at bounding box center [493, 101] width 30 height 11
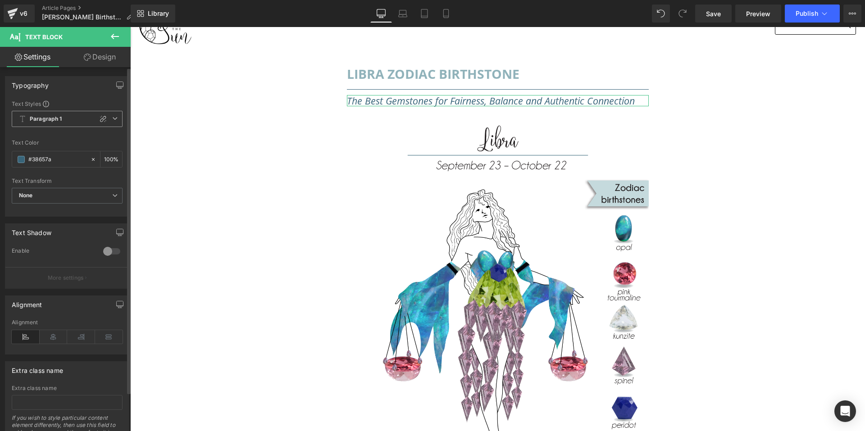
click at [112, 116] on icon at bounding box center [114, 118] width 5 height 5
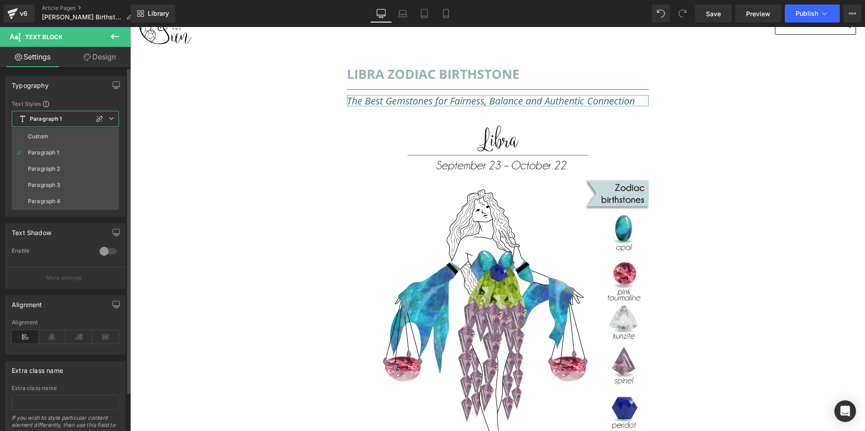
click at [111, 116] on icon at bounding box center [111, 118] width 5 height 5
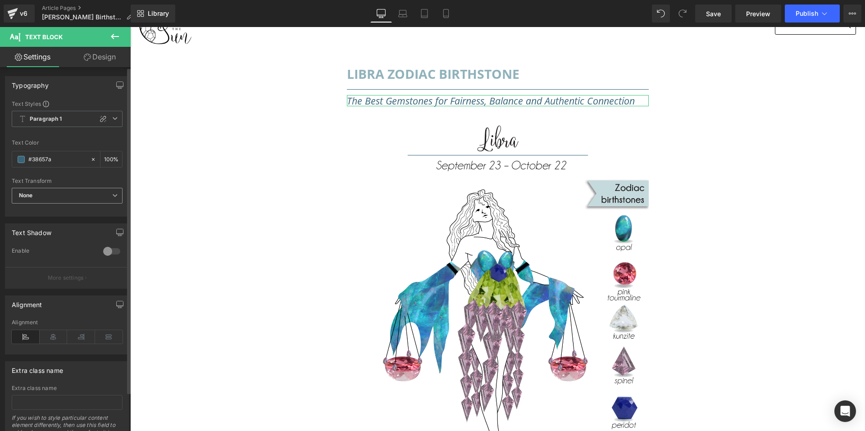
click at [68, 197] on span "None" at bounding box center [67, 196] width 111 height 16
click at [68, 197] on span "None" at bounding box center [65, 196] width 107 height 16
click at [105, 57] on link "Design" at bounding box center [99, 57] width 65 height 20
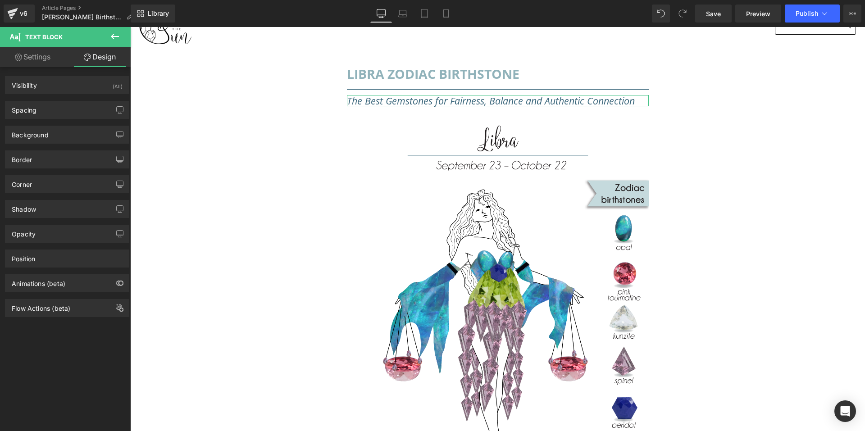
click at [42, 61] on link "Settings" at bounding box center [32, 57] width 65 height 20
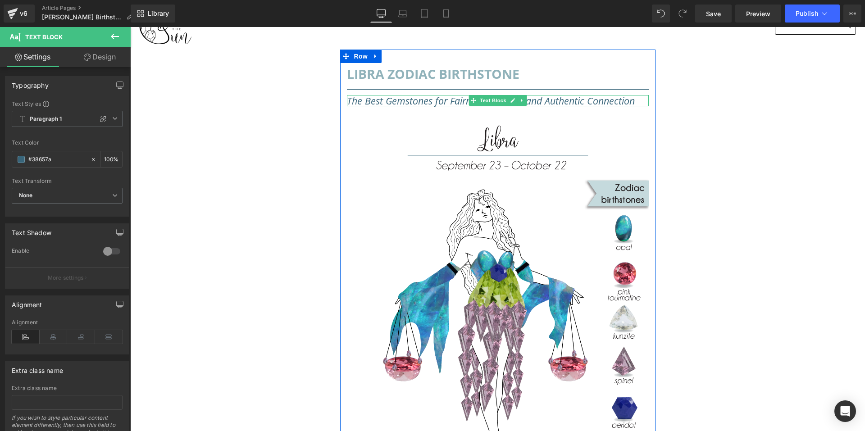
click at [572, 102] on icon "The Best Gemstones for Fairness, Balance and Authentic Connection" at bounding box center [491, 100] width 288 height 13
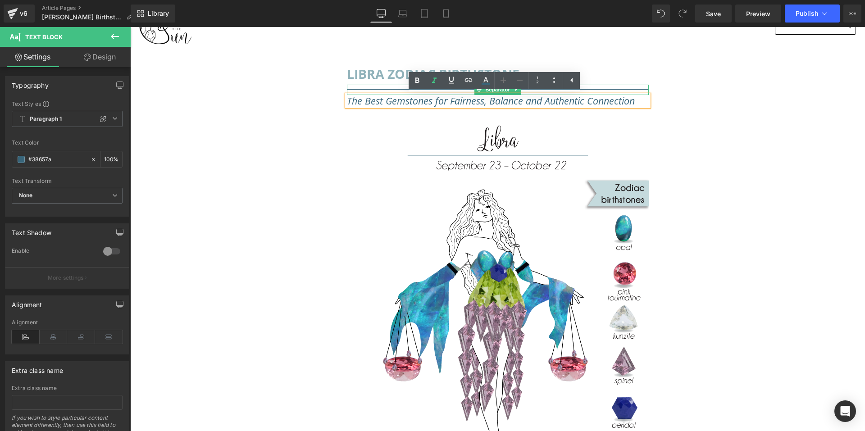
click at [621, 91] on div at bounding box center [498, 90] width 302 height 10
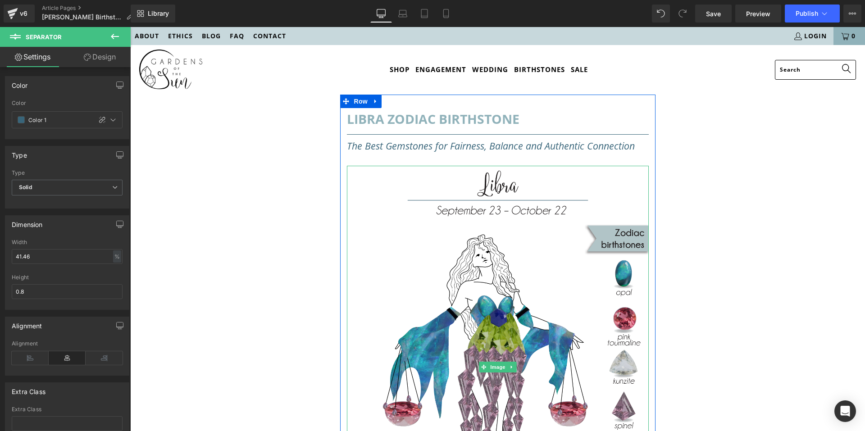
click at [492, 311] on img at bounding box center [498, 367] width 302 height 403
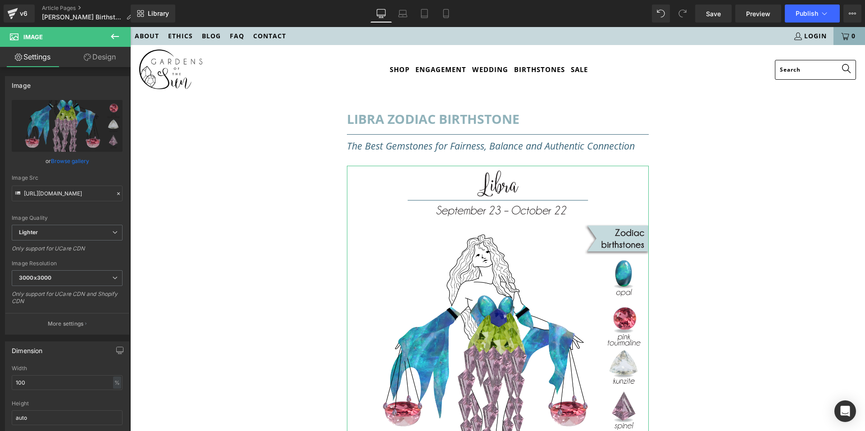
click at [94, 57] on link "Design" at bounding box center [99, 57] width 65 height 20
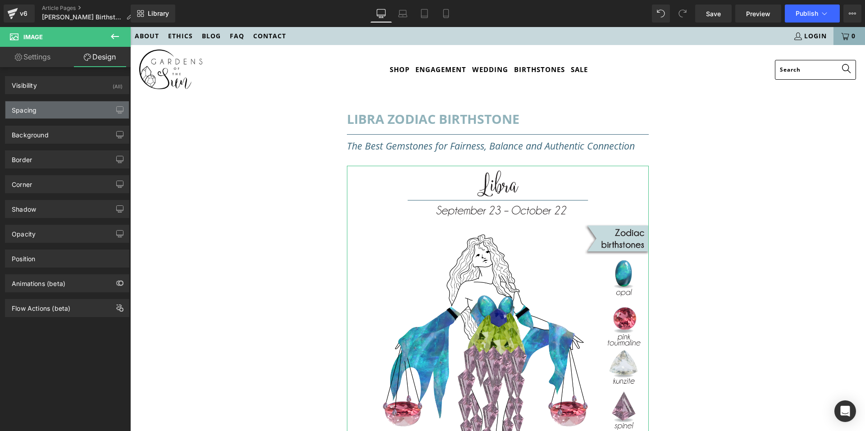
click at [49, 103] on div "Spacing" at bounding box center [67, 109] width 124 height 17
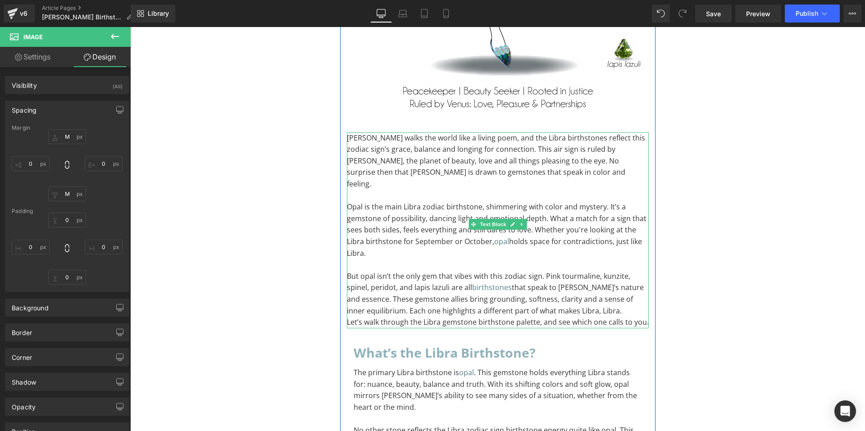
scroll to position [270, 0]
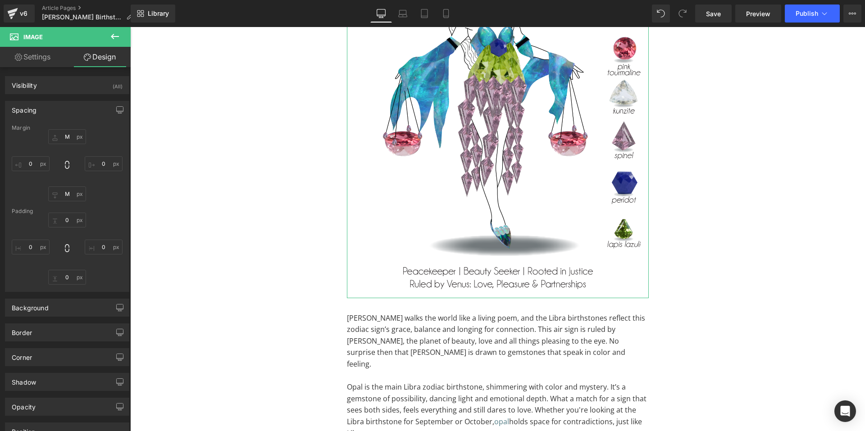
click at [96, 58] on link "Design" at bounding box center [99, 57] width 65 height 20
click at [43, 55] on link "Settings" at bounding box center [32, 57] width 65 height 20
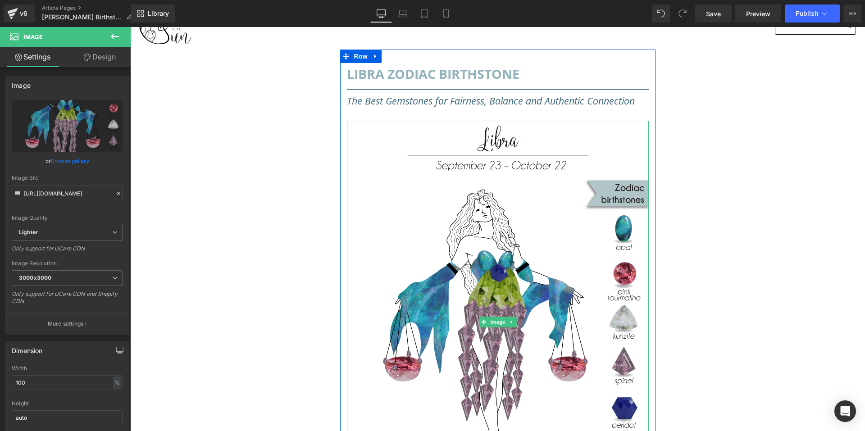
scroll to position [0, 0]
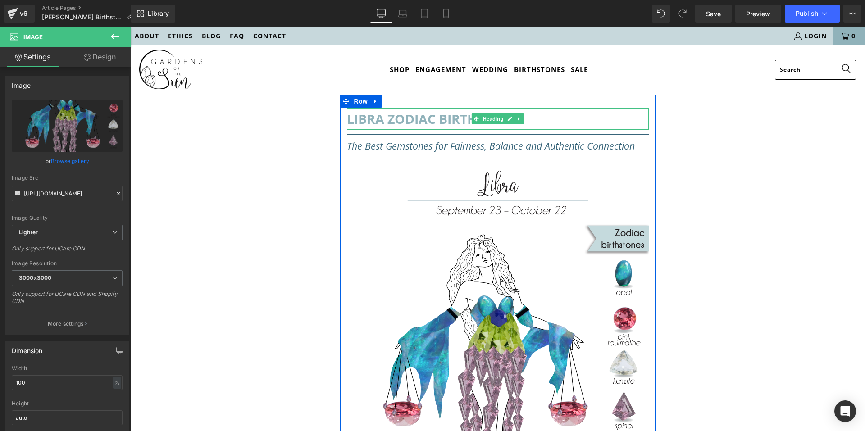
click at [440, 123] on h1 "libra Zodiac Birthstone" at bounding box center [498, 119] width 302 height 22
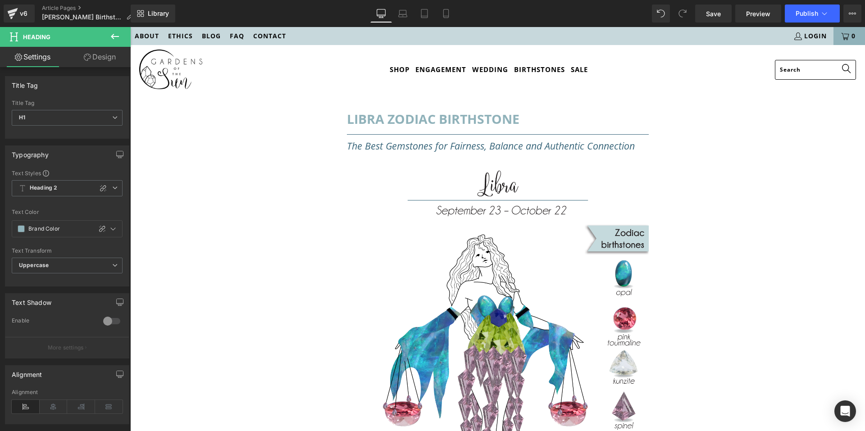
click at [94, 64] on link "Design" at bounding box center [99, 57] width 65 height 20
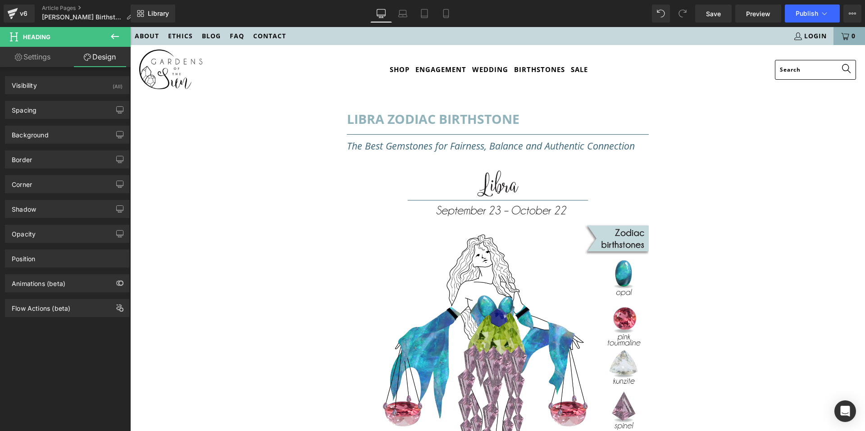
click at [40, 55] on link "Settings" at bounding box center [32, 57] width 65 height 20
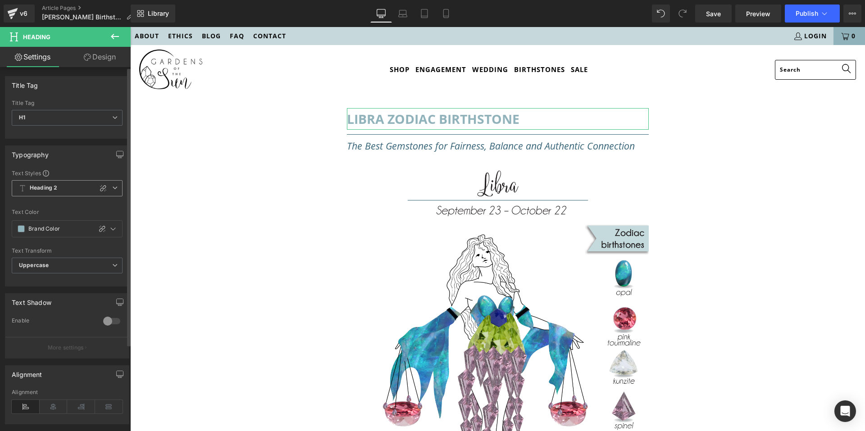
click at [114, 190] on icon at bounding box center [114, 187] width 5 height 5
click at [60, 167] on div "Typography Text Styles Custom Heading 1 Heading 2 Heading 3 Heading 4 Heading 5…" at bounding box center [67, 216] width 124 height 141
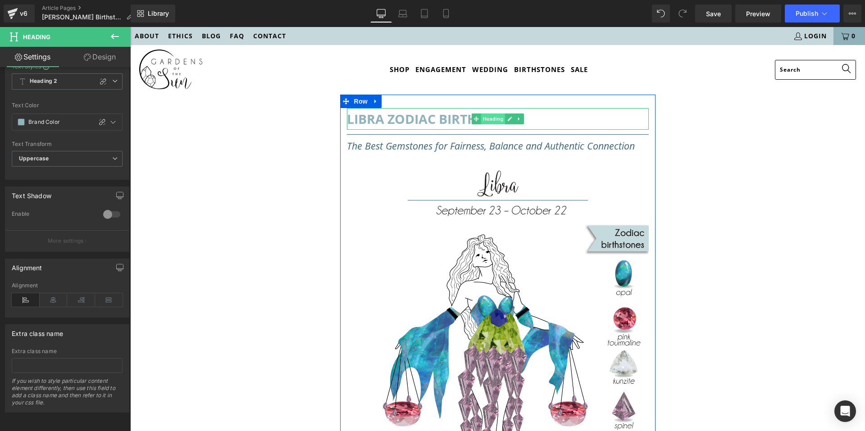
click at [498, 118] on span "Heading" at bounding box center [493, 119] width 24 height 11
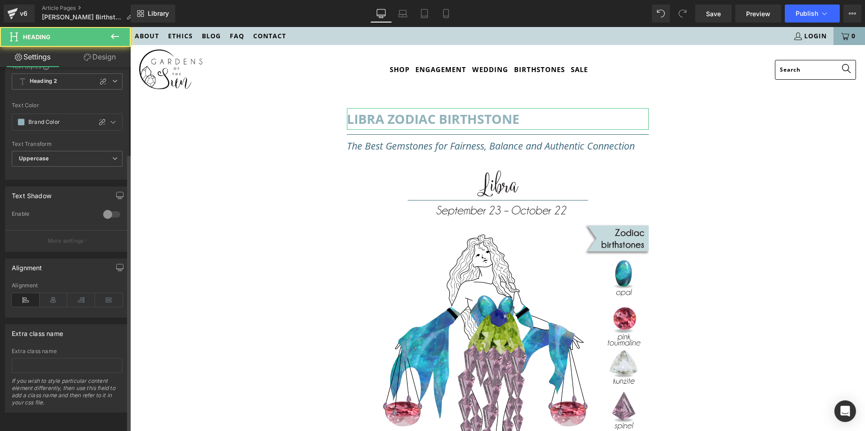
scroll to position [0, 0]
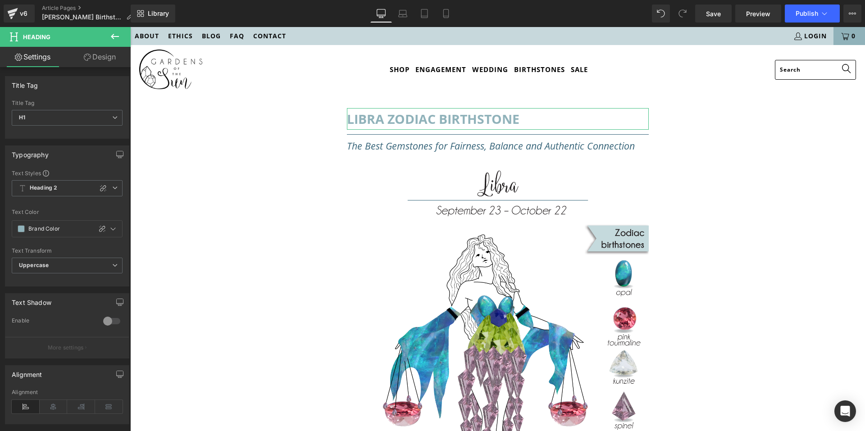
click at [101, 55] on link "Design" at bounding box center [99, 57] width 65 height 20
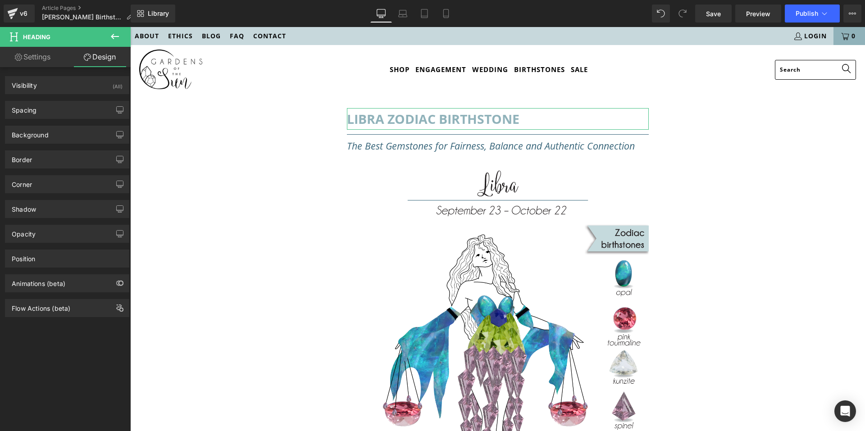
click at [50, 55] on link "Settings" at bounding box center [32, 57] width 65 height 20
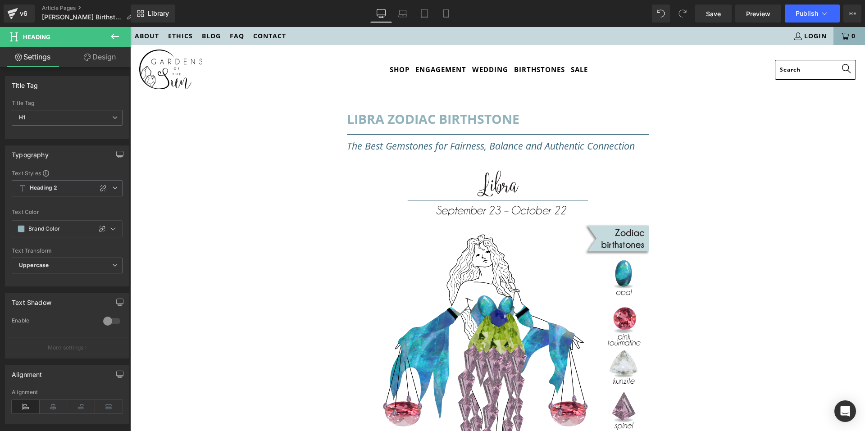
click at [112, 36] on icon at bounding box center [115, 36] width 8 height 5
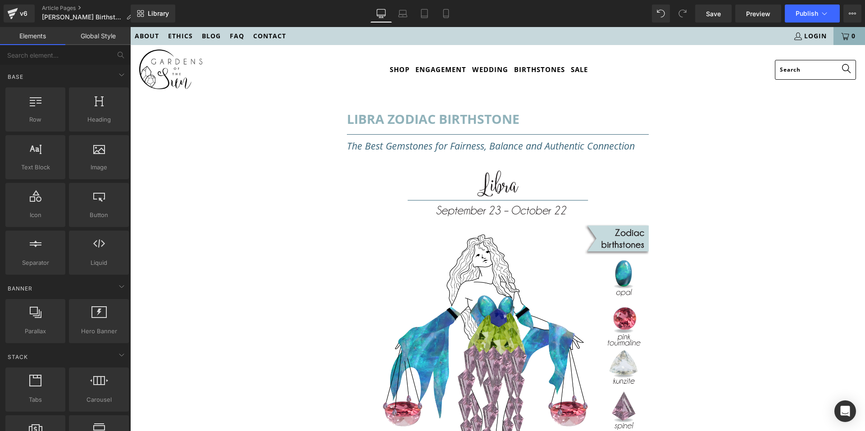
click at [97, 39] on link "Global Style" at bounding box center [97, 36] width 65 height 18
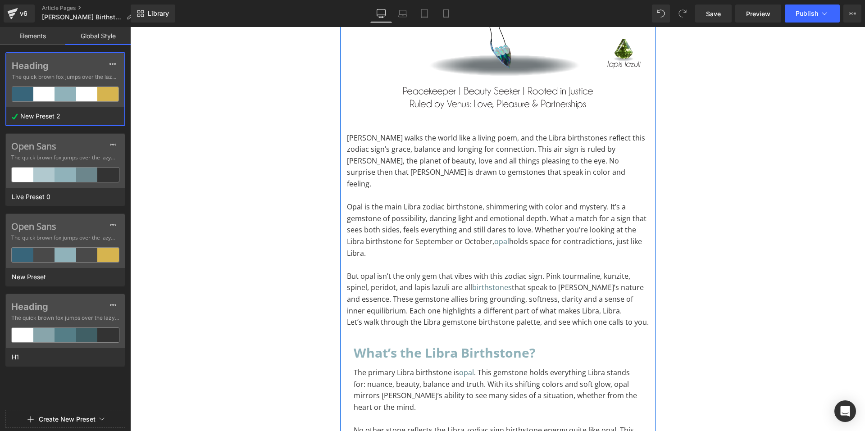
scroll to position [586, 0]
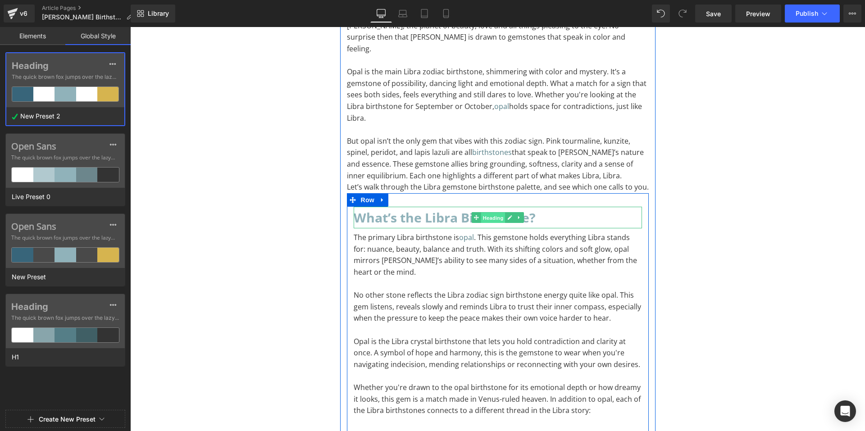
click at [494, 213] on span "Heading" at bounding box center [493, 218] width 24 height 11
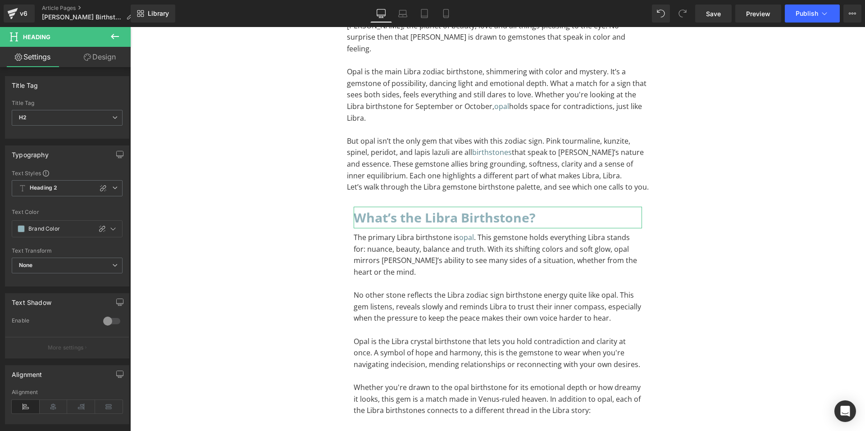
click at [90, 56] on link "Design" at bounding box center [99, 57] width 65 height 20
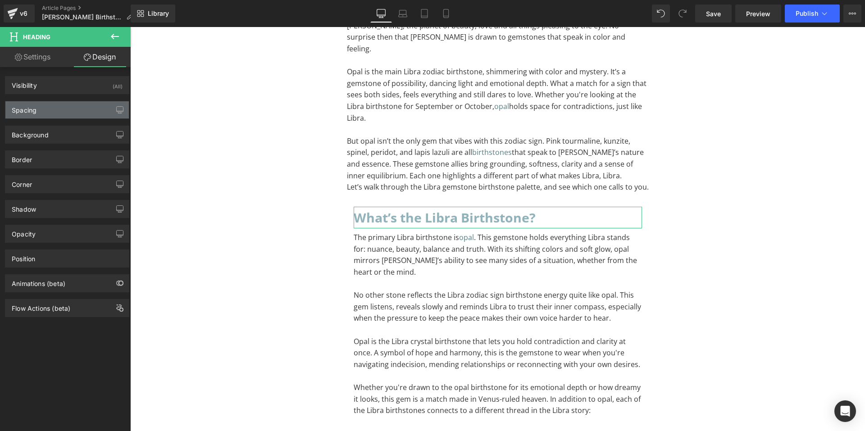
click at [64, 107] on div "Spacing" at bounding box center [67, 109] width 124 height 17
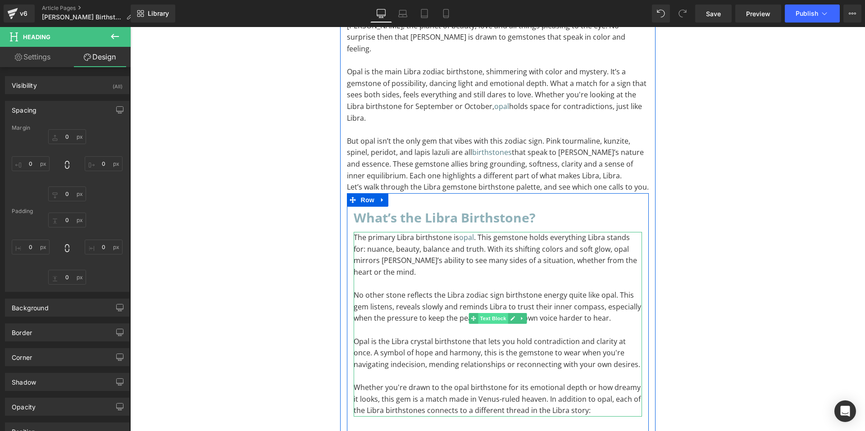
click at [493, 313] on span "Text Block" at bounding box center [493, 318] width 30 height 11
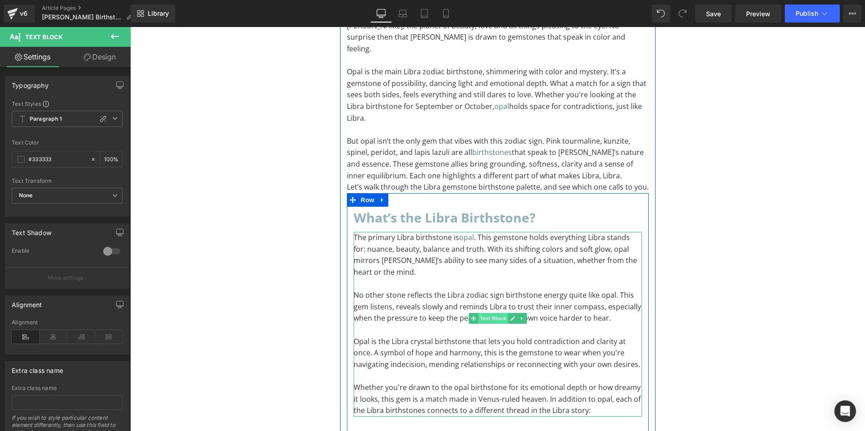
click at [491, 313] on span "Text Block" at bounding box center [493, 318] width 30 height 11
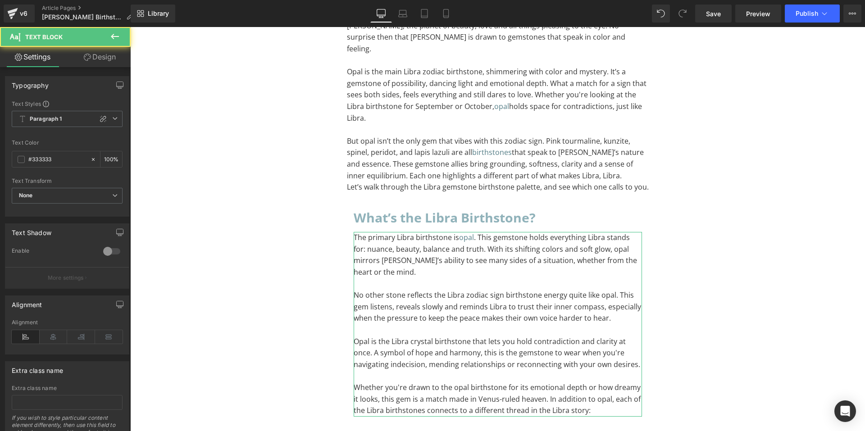
click at [101, 60] on link "Design" at bounding box center [99, 57] width 65 height 20
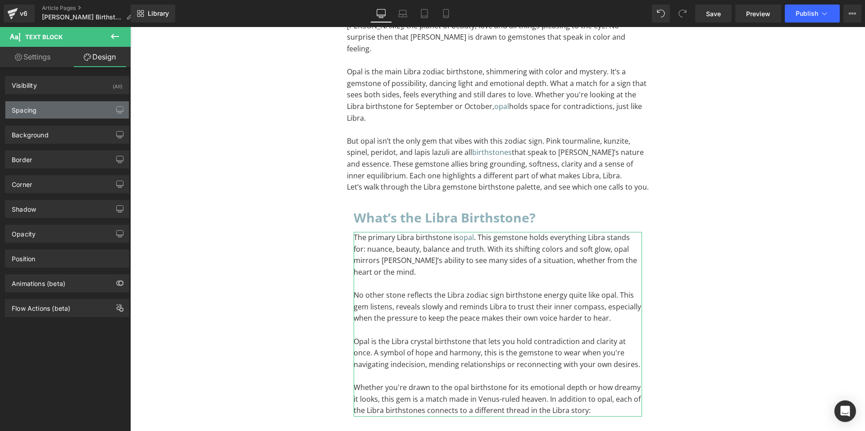
click at [71, 110] on div "Spacing" at bounding box center [67, 109] width 124 height 17
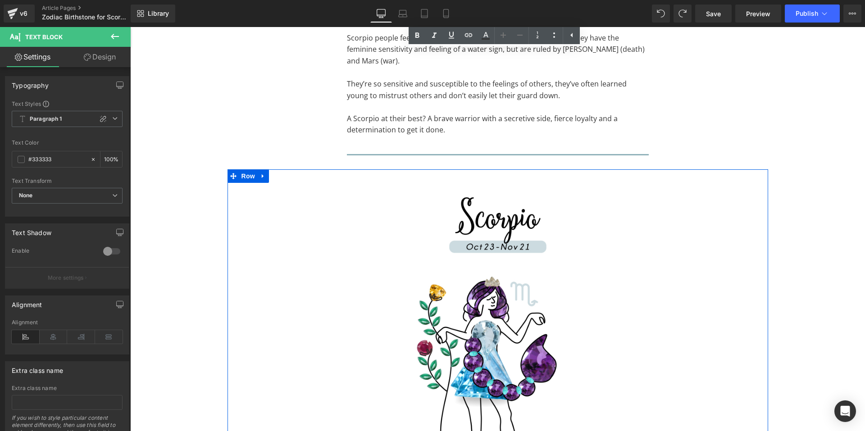
scroll to position [856, 0]
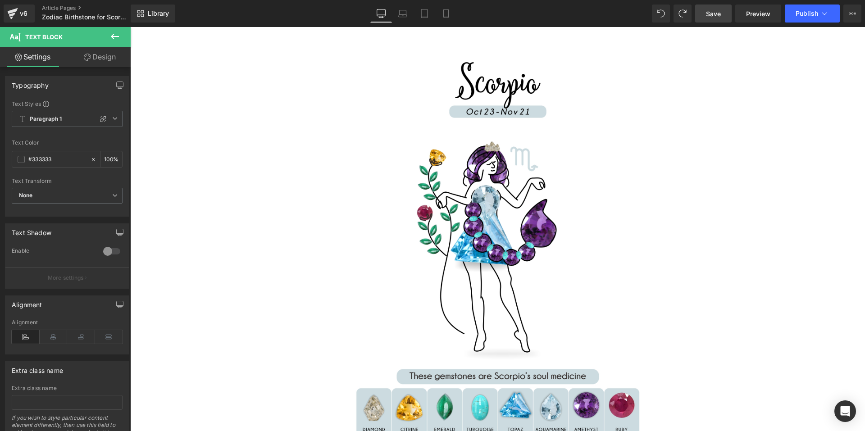
click at [721, 14] on span "Save" at bounding box center [713, 13] width 15 height 9
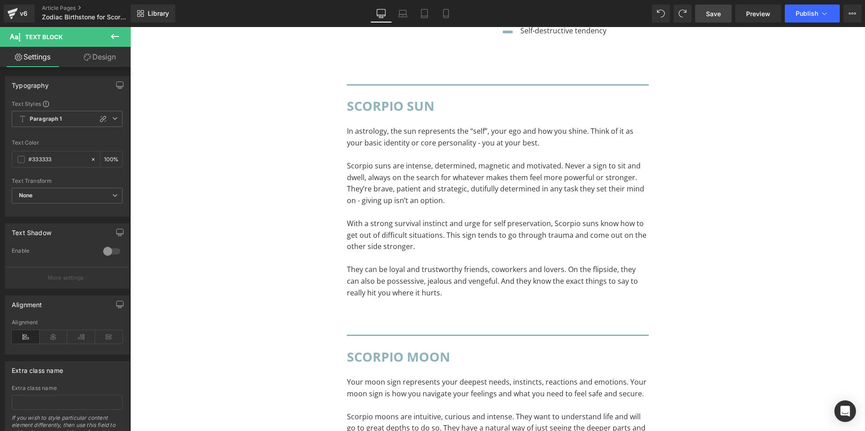
scroll to position [3065, 0]
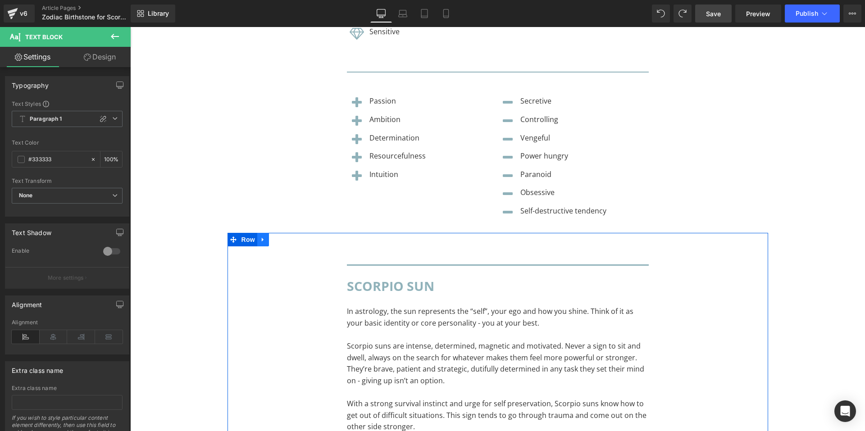
click at [260, 236] on icon at bounding box center [263, 239] width 6 height 7
click at [281, 233] on link at bounding box center [287, 240] width 12 height 14
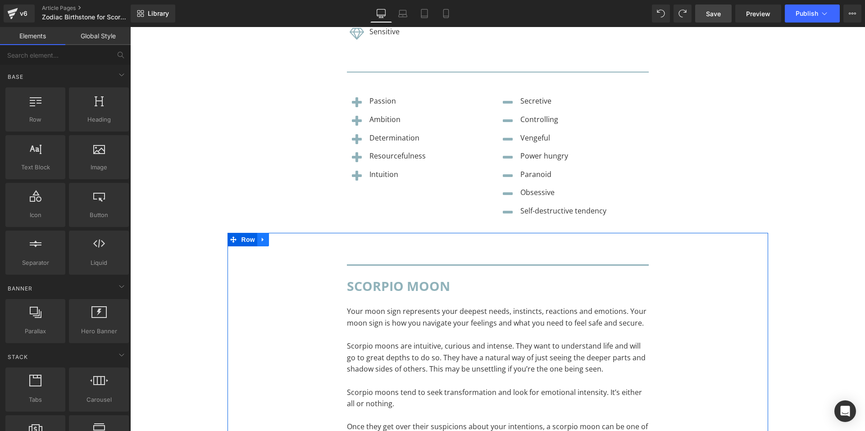
click at [258, 233] on link at bounding box center [263, 240] width 12 height 14
click at [281, 233] on link at bounding box center [287, 240] width 12 height 14
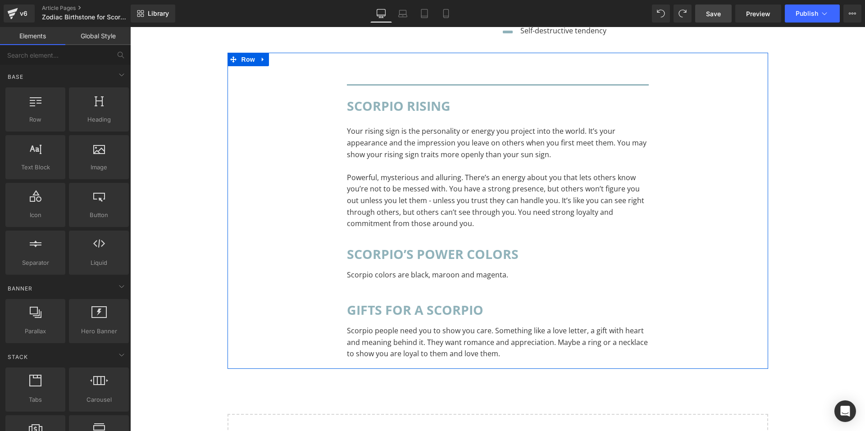
scroll to position [3155, 0]
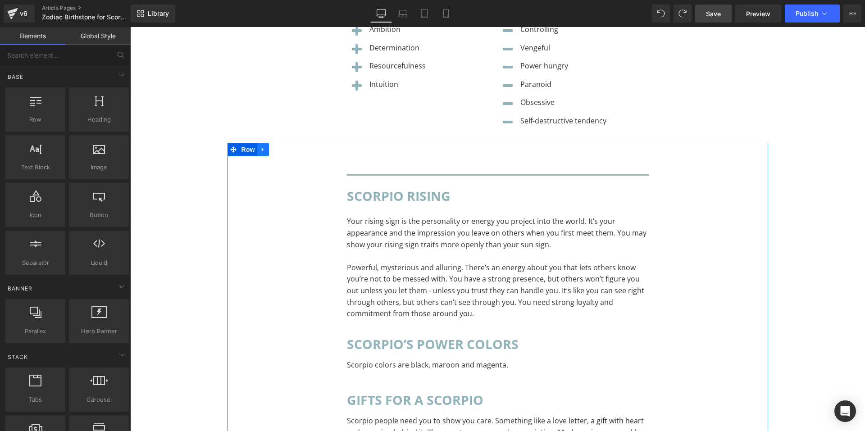
click at [261, 146] on icon at bounding box center [263, 149] width 6 height 7
click at [284, 146] on icon at bounding box center [287, 149] width 6 height 7
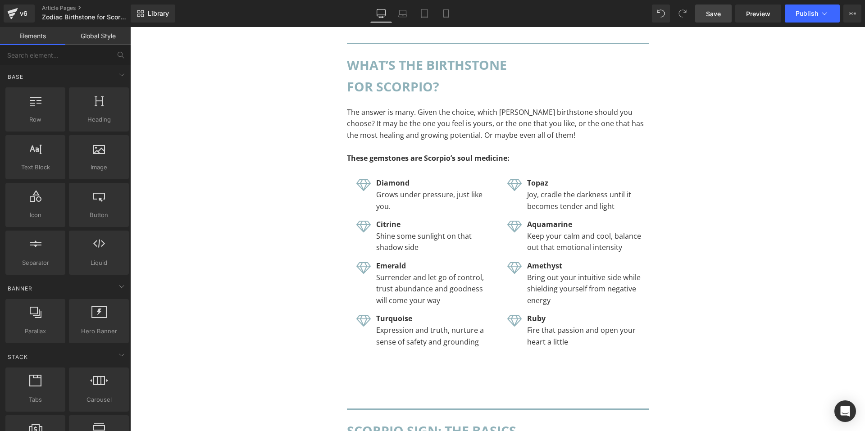
scroll to position [1217, 0]
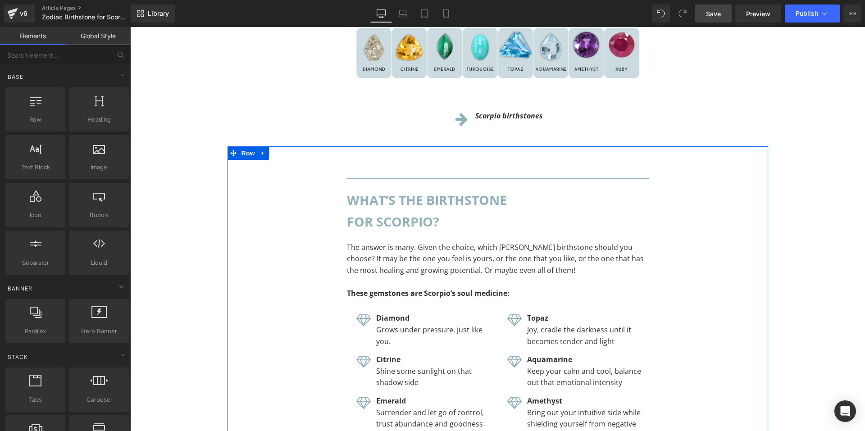
click at [258, 146] on link at bounding box center [263, 153] width 12 height 14
click at [282, 146] on link at bounding box center [287, 153] width 12 height 14
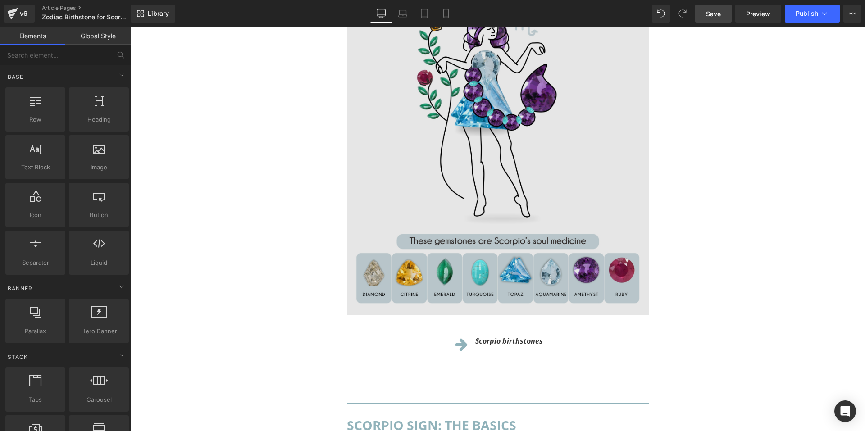
scroll to position [811, 0]
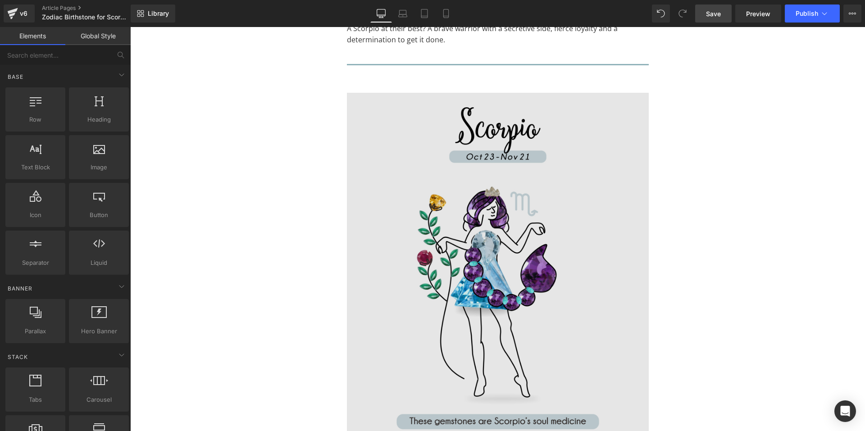
click at [373, 141] on img at bounding box center [498, 294] width 302 height 403
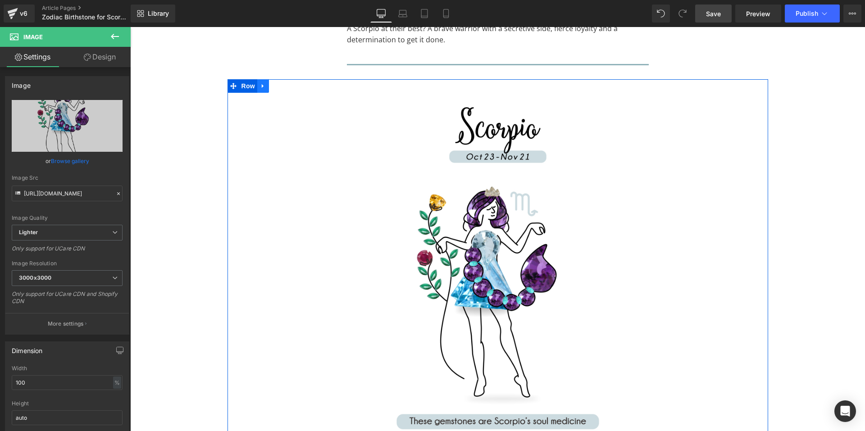
click at [262, 84] on icon at bounding box center [263, 86] width 2 height 4
click at [284, 83] on icon at bounding box center [287, 86] width 6 height 6
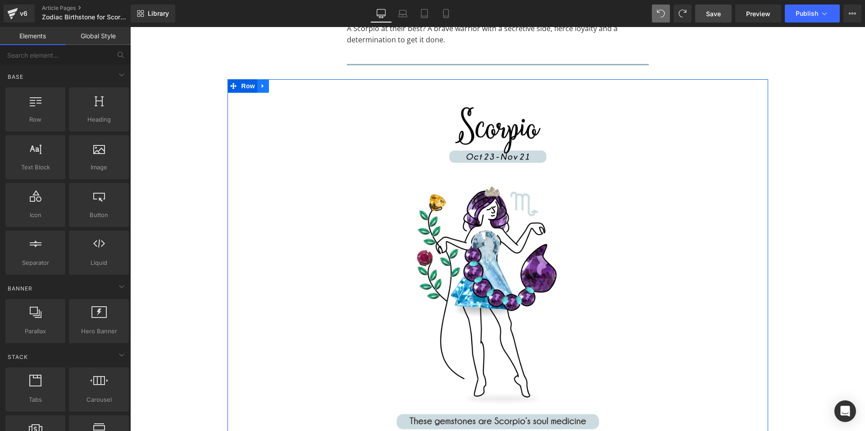
click at [260, 83] on icon at bounding box center [263, 86] width 6 height 7
click at [284, 83] on icon at bounding box center [287, 86] width 6 height 6
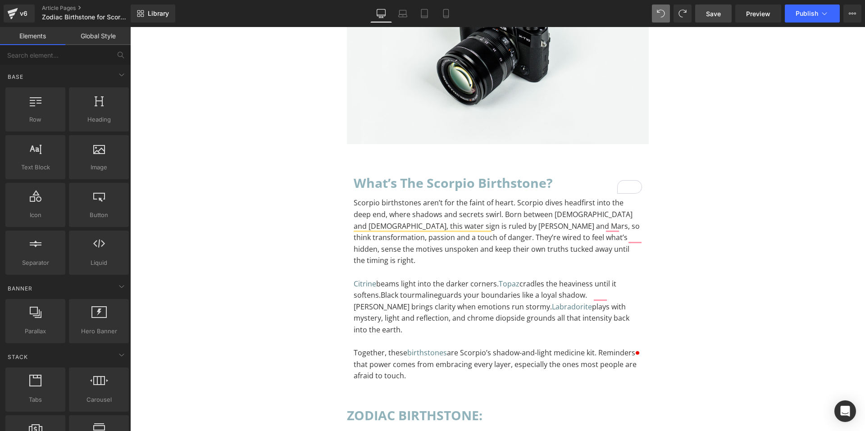
scroll to position [0, 0]
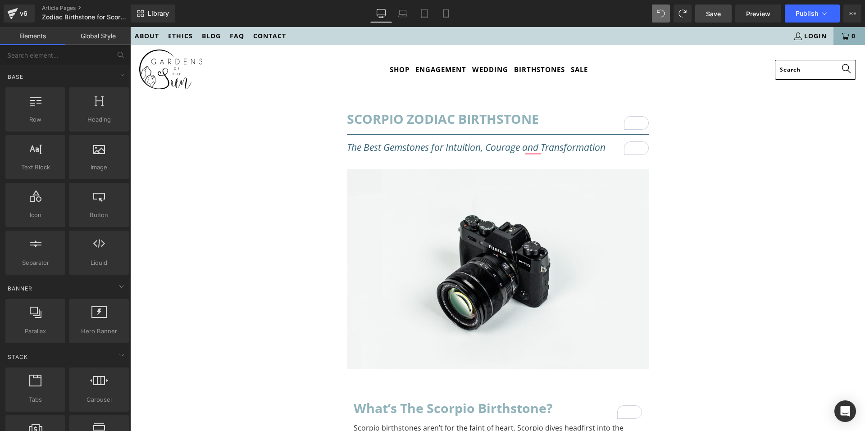
click at [719, 8] on link "Save" at bounding box center [714, 14] width 37 height 18
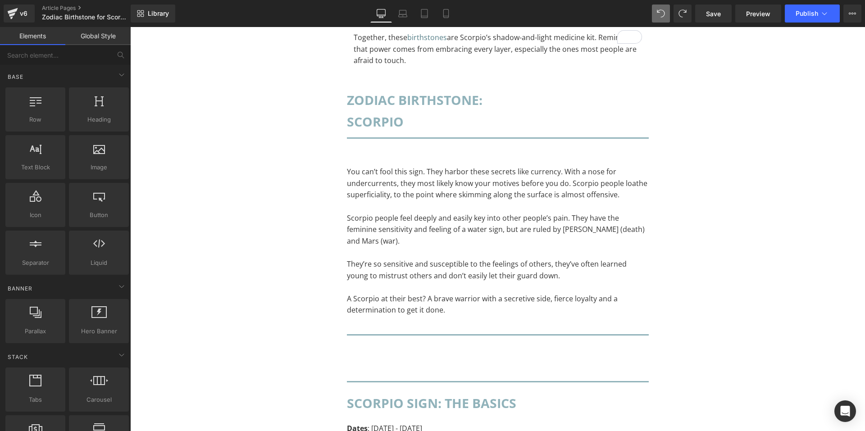
scroll to position [451, 0]
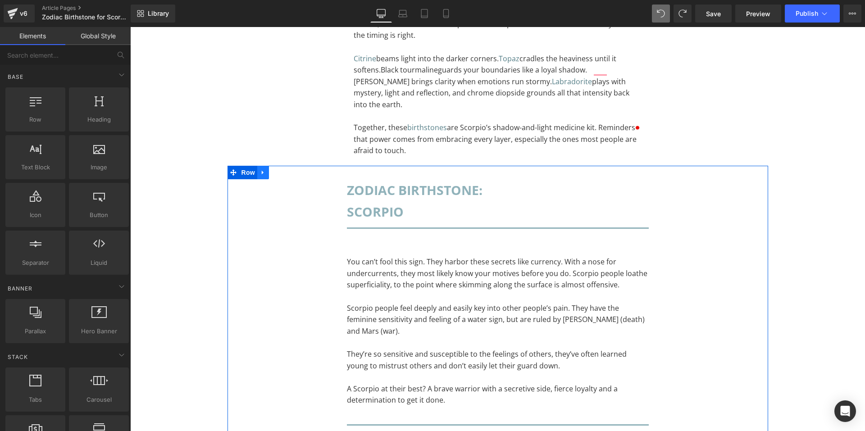
click at [257, 166] on link at bounding box center [263, 173] width 12 height 14
click at [285, 169] on icon at bounding box center [287, 172] width 6 height 6
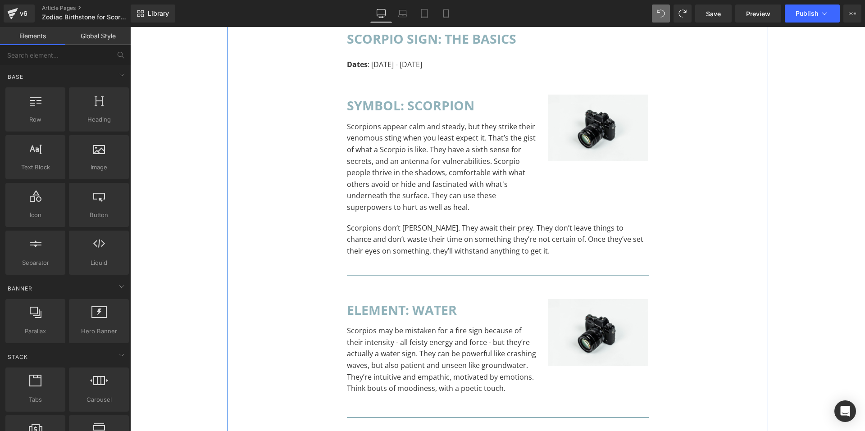
scroll to position [496, 0]
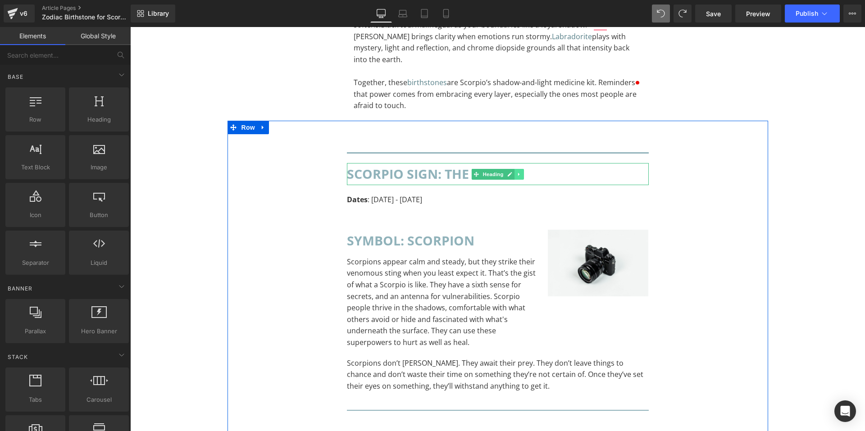
click at [517, 172] on icon at bounding box center [519, 174] width 5 height 5
click at [519, 169] on link at bounding box center [523, 174] width 9 height 11
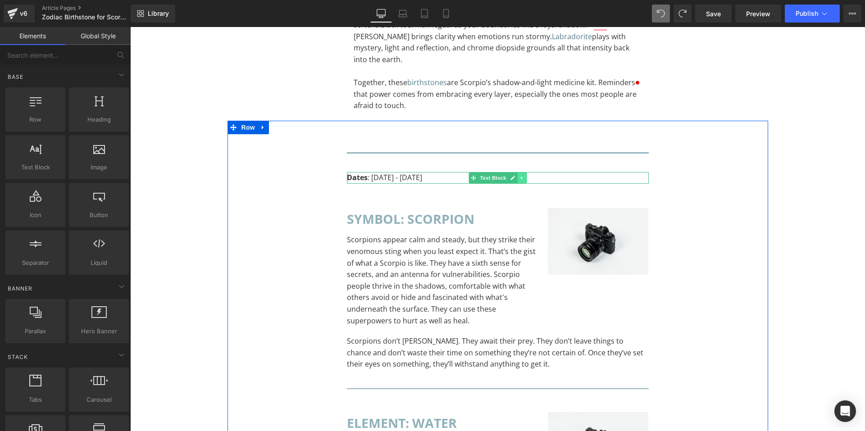
click at [520, 175] on icon at bounding box center [522, 177] width 5 height 5
click at [524, 176] on icon at bounding box center [526, 178] width 5 height 5
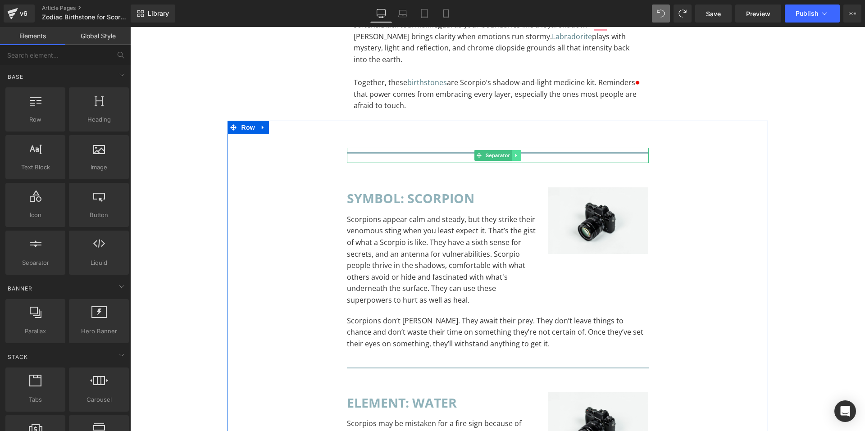
click at [516, 154] on icon at bounding box center [516, 155] width 1 height 3
click at [517, 150] on link at bounding box center [521, 155] width 9 height 11
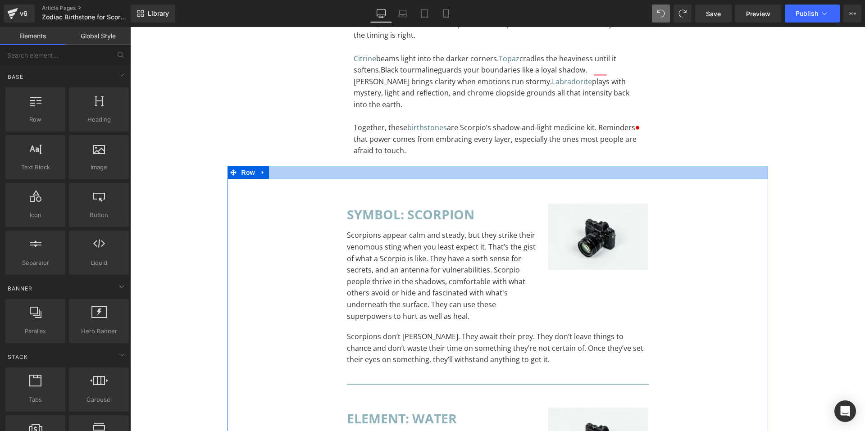
scroll to position [541, 0]
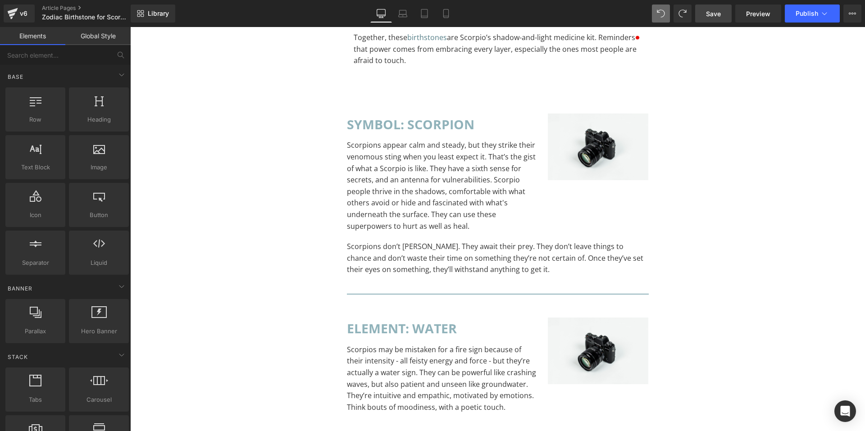
click at [708, 18] on link "Save" at bounding box center [714, 14] width 37 height 18
click at [43, 6] on link "Article Pages" at bounding box center [92, 8] width 101 height 7
